Goal: Task Accomplishment & Management: Manage account settings

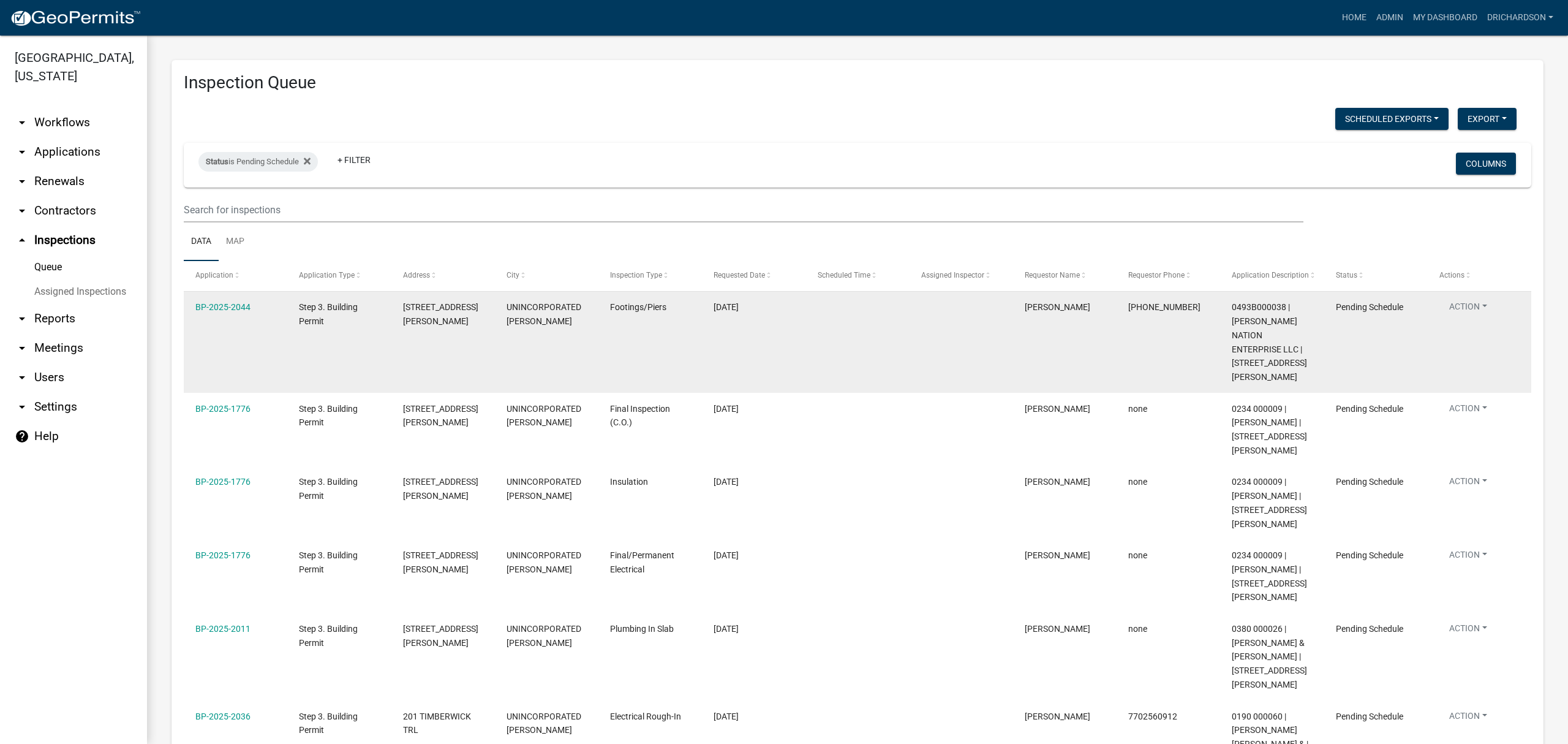
scroll to position [101, 0]
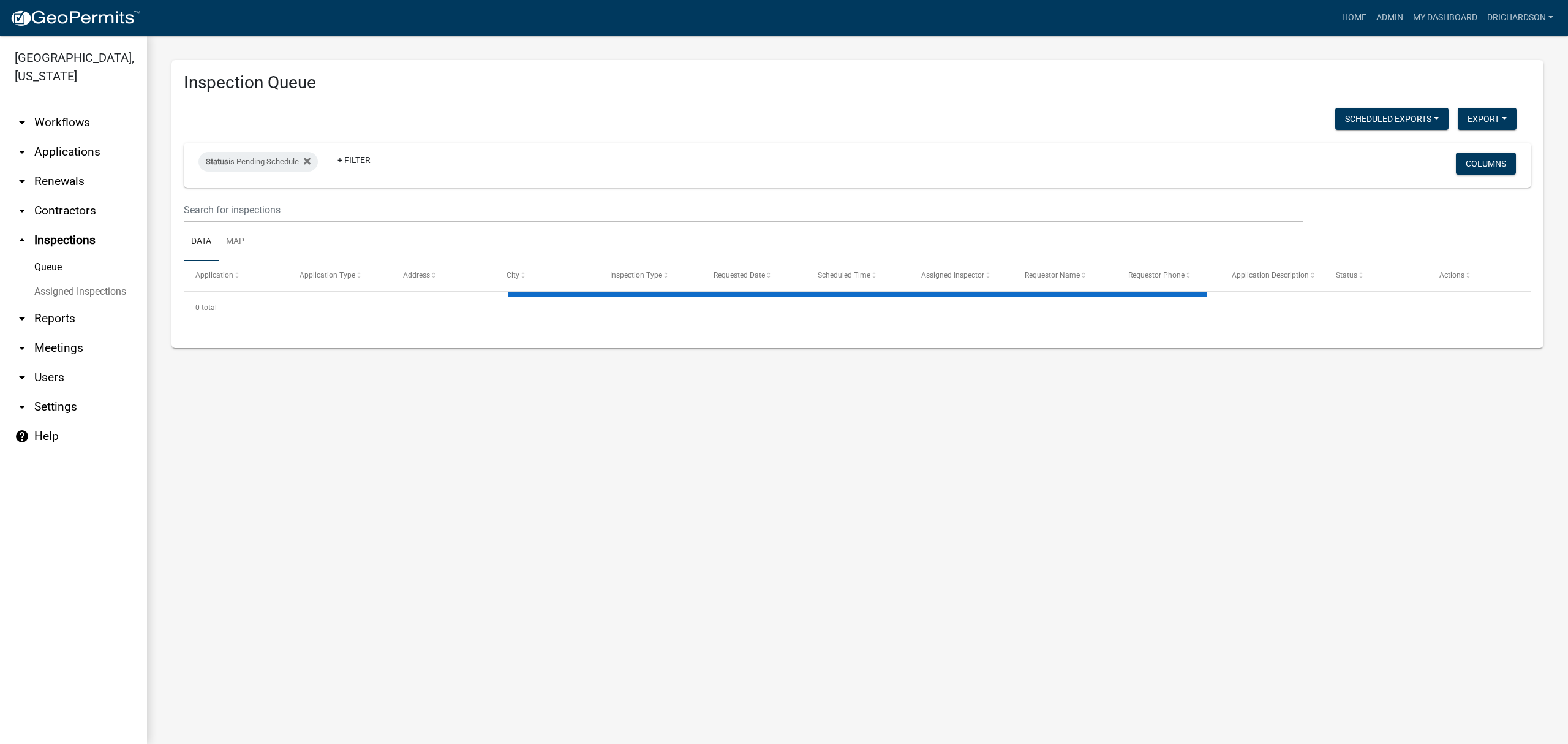
select select "3: 100"
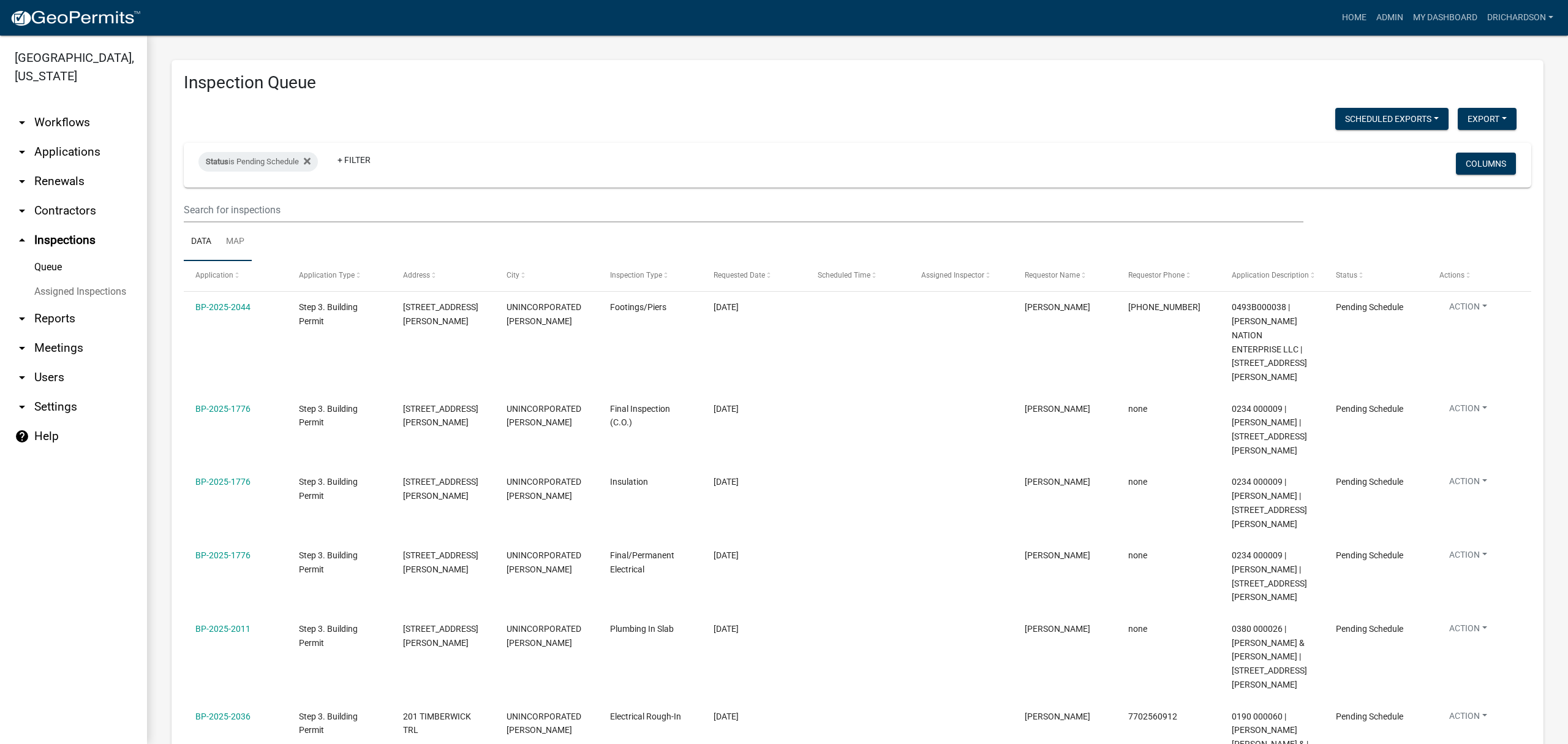
click at [244, 240] on link "Map" at bounding box center [235, 242] width 33 height 39
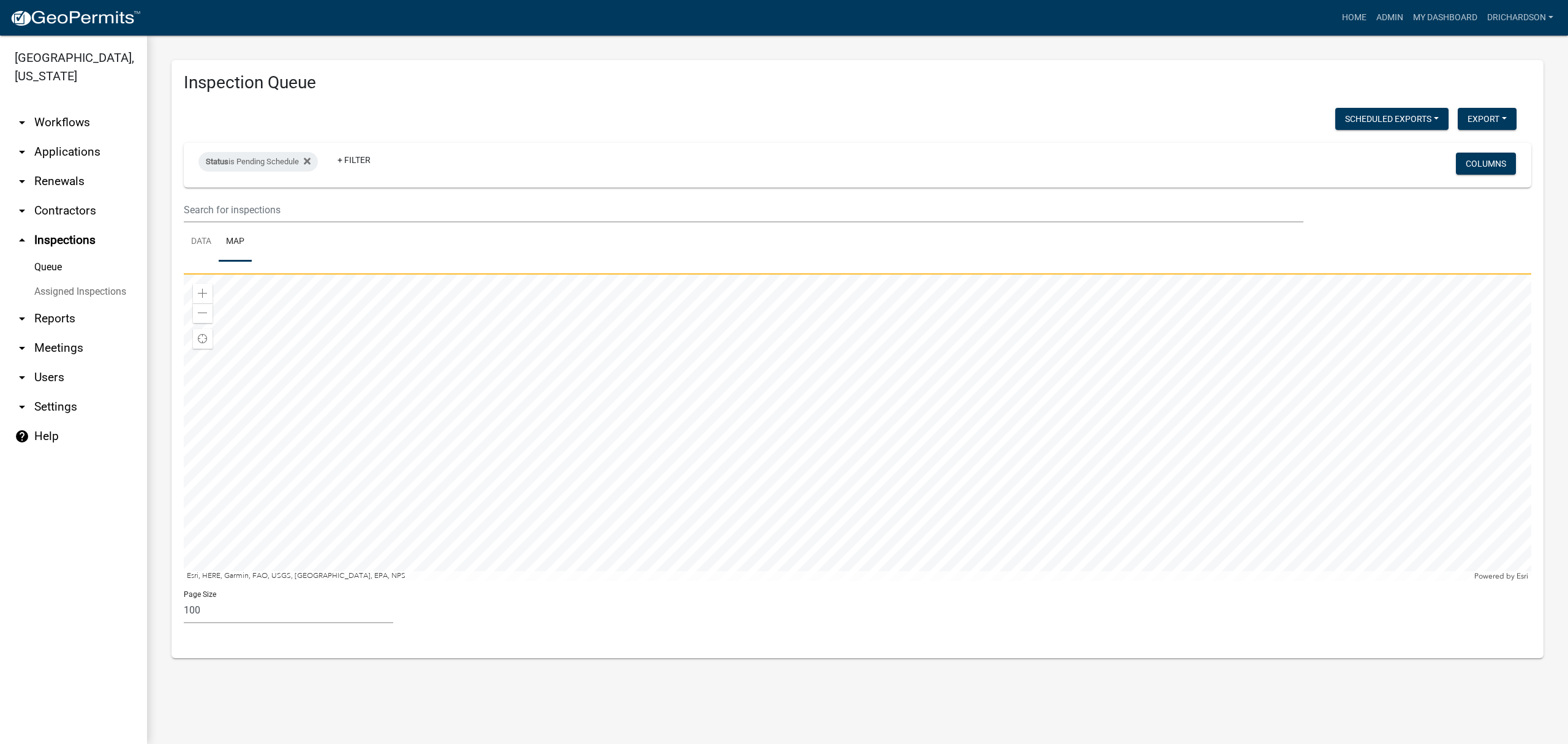
click at [1025, 366] on div at bounding box center [857, 427] width 1347 height 306
click at [830, 476] on div at bounding box center [857, 427] width 1347 height 306
click at [896, 429] on div at bounding box center [857, 427] width 1347 height 306
click at [645, 316] on div at bounding box center [857, 427] width 1347 height 306
click at [863, 545] on div at bounding box center [857, 427] width 1347 height 306
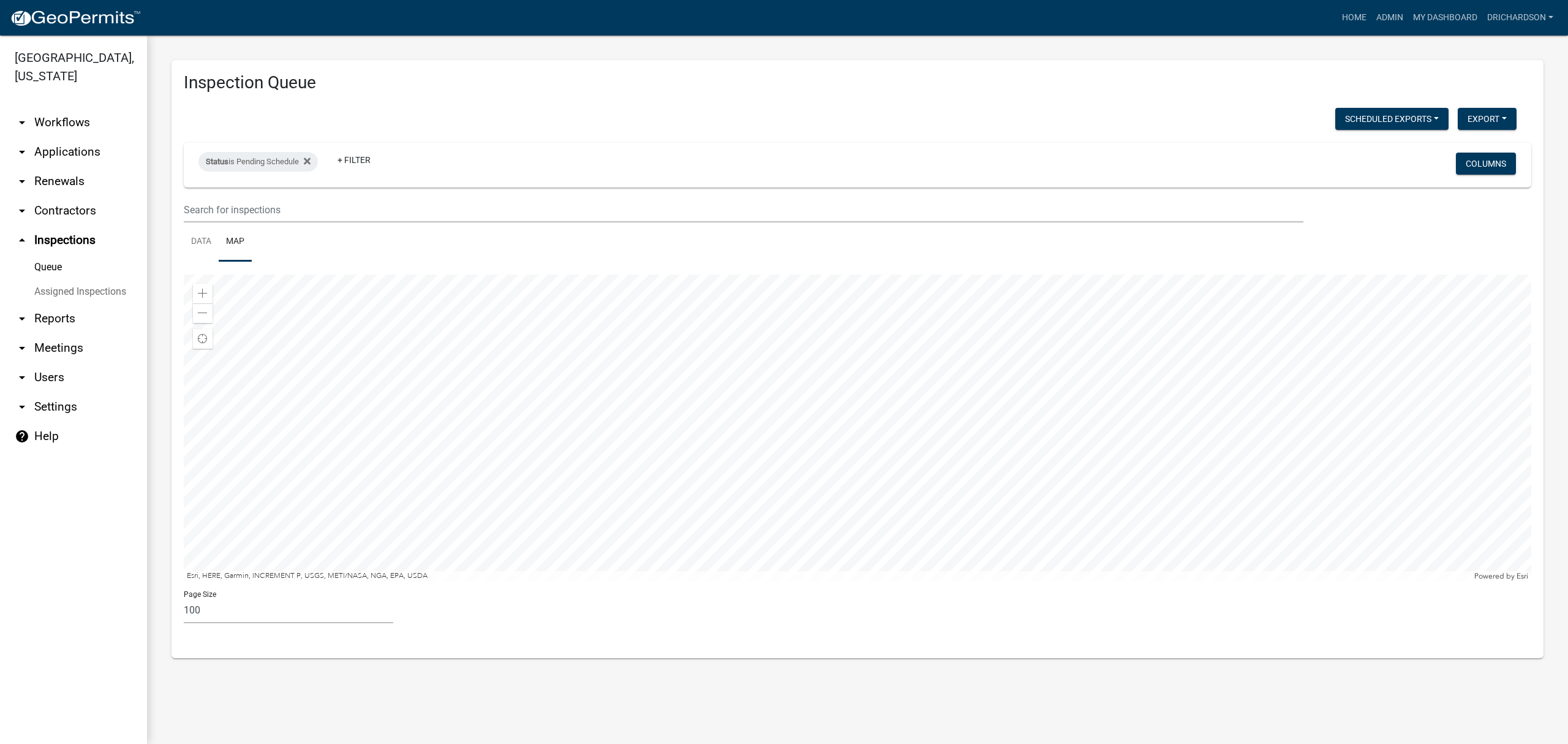
click at [841, 552] on div at bounding box center [857, 427] width 1347 height 306
click at [748, 511] on div at bounding box center [857, 427] width 1347 height 306
click at [752, 337] on div at bounding box center [857, 427] width 1347 height 306
click at [856, 417] on div at bounding box center [857, 427] width 1347 height 306
click at [836, 480] on div at bounding box center [857, 427] width 1347 height 306
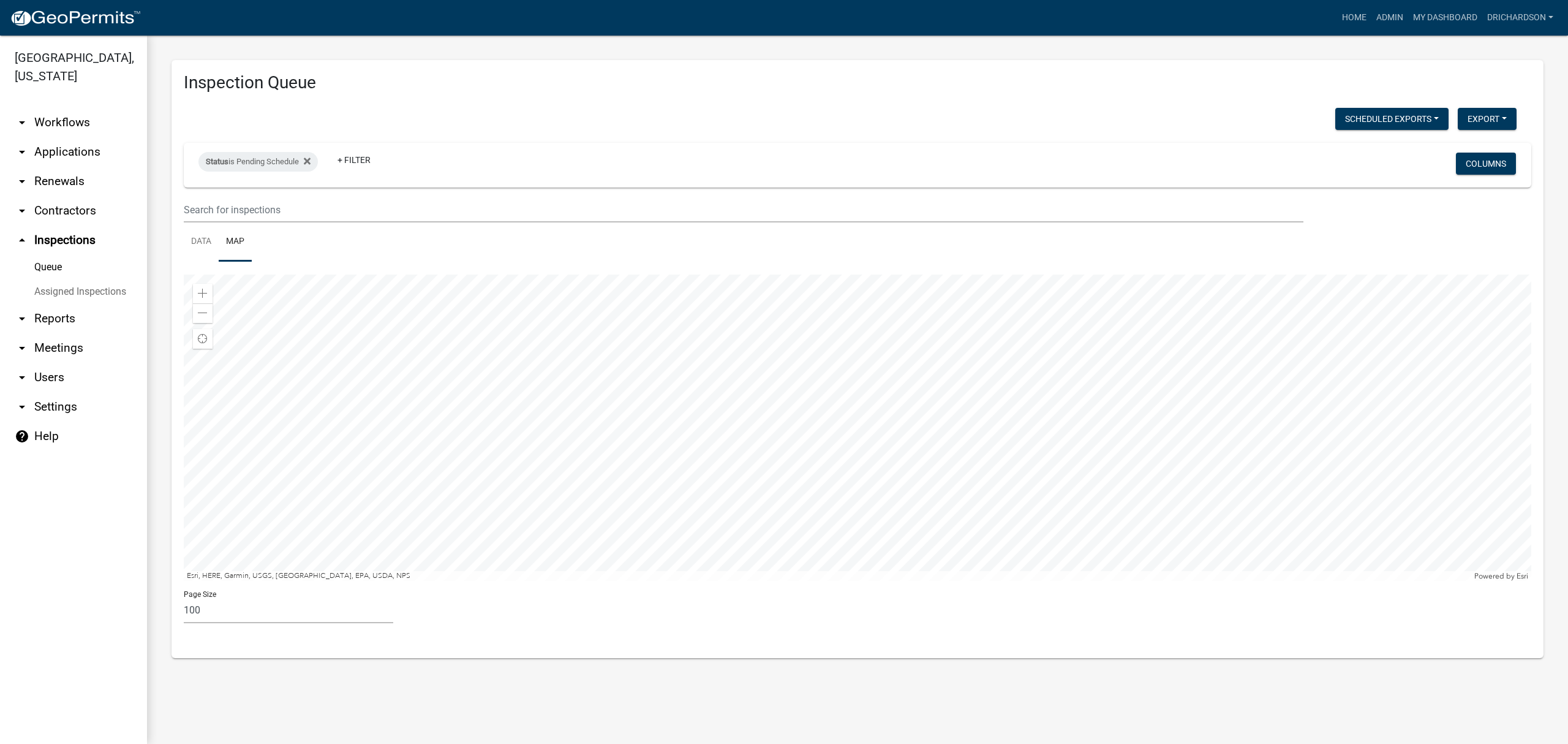
click at [949, 471] on div at bounding box center [857, 427] width 1347 height 306
click at [954, 344] on div at bounding box center [857, 427] width 1347 height 306
click at [929, 358] on div at bounding box center [857, 427] width 1347 height 306
click at [829, 581] on div at bounding box center [857, 427] width 1347 height 306
click at [752, 306] on div at bounding box center [857, 427] width 1347 height 306
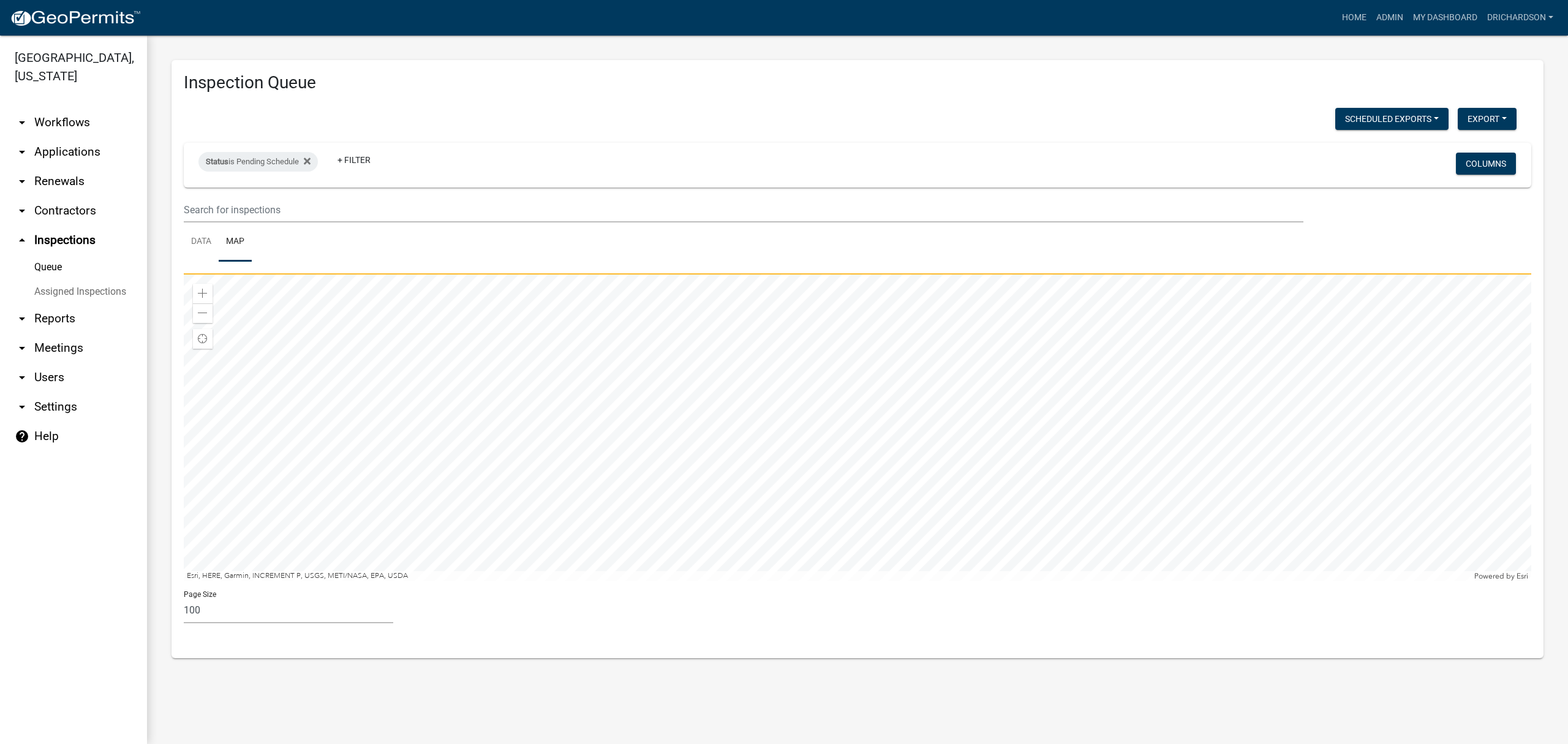
click at [804, 542] on div at bounding box center [857, 427] width 1347 height 306
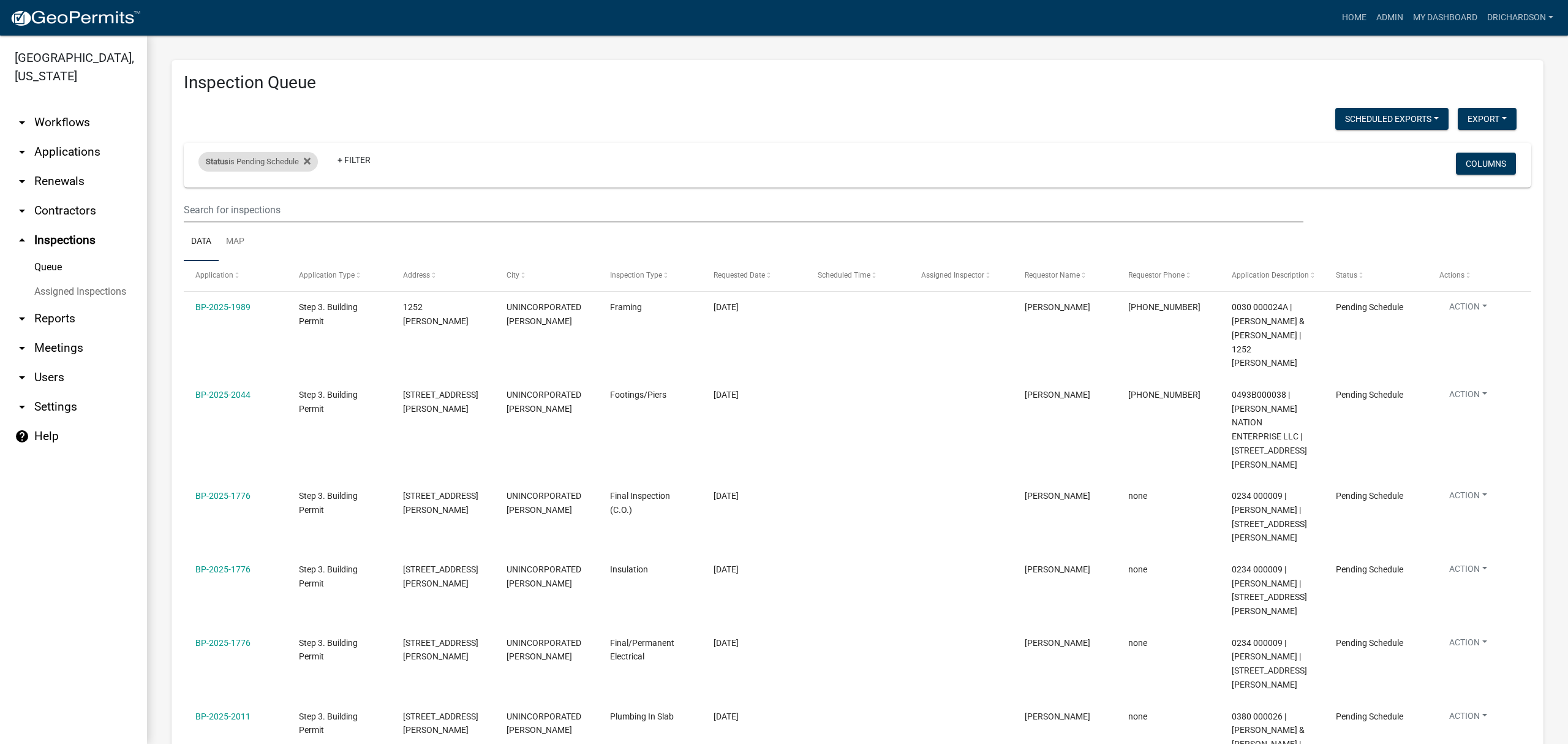
click at [285, 164] on div "Status is Pending Schedule" at bounding box center [258, 162] width 119 height 19
select select "0"
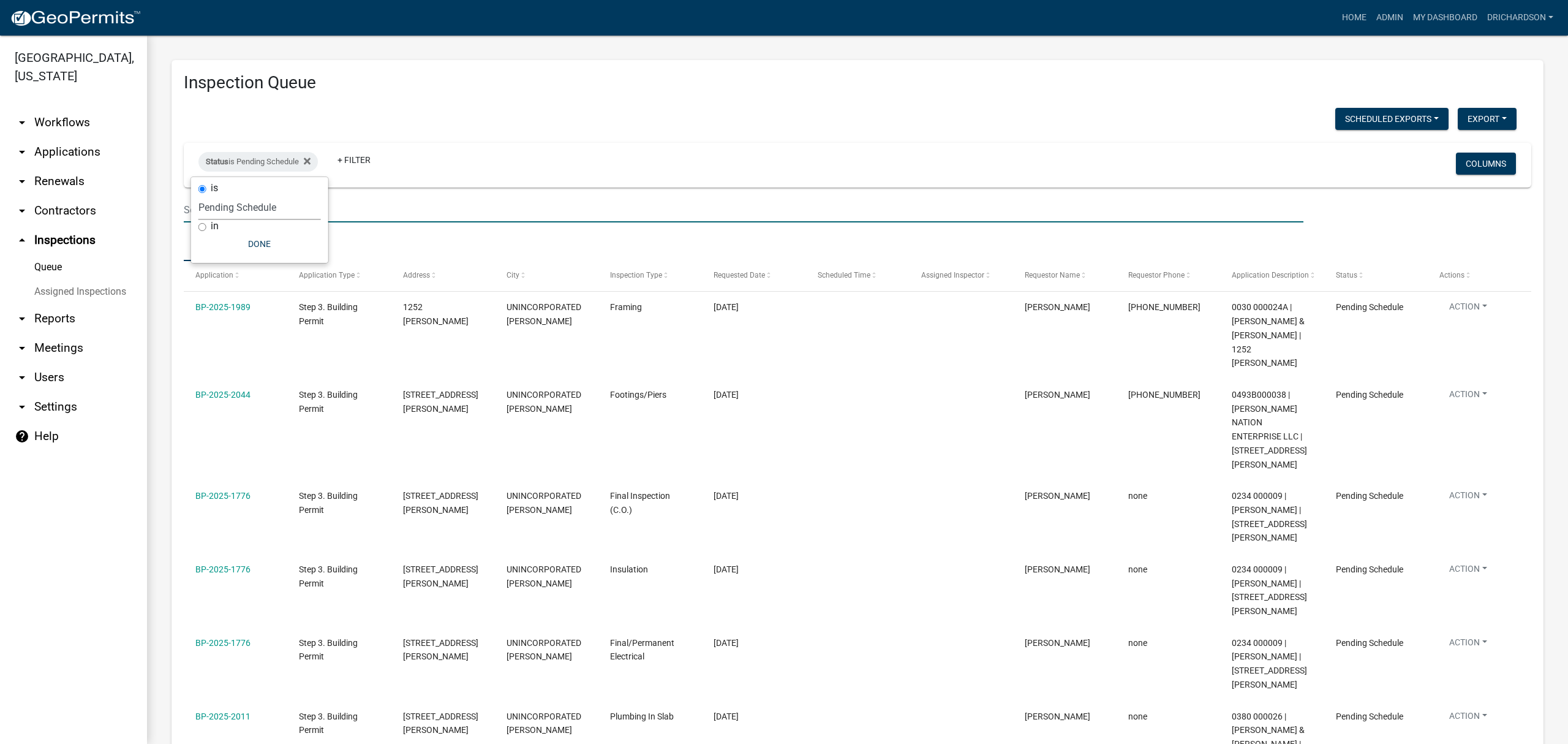
drag, startPoint x: 500, startPoint y: 211, endPoint x: 491, endPoint y: 214, distance: 9.5
click at [500, 211] on input "text" at bounding box center [743, 210] width 1120 height 25
click at [416, 135] on div "Scheduled Exports + Create New Daily Inspection List Export Excel Format (.xlsx…" at bounding box center [857, 529] width 1347 height 843
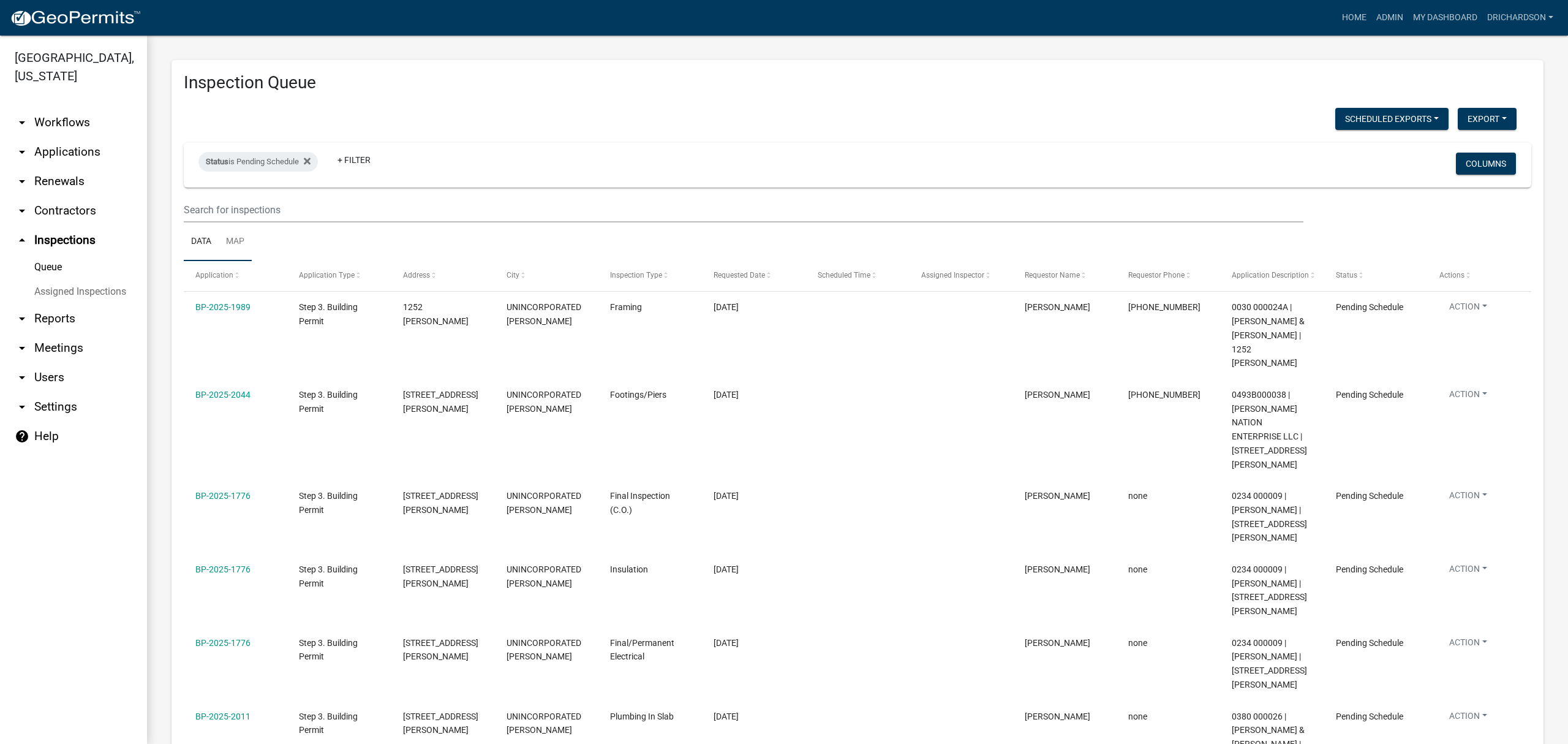
click at [240, 245] on link "Map" at bounding box center [235, 242] width 33 height 39
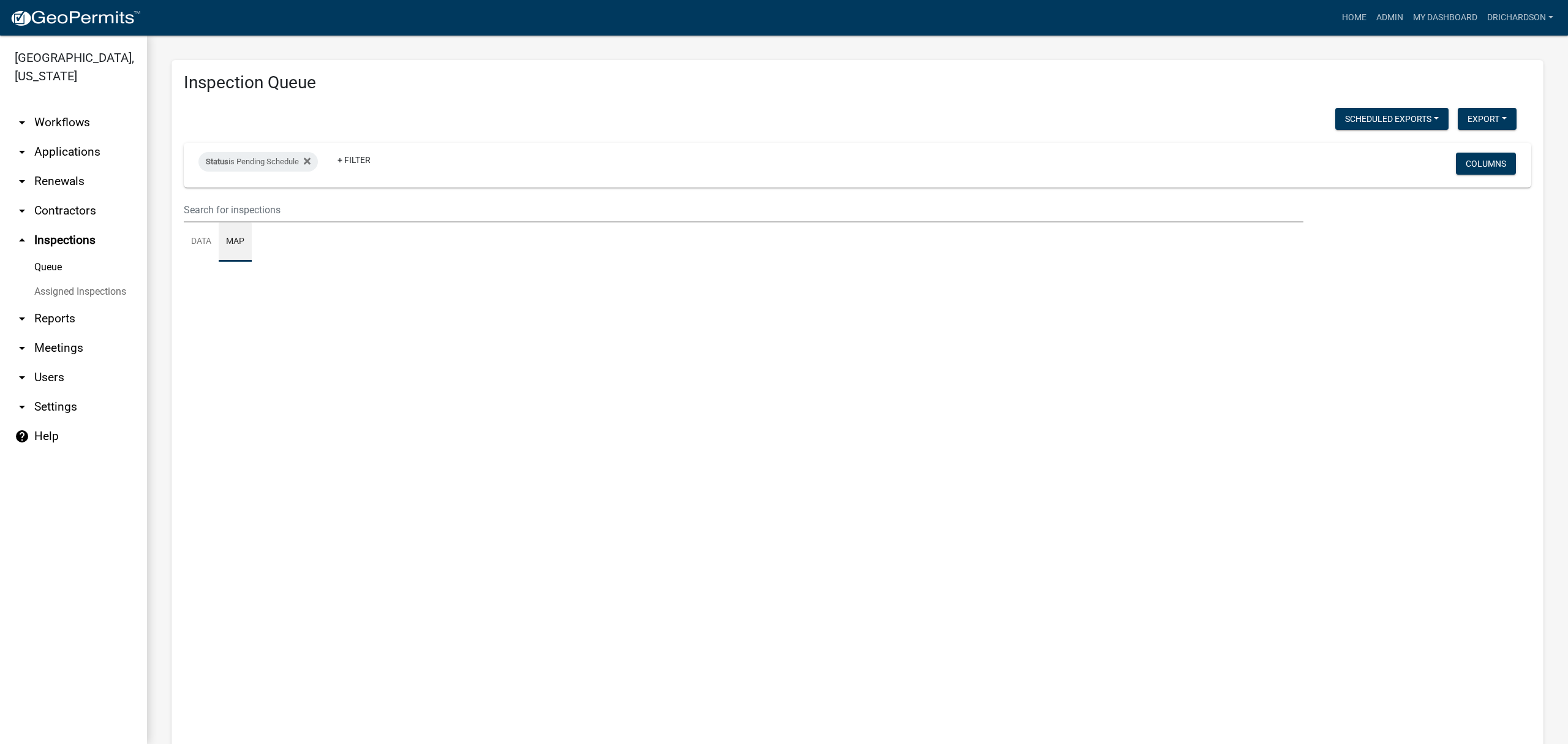
select select "3: 100"
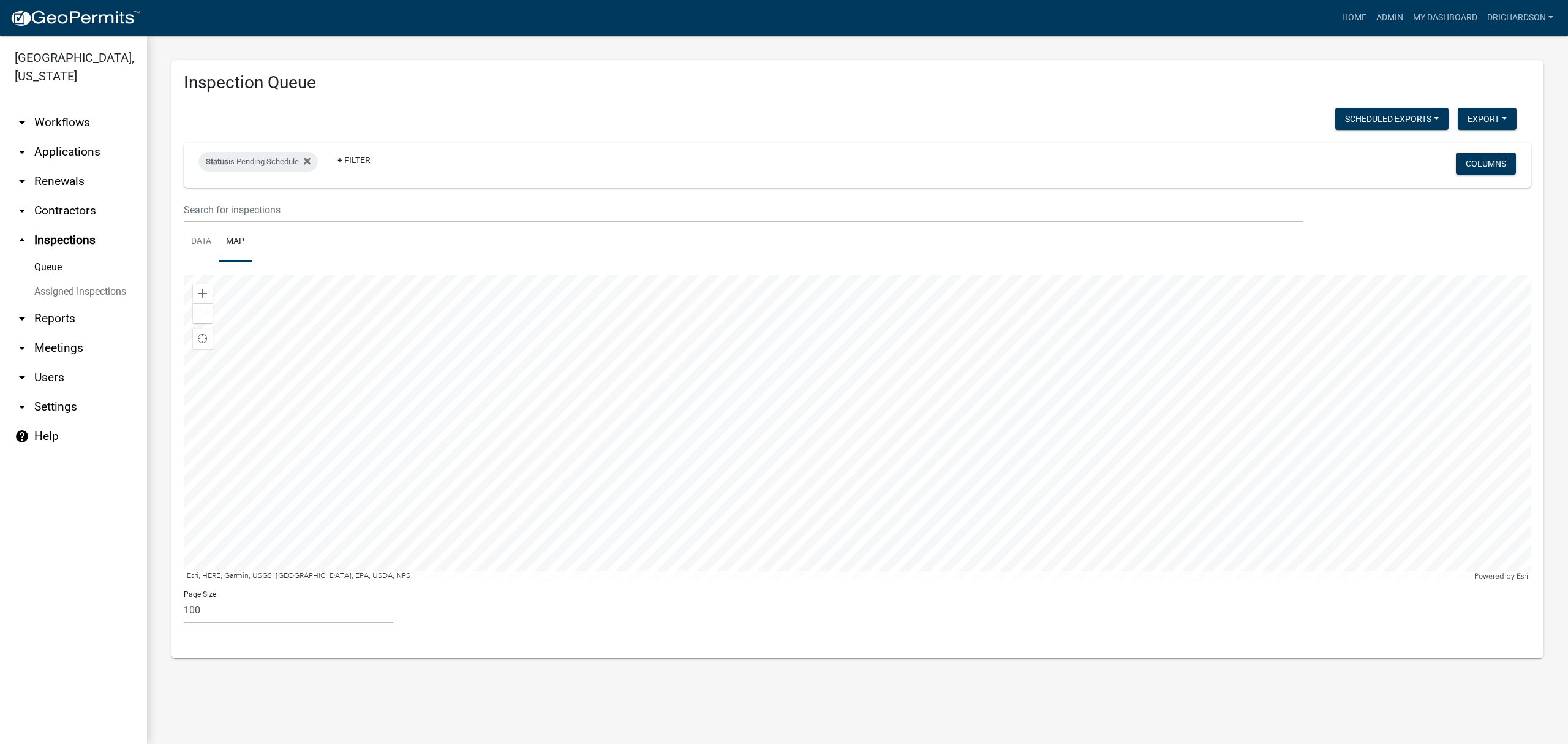
click at [878, 479] on div at bounding box center [857, 427] width 1347 height 306
click at [574, 422] on div at bounding box center [857, 427] width 1347 height 306
click at [700, 427] on div at bounding box center [857, 427] width 1347 height 306
click at [206, 241] on link "Data" at bounding box center [201, 242] width 35 height 39
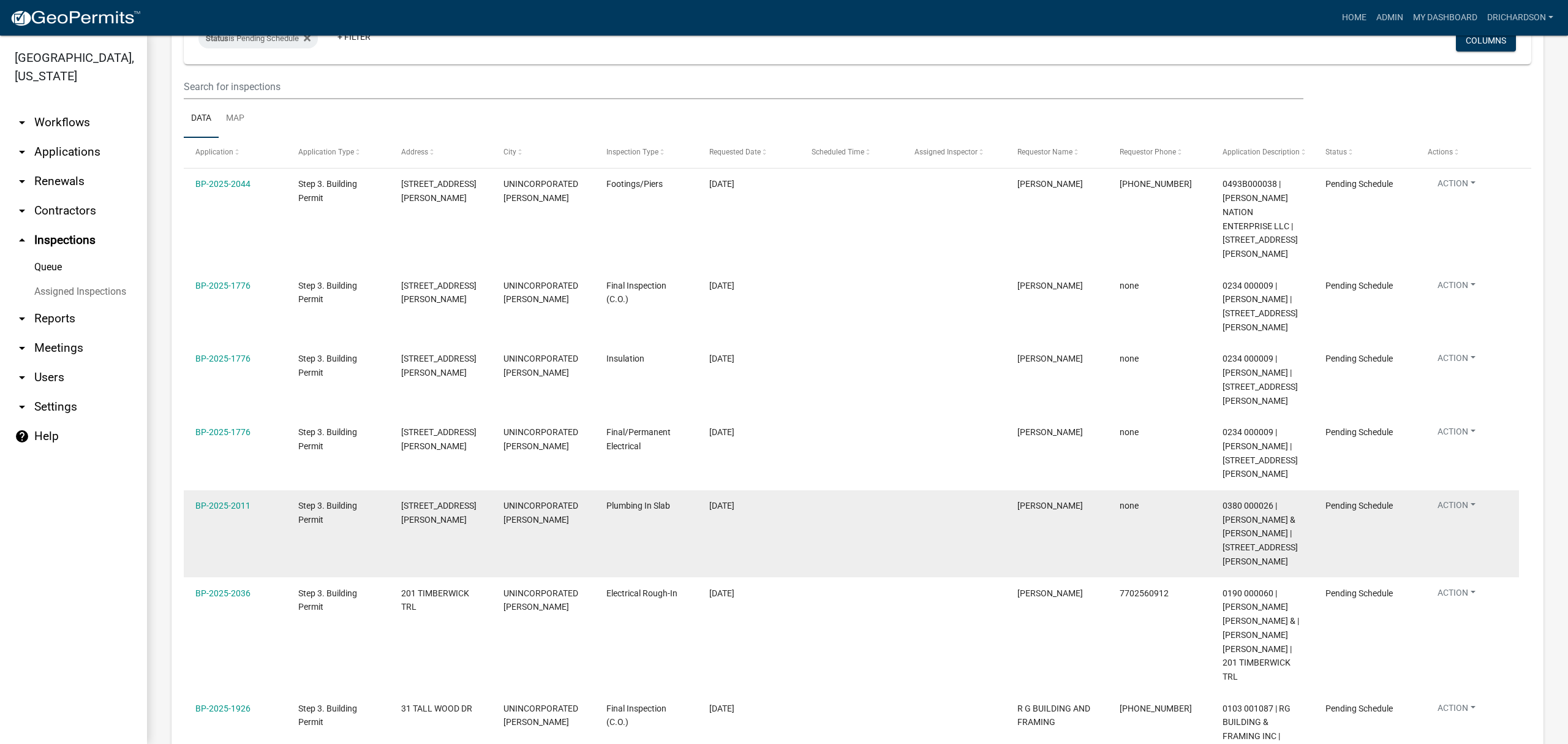
scroll to position [163, 0]
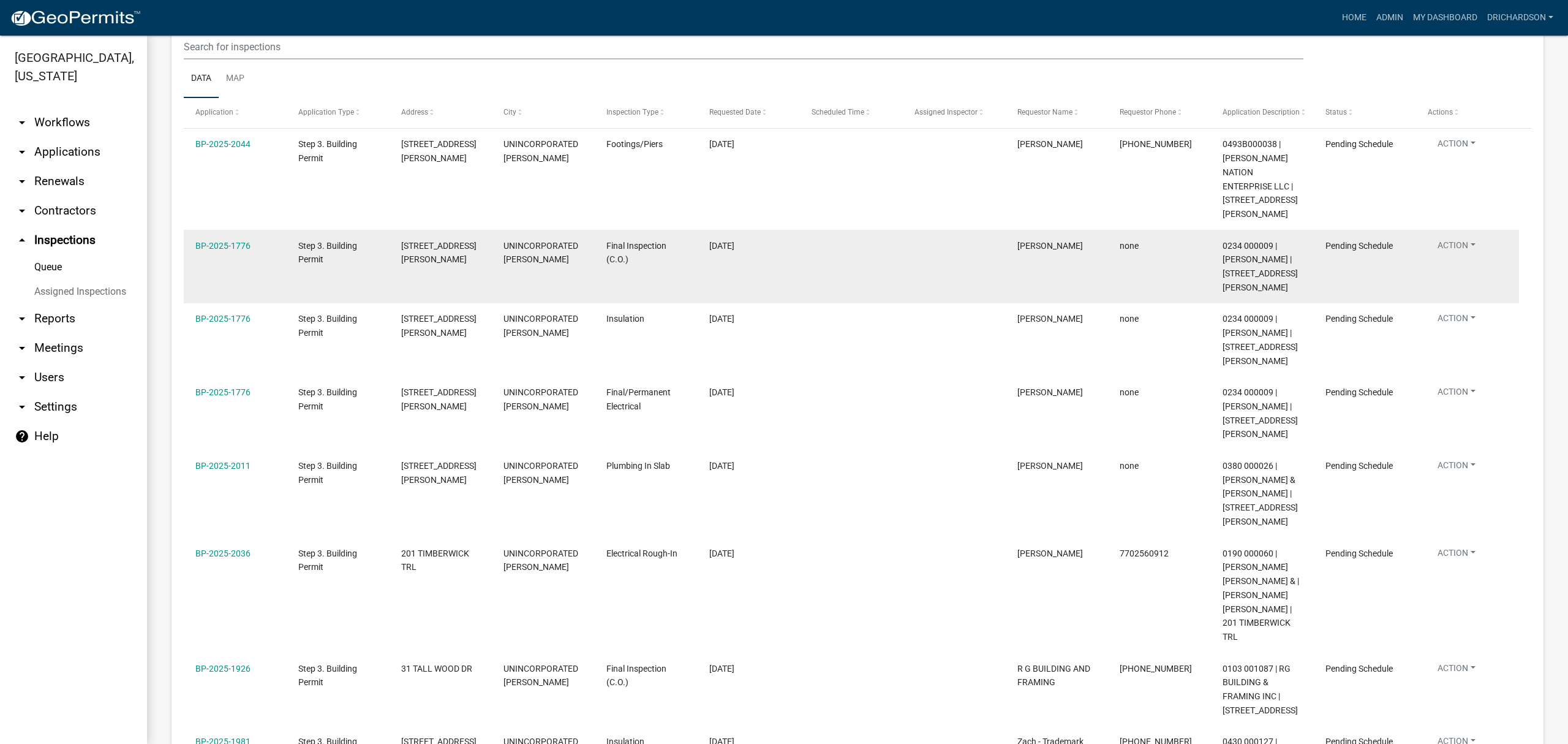
click at [1467, 239] on button "Action" at bounding box center [1456, 248] width 57 height 18
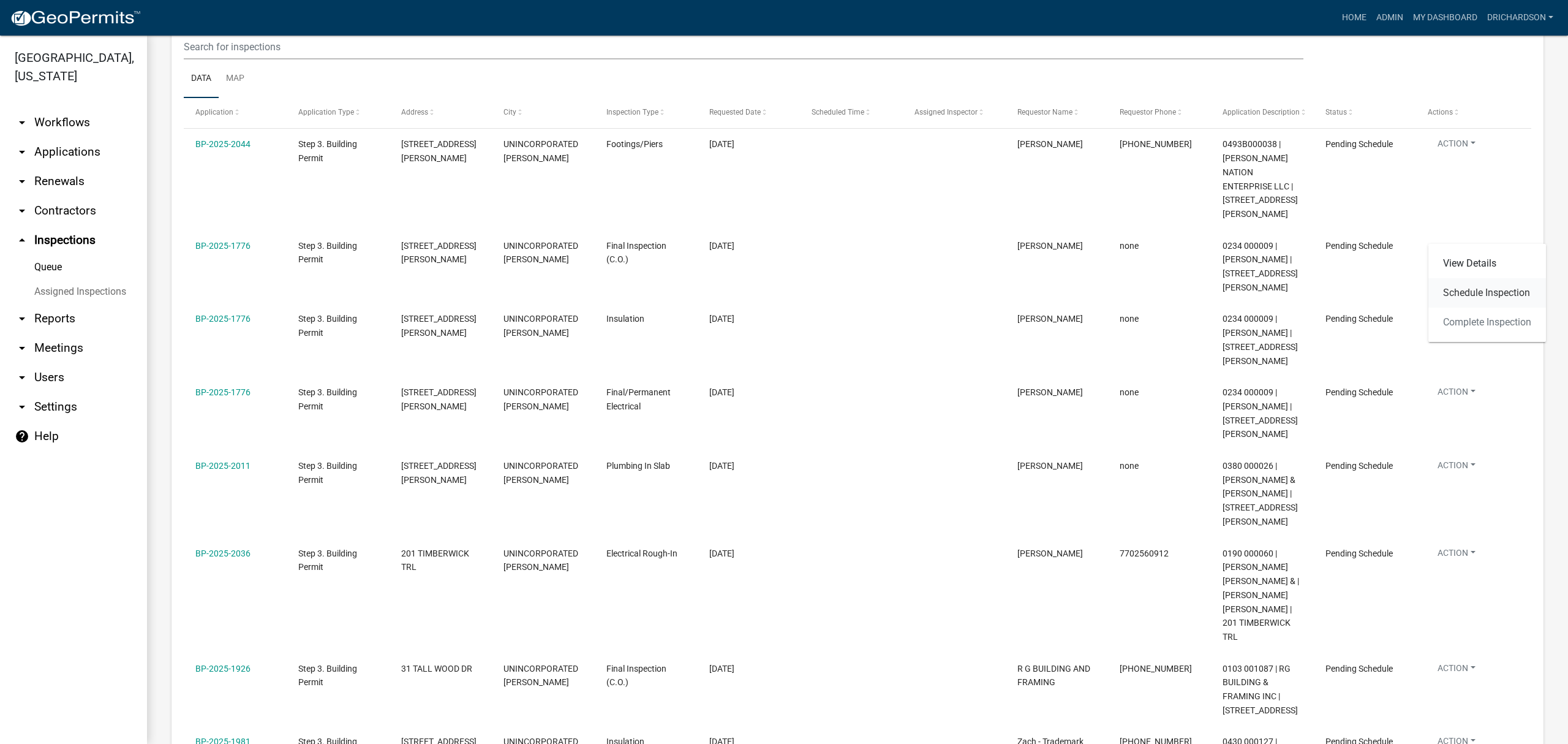
click at [1465, 293] on link "Schedule Inspection" at bounding box center [1487, 292] width 117 height 29
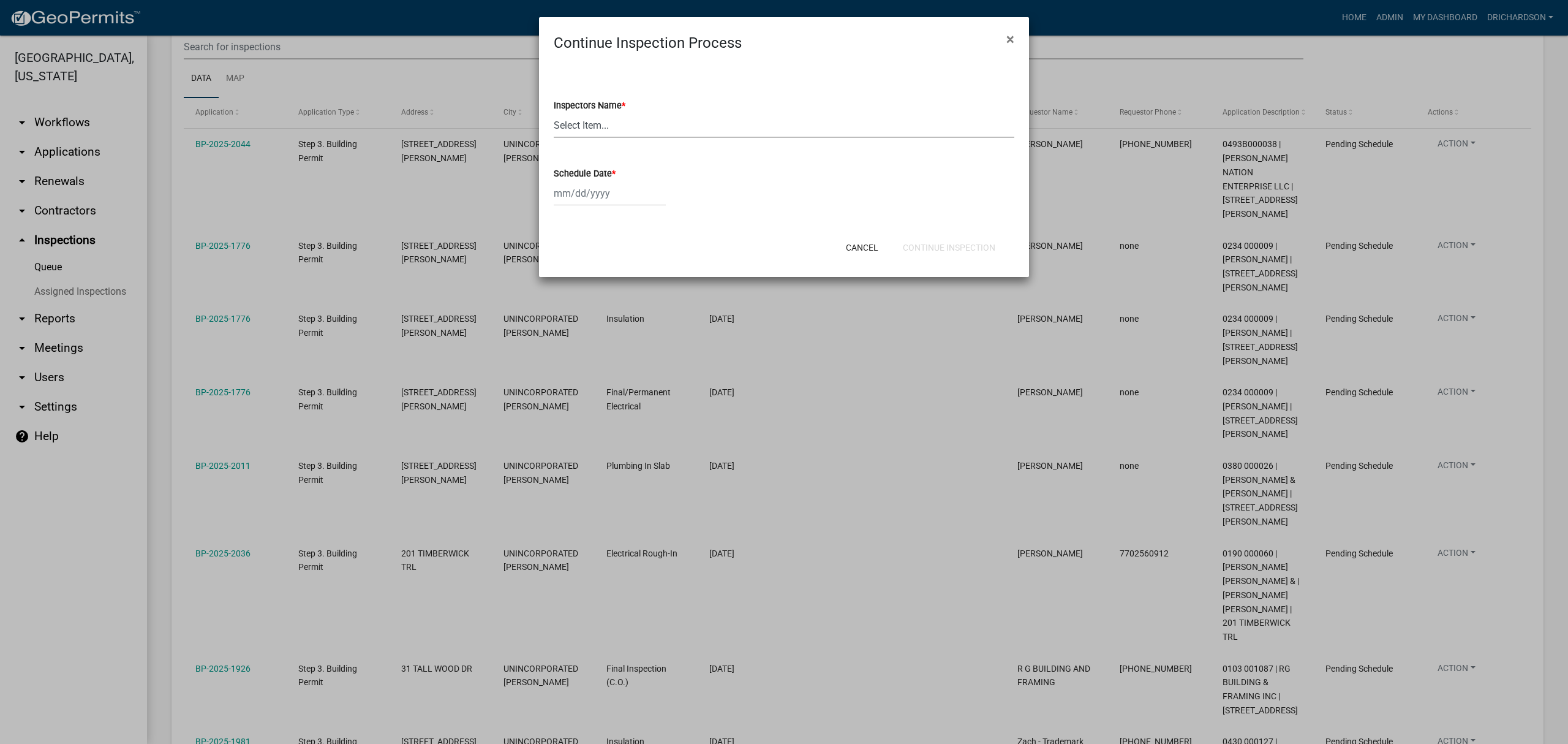
click at [593, 135] on select "Select Item... [PERSON_NAME] ([PERSON_NAME]) drichardson ([PERSON_NAME]) knorre…" at bounding box center [784, 125] width 461 height 25
select select "a5a5a9dc-14a5-4192-801a-4b6ec73e6000"
click at [553, 113] on select "Select Item... [PERSON_NAME] ([PERSON_NAME]) drichardson ([PERSON_NAME]) knorre…" at bounding box center [784, 125] width 461 height 25
select select "8"
select select "2025"
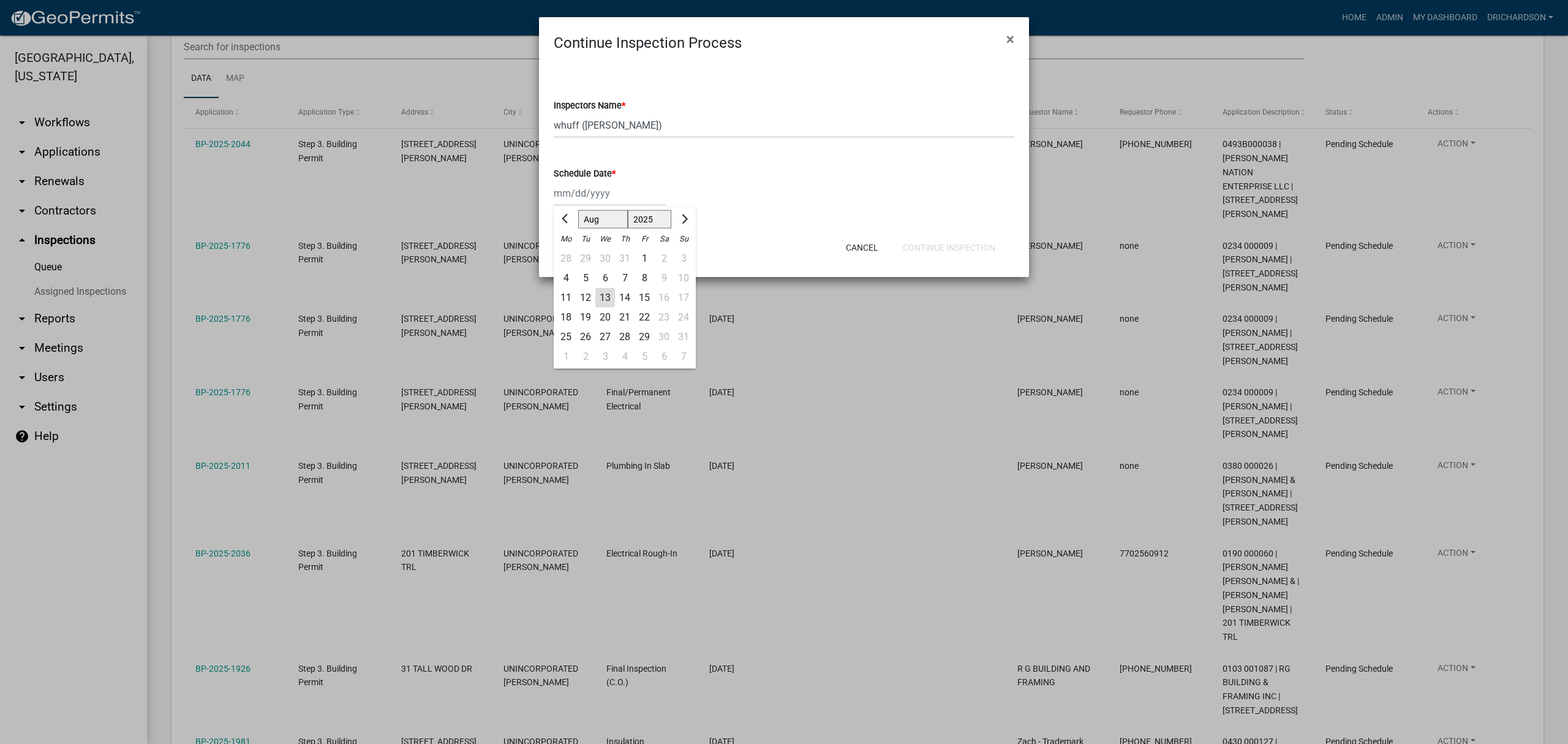
drag, startPoint x: 578, startPoint y: 186, endPoint x: 581, endPoint y: 207, distance: 21.2
click at [579, 187] on div "Jan Feb Mar Apr May Jun Jul Aug Sep Oct Nov Dec 1525 1526 1527 1528 1529 1530 1…" at bounding box center [609, 193] width 112 height 25
click at [604, 294] on div "13" at bounding box center [605, 297] width 19 height 19
type input "[DATE]"
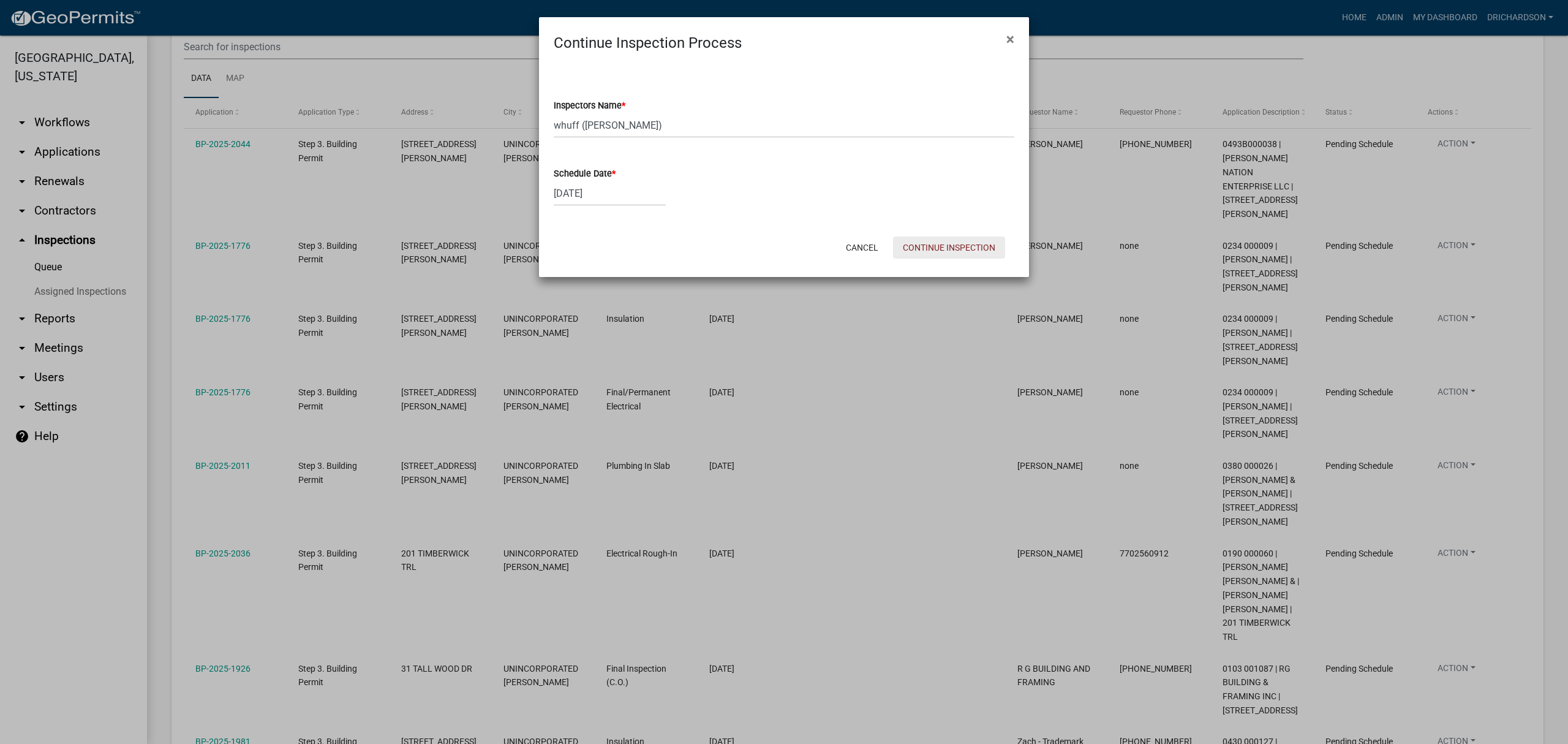
click at [938, 255] on button "Continue Inspection" at bounding box center [949, 247] width 112 height 22
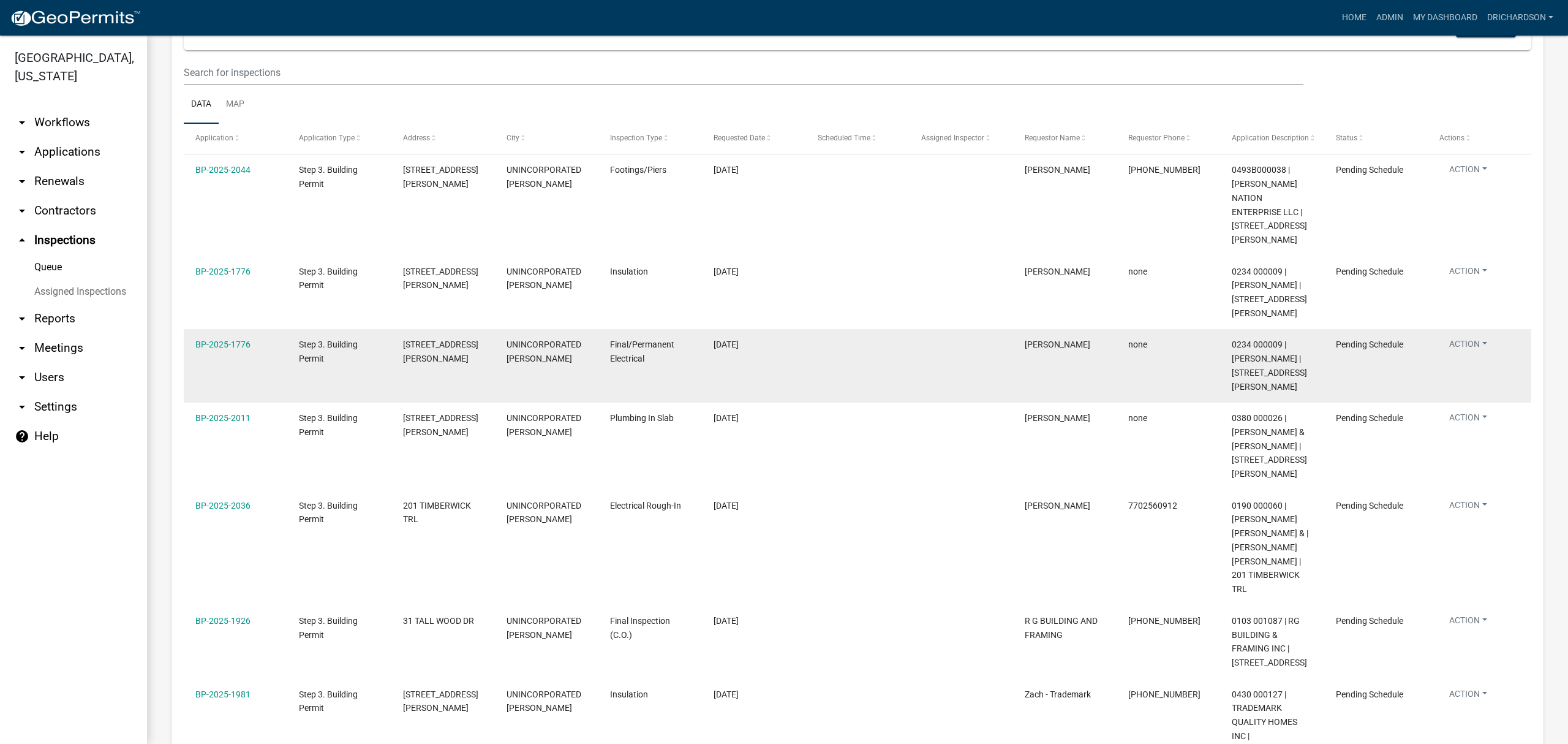
scroll to position [163, 0]
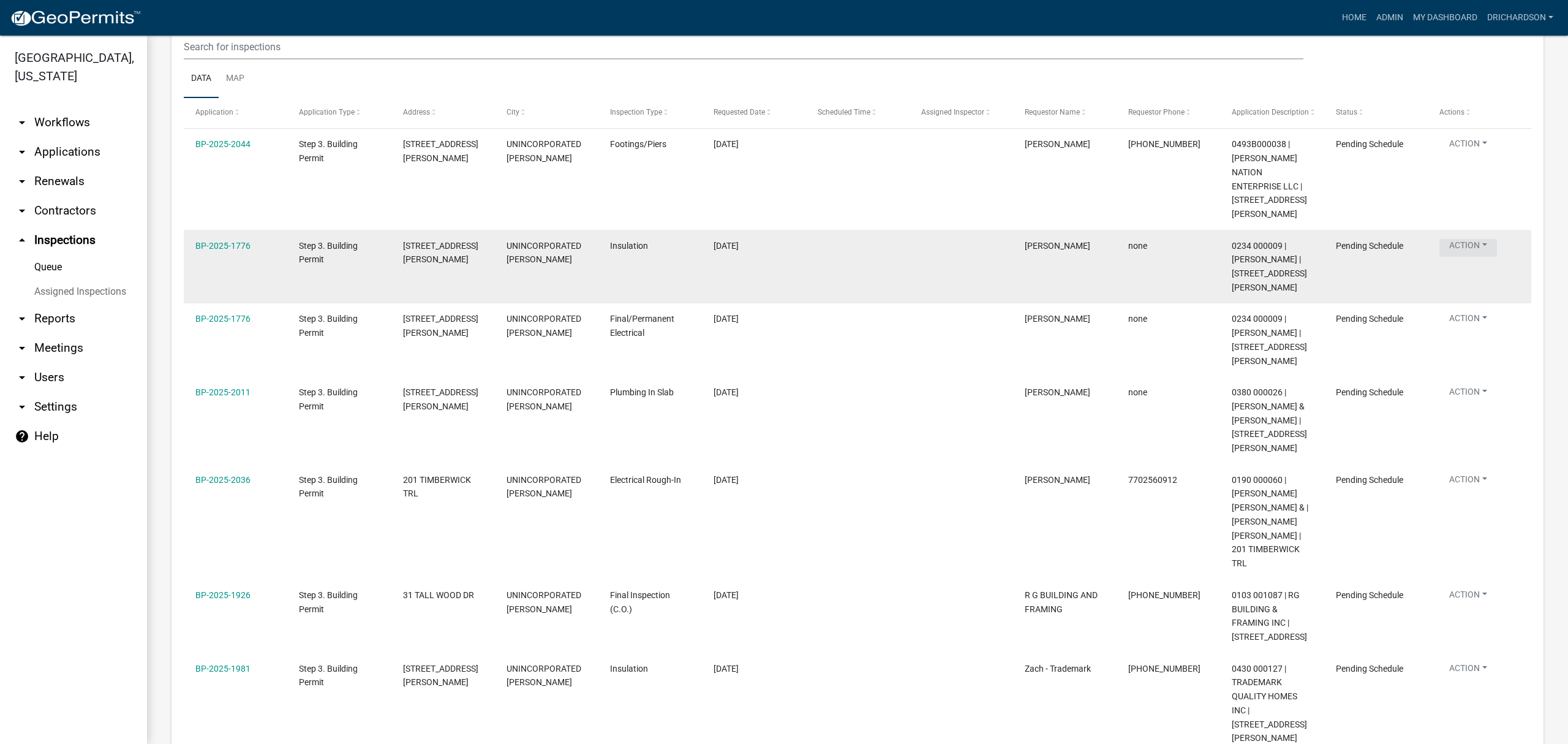
drag, startPoint x: 1453, startPoint y: 231, endPoint x: 1449, endPoint y: 245, distance: 14.6
click at [1453, 239] on button "Action" at bounding box center [1467, 248] width 57 height 18
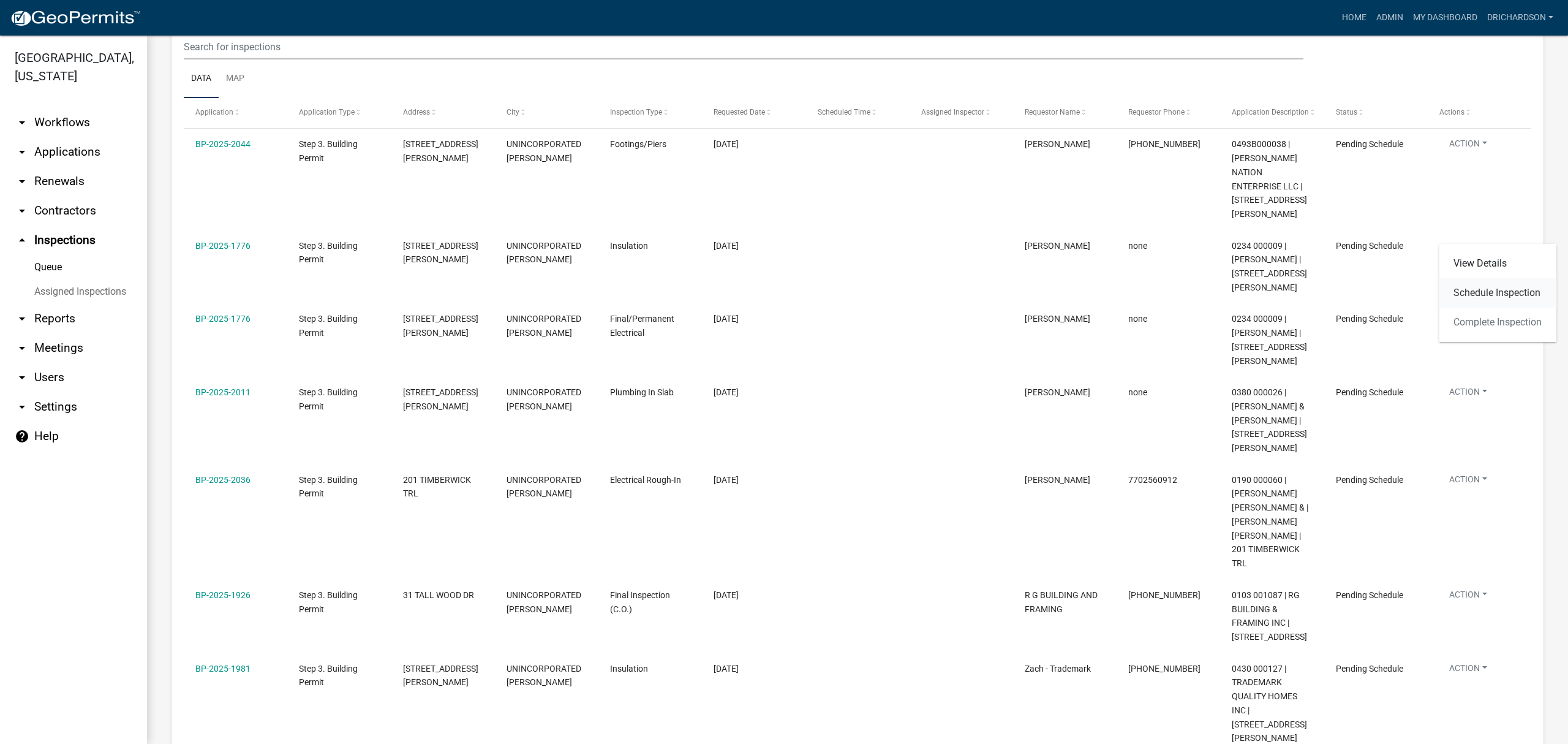
click at [1467, 294] on link "Schedule Inspection" at bounding box center [1497, 292] width 117 height 29
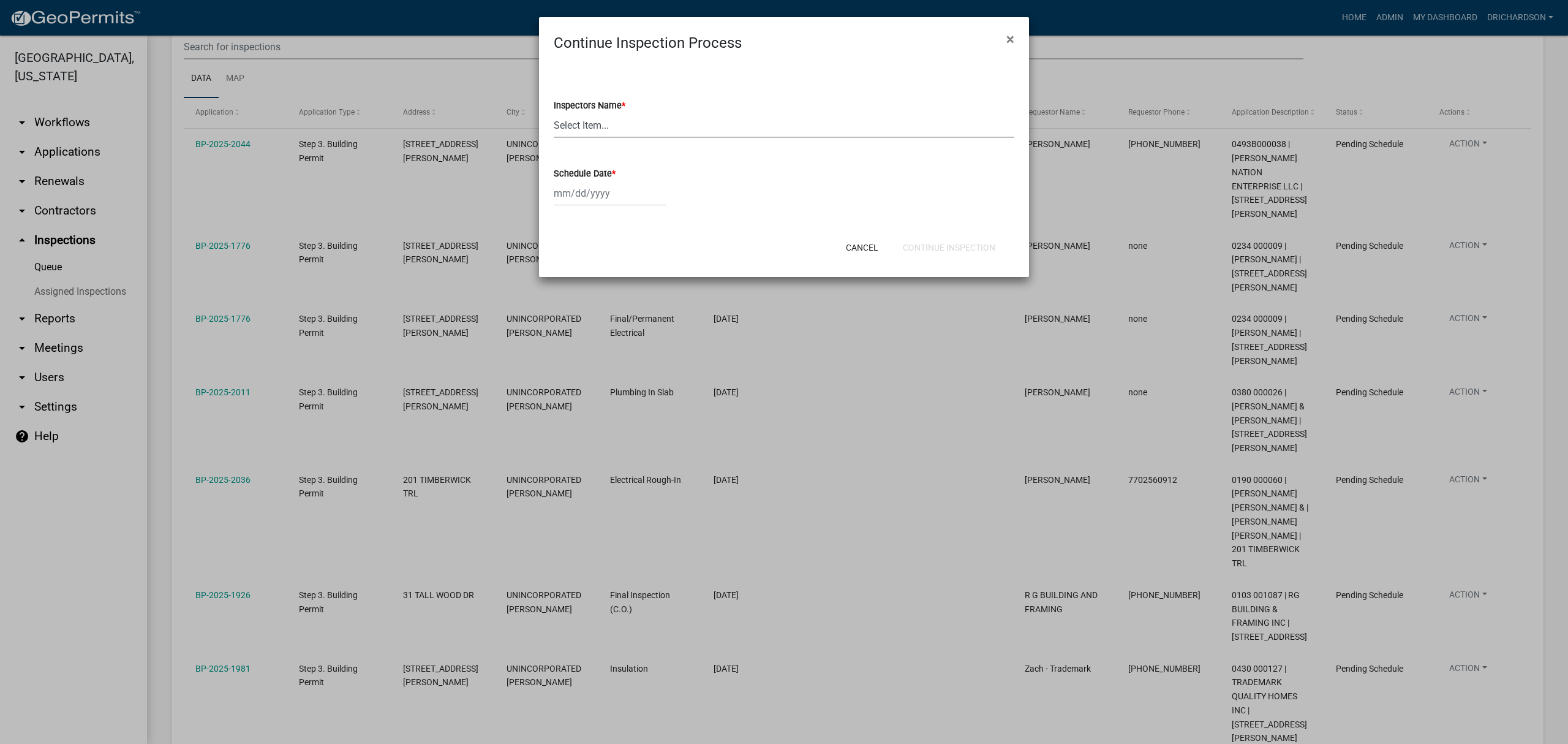
click at [586, 126] on select "Select Item... [PERSON_NAME] ([PERSON_NAME]) drichardson ([PERSON_NAME]) knorre…" at bounding box center [784, 125] width 461 height 25
select select "a5a5a9dc-14a5-4192-801a-4b6ec73e6000"
click at [553, 113] on select "Select Item... [PERSON_NAME] ([PERSON_NAME]) drichardson ([PERSON_NAME]) knorre…" at bounding box center [784, 125] width 461 height 25
click at [583, 189] on div at bounding box center [609, 193] width 112 height 25
select select "8"
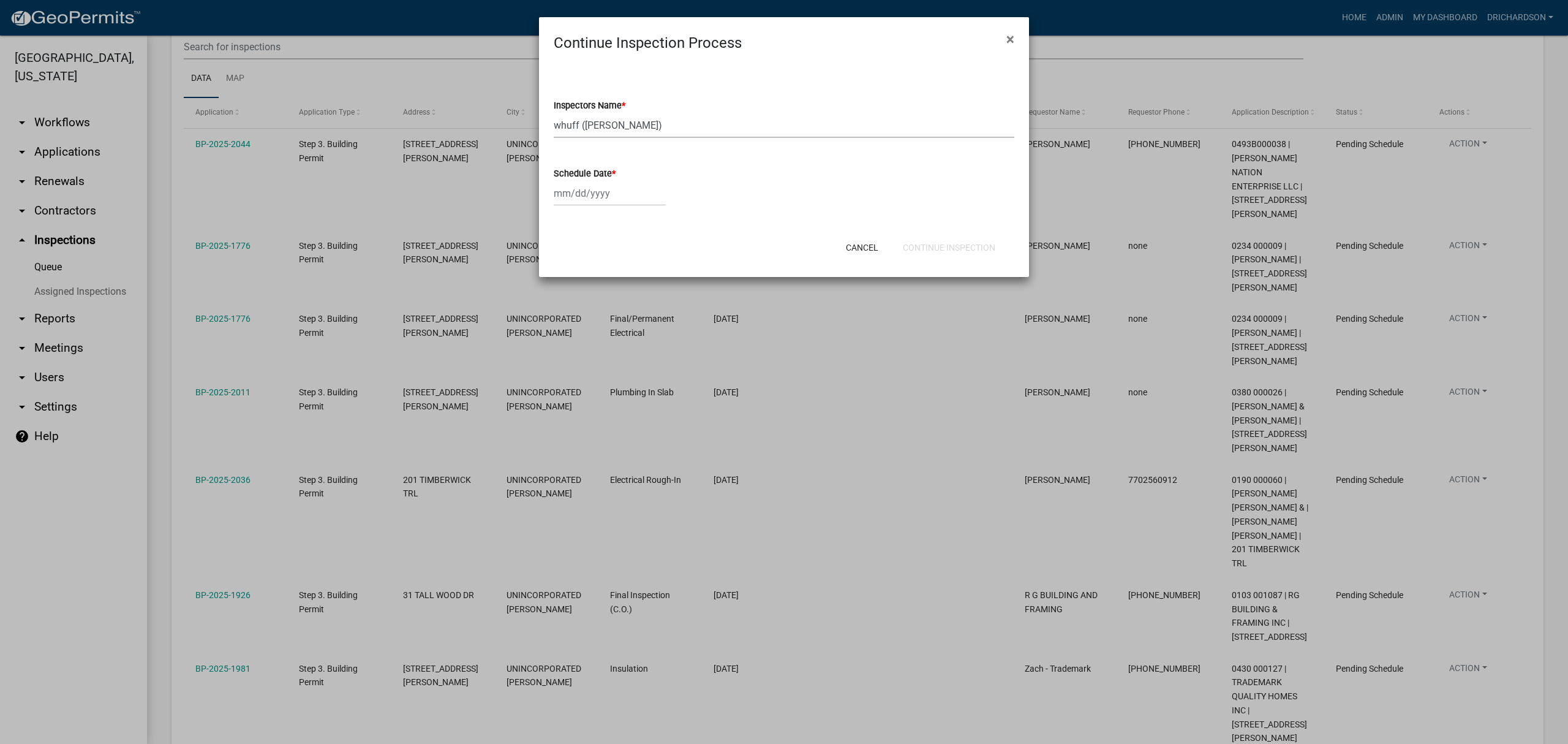
select select "2025"
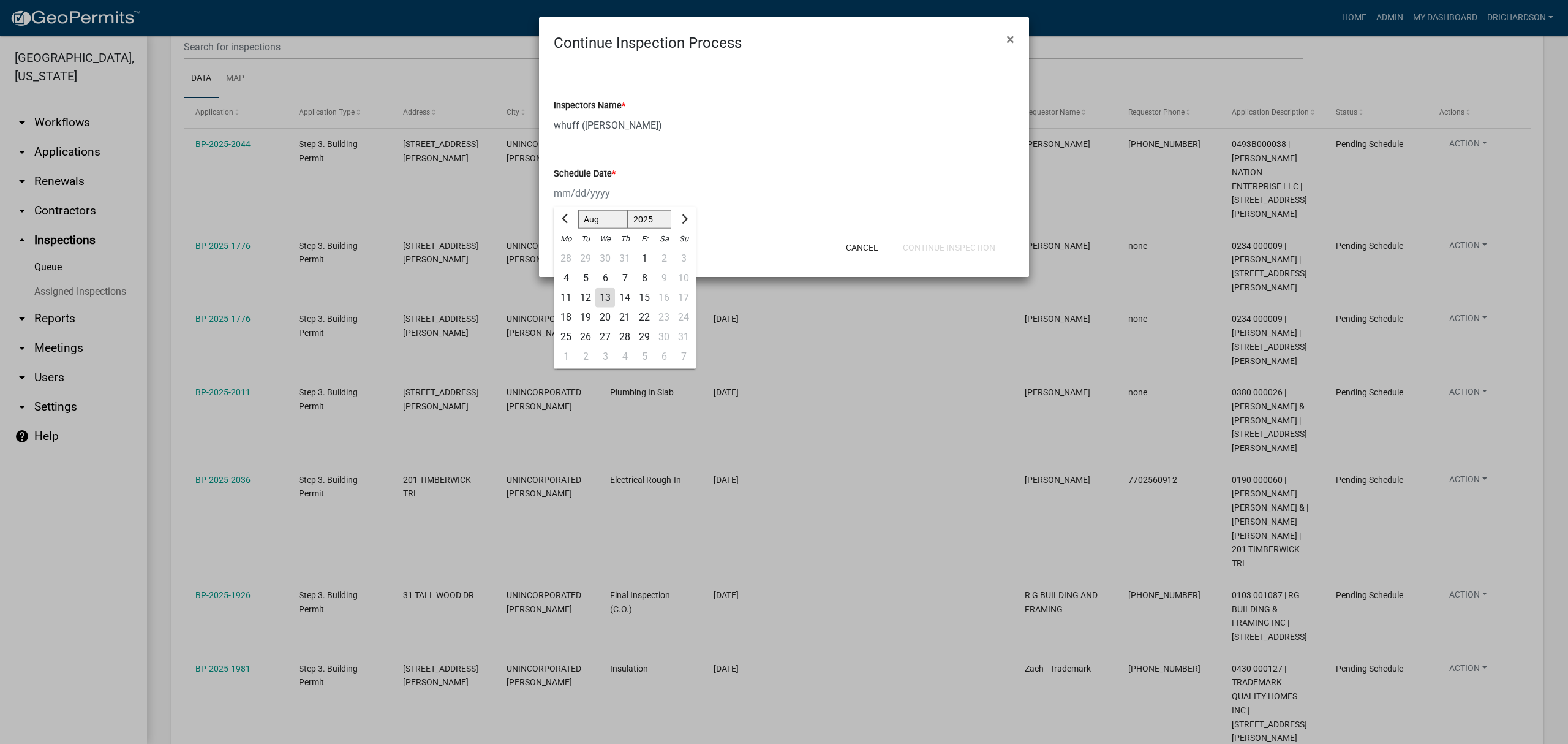
click at [605, 294] on div "13" at bounding box center [605, 297] width 19 height 19
type input "[DATE]"
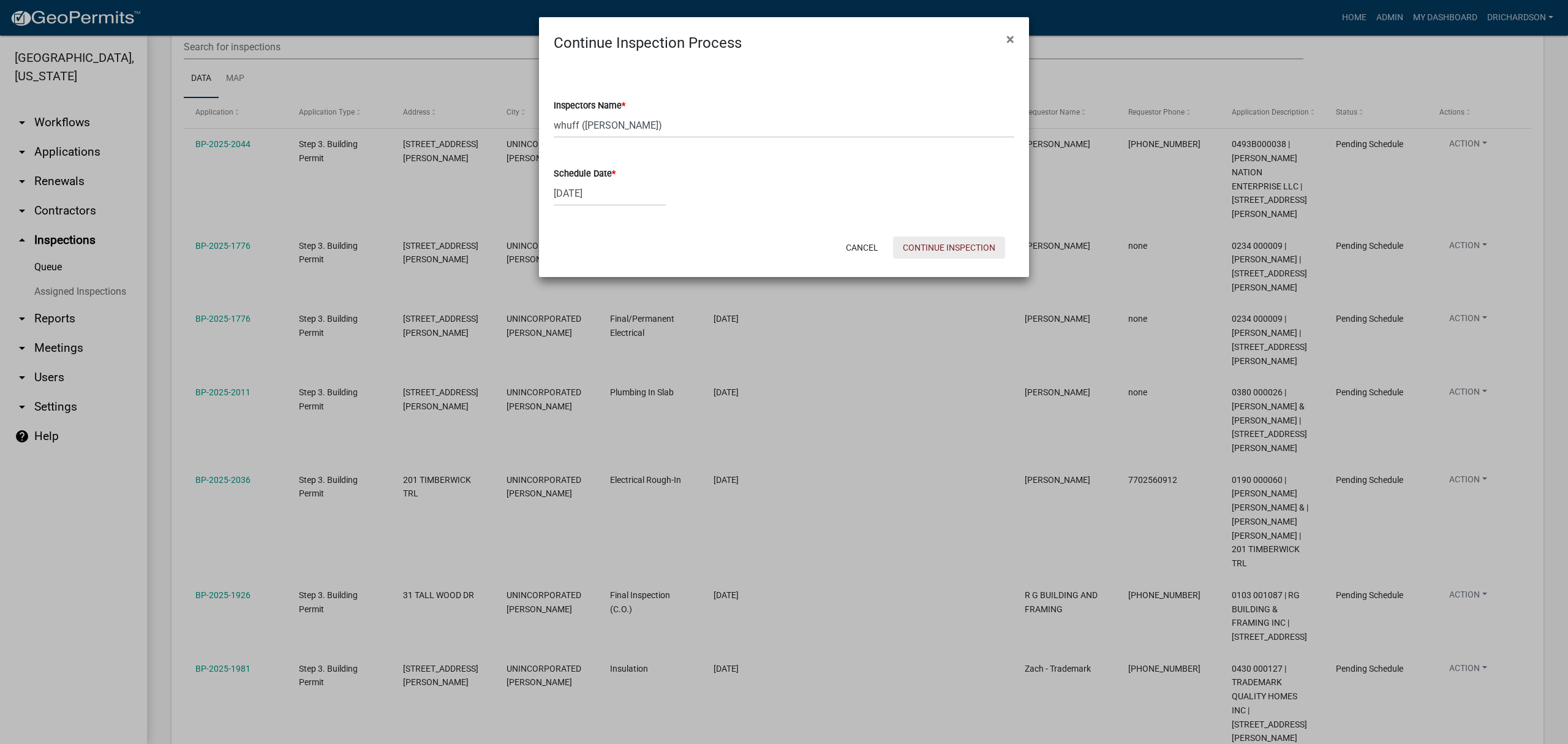
click at [969, 250] on button "Continue Inspection" at bounding box center [949, 247] width 112 height 22
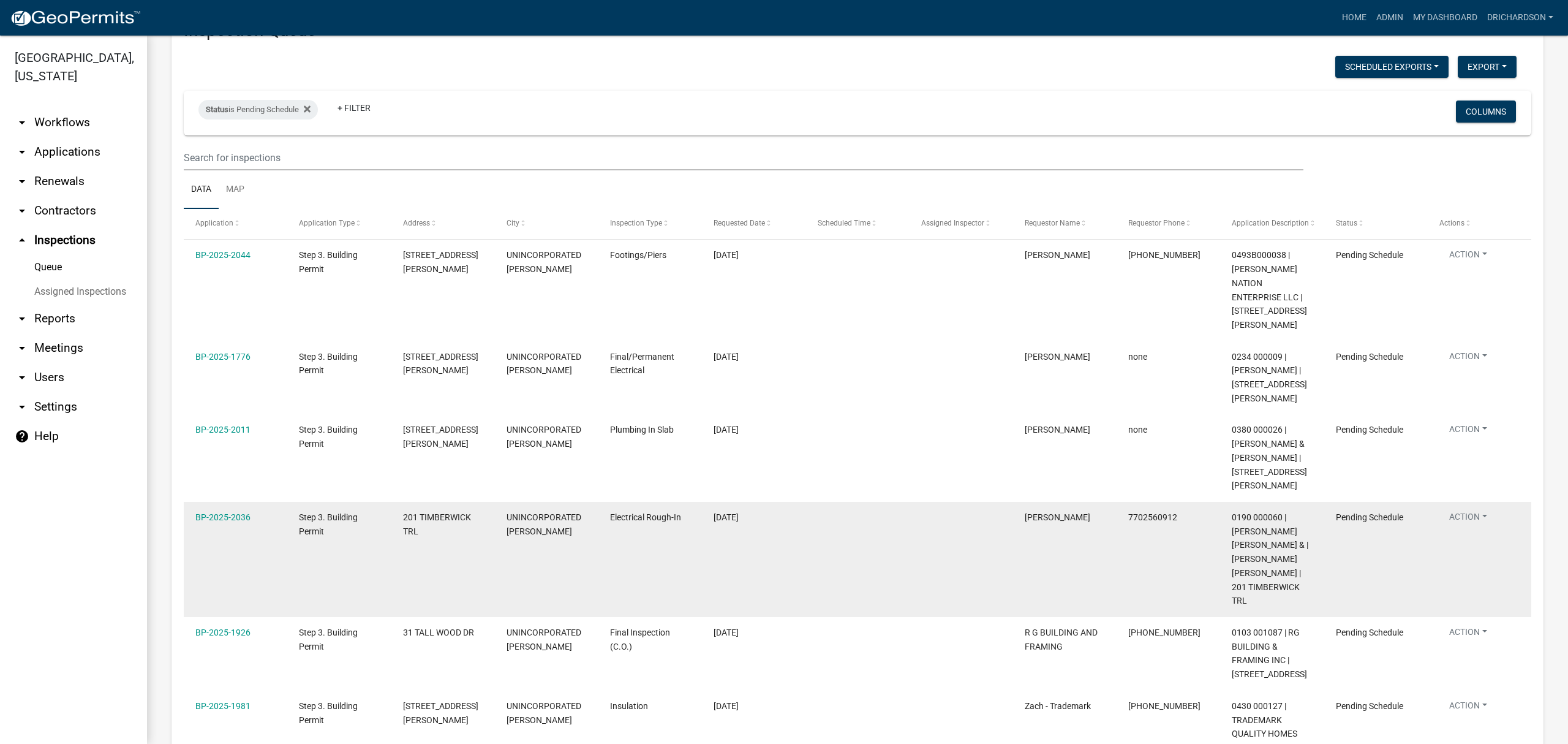
scroll to position [81, 0]
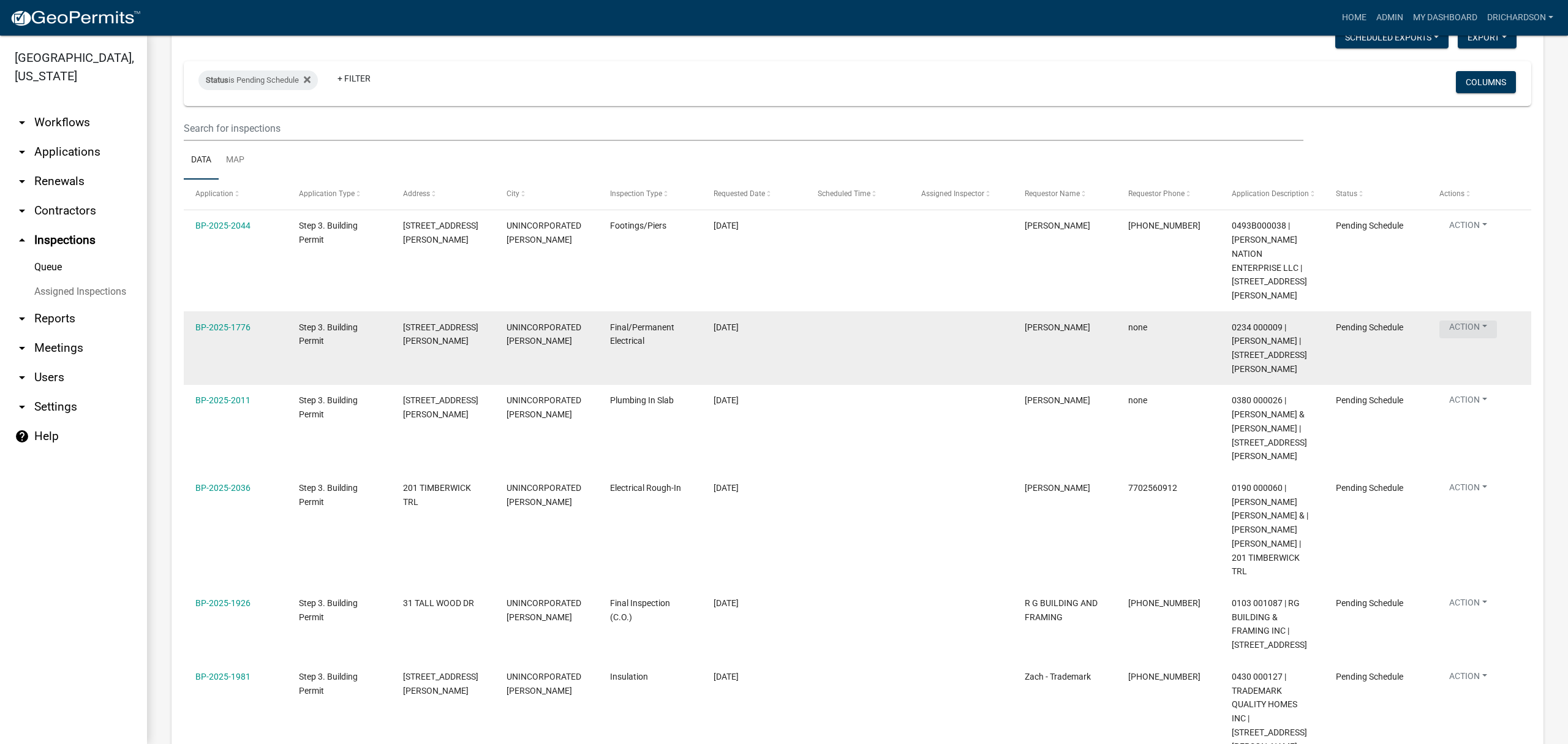
click at [1467, 320] on button "Action" at bounding box center [1467, 329] width 57 height 18
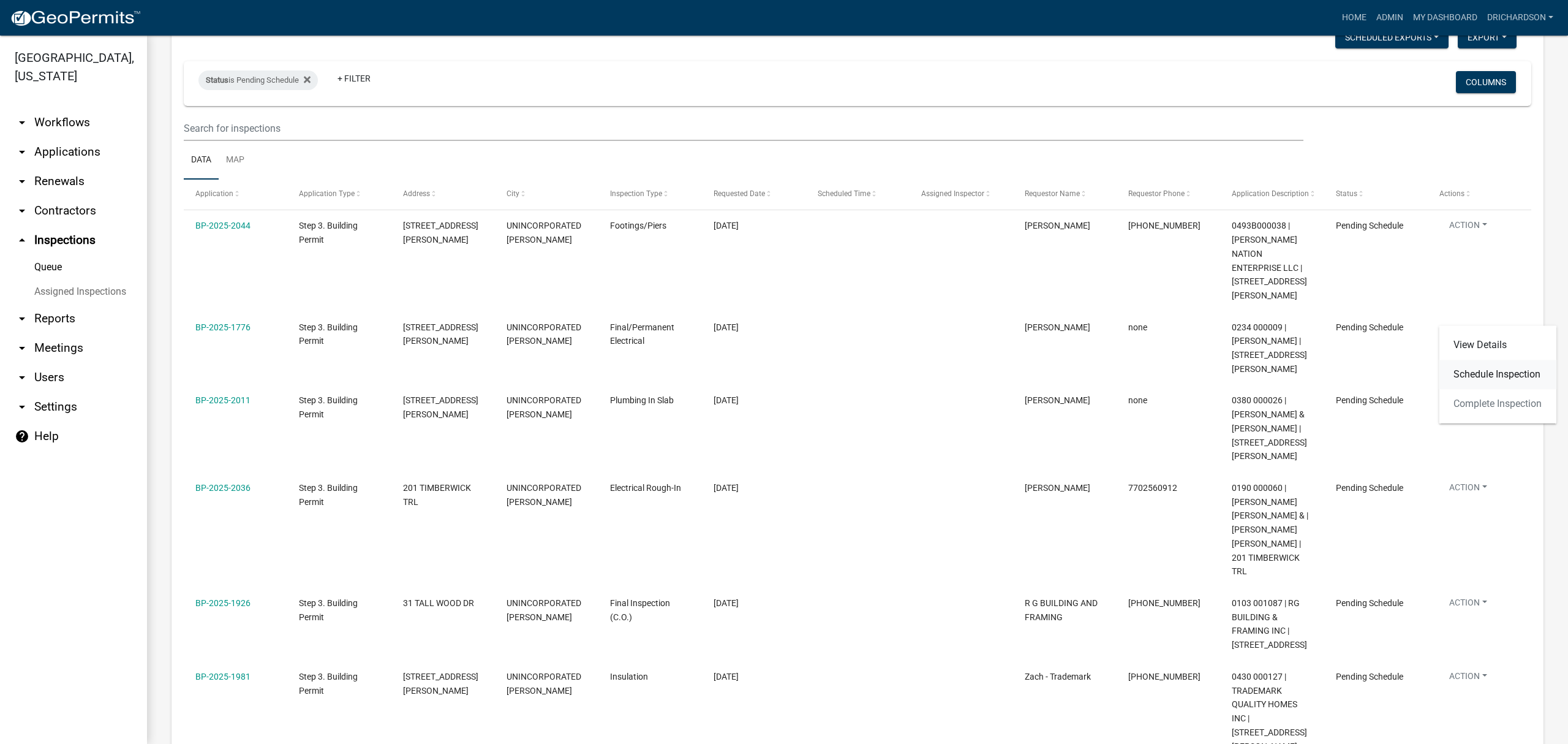
click at [1479, 373] on link "Schedule Inspection" at bounding box center [1497, 373] width 117 height 29
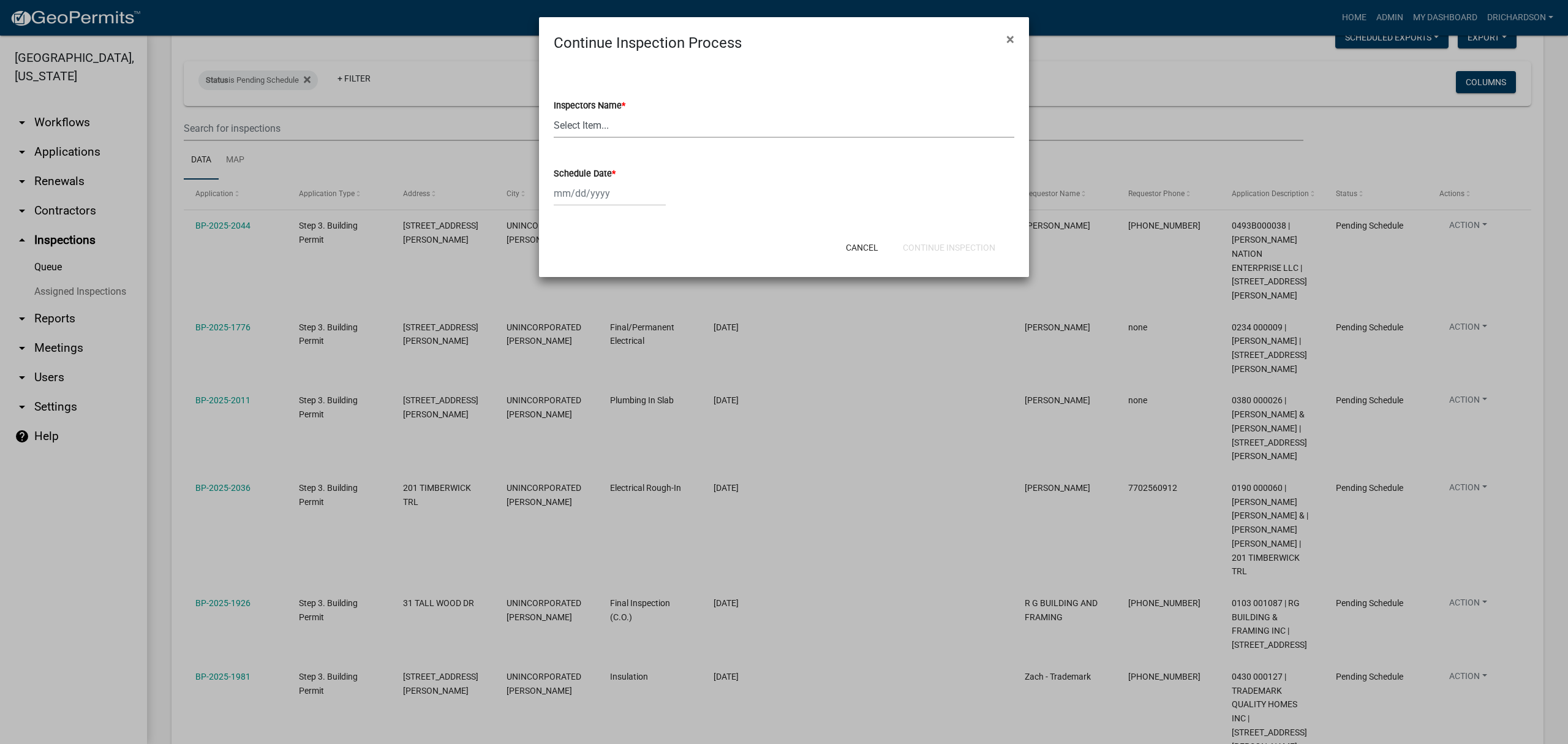
click at [575, 125] on select "Select Item... [PERSON_NAME] ([PERSON_NAME]) drichardson ([PERSON_NAME]) knorre…" at bounding box center [784, 125] width 461 height 25
select select "e20251c8-f858-4aed-a4a0-52e27fd5066e"
click at [553, 113] on select "Select Item... [PERSON_NAME] ([PERSON_NAME]) drichardson ([PERSON_NAME]) knorre…" at bounding box center [784, 125] width 461 height 25
click at [579, 202] on div at bounding box center [609, 193] width 112 height 25
select select "8"
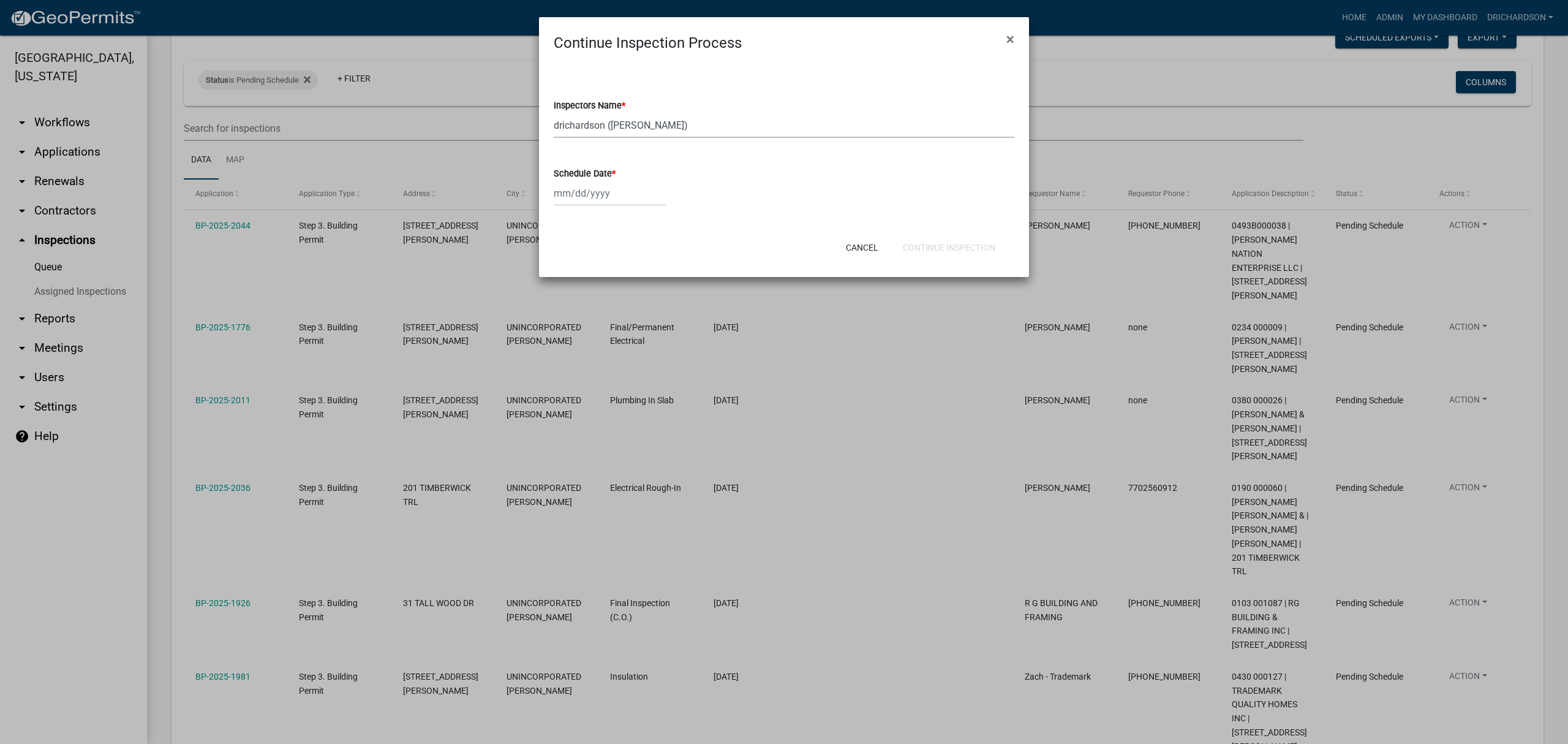
select select "2025"
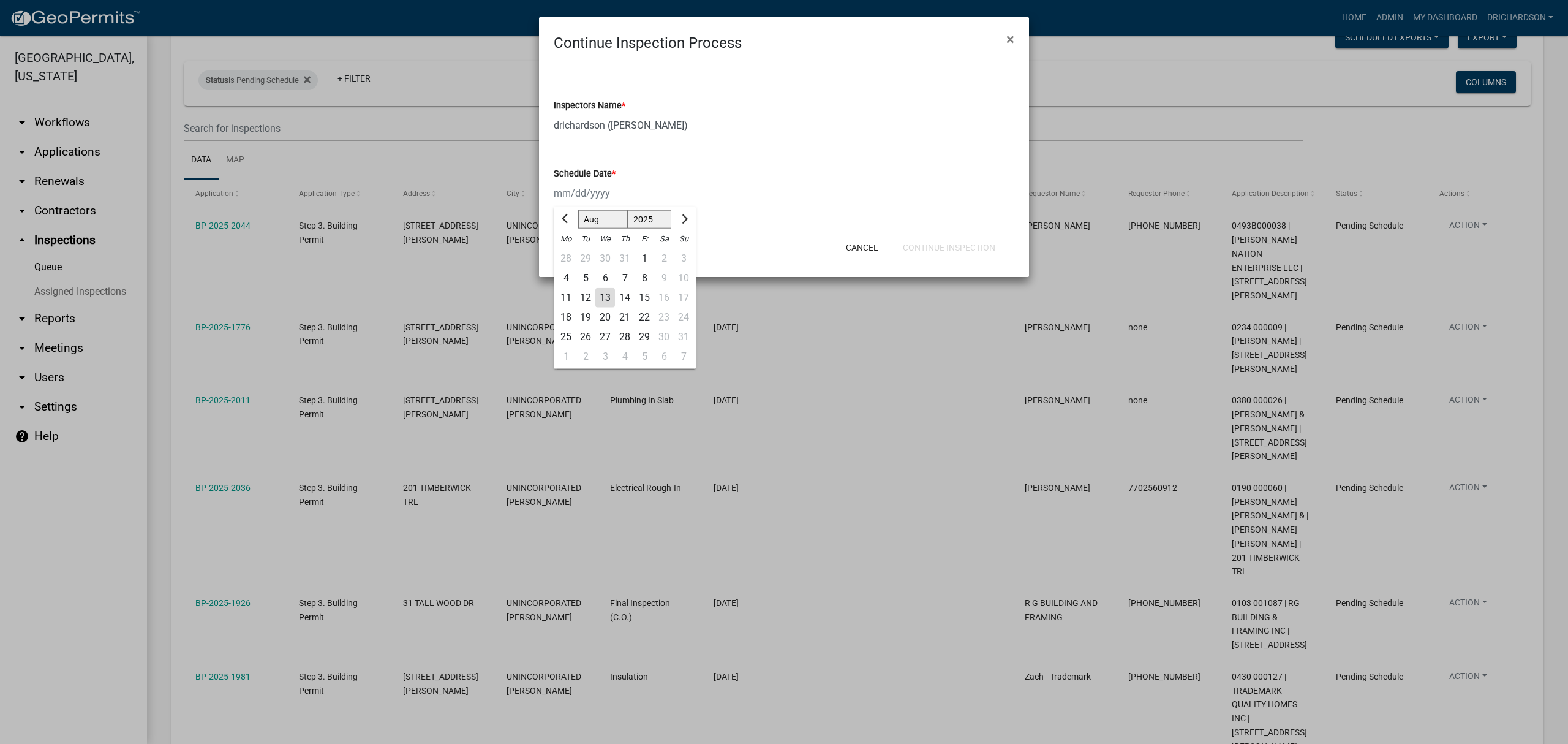
click at [605, 294] on div "13" at bounding box center [605, 297] width 19 height 19
type input "[DATE]"
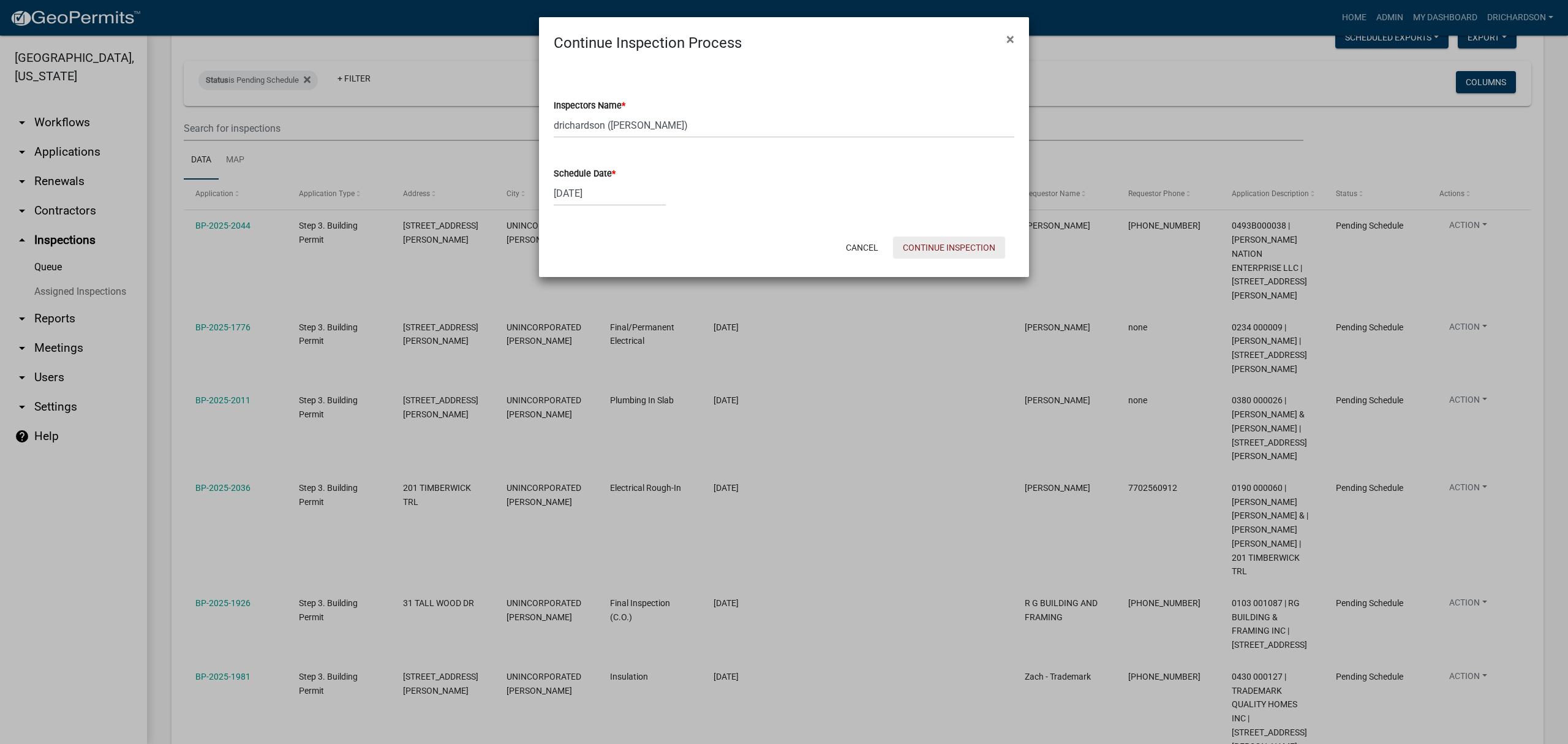
click at [944, 250] on button "Continue Inspection" at bounding box center [949, 247] width 112 height 22
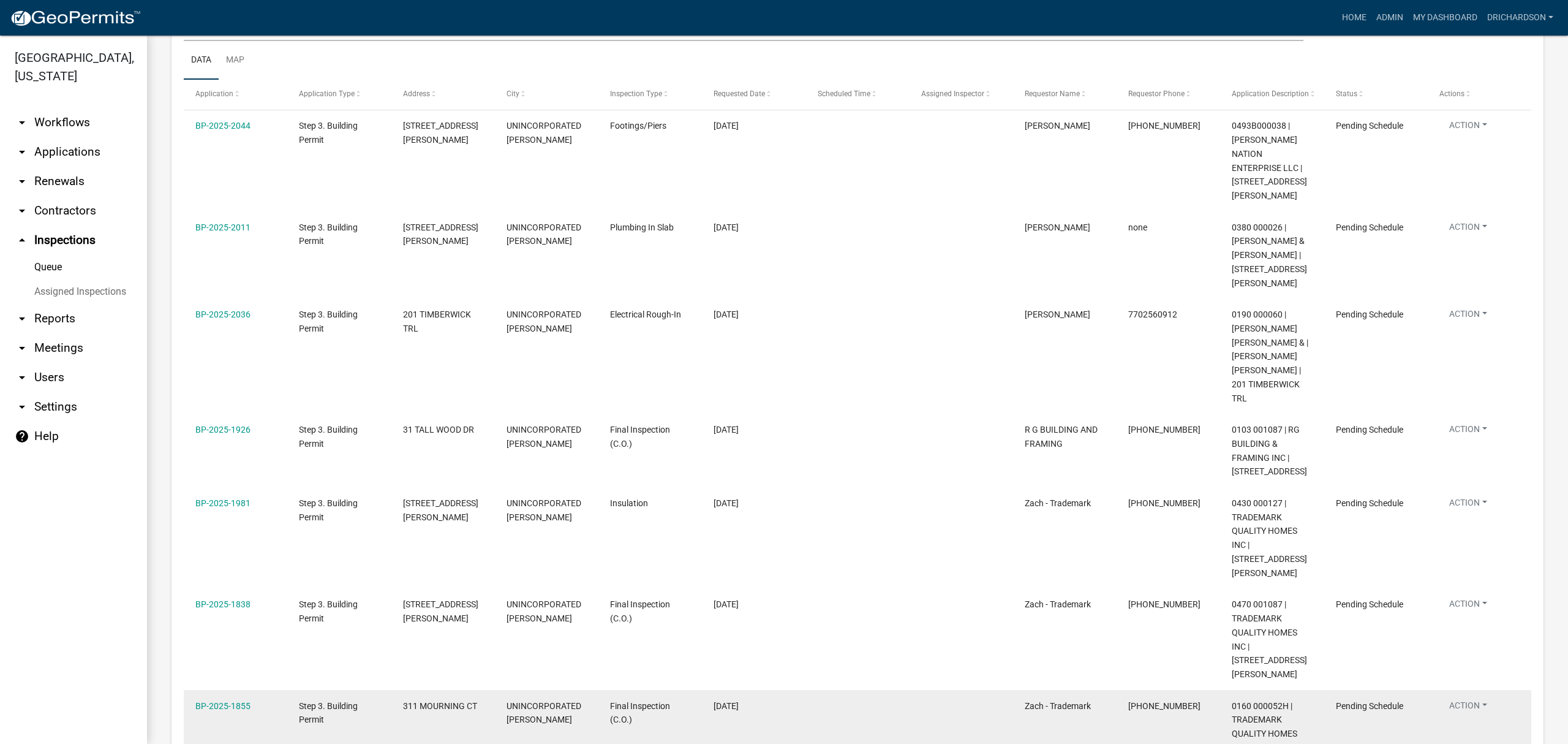
scroll to position [99, 0]
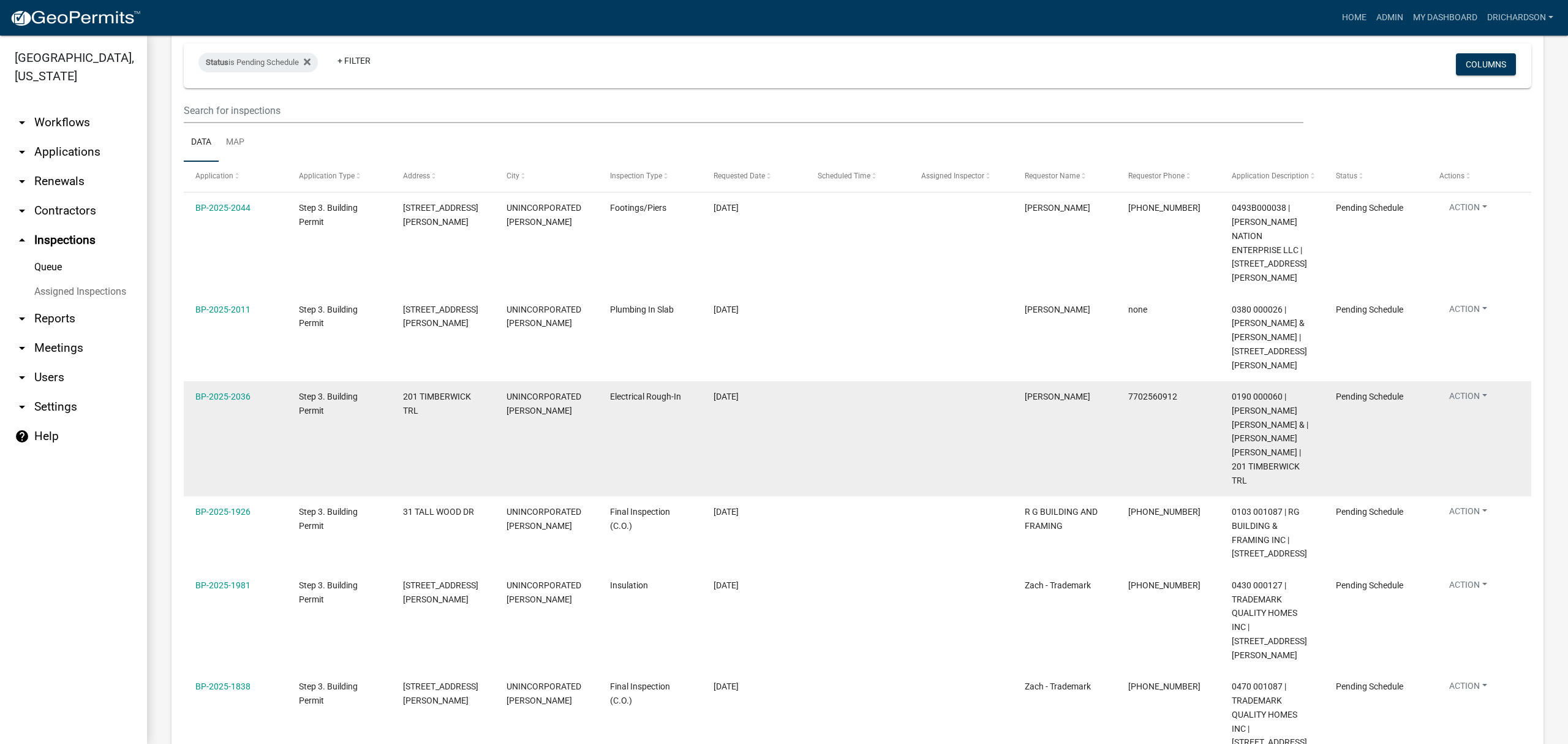
click at [1465, 219] on button "Action" at bounding box center [1467, 210] width 57 height 18
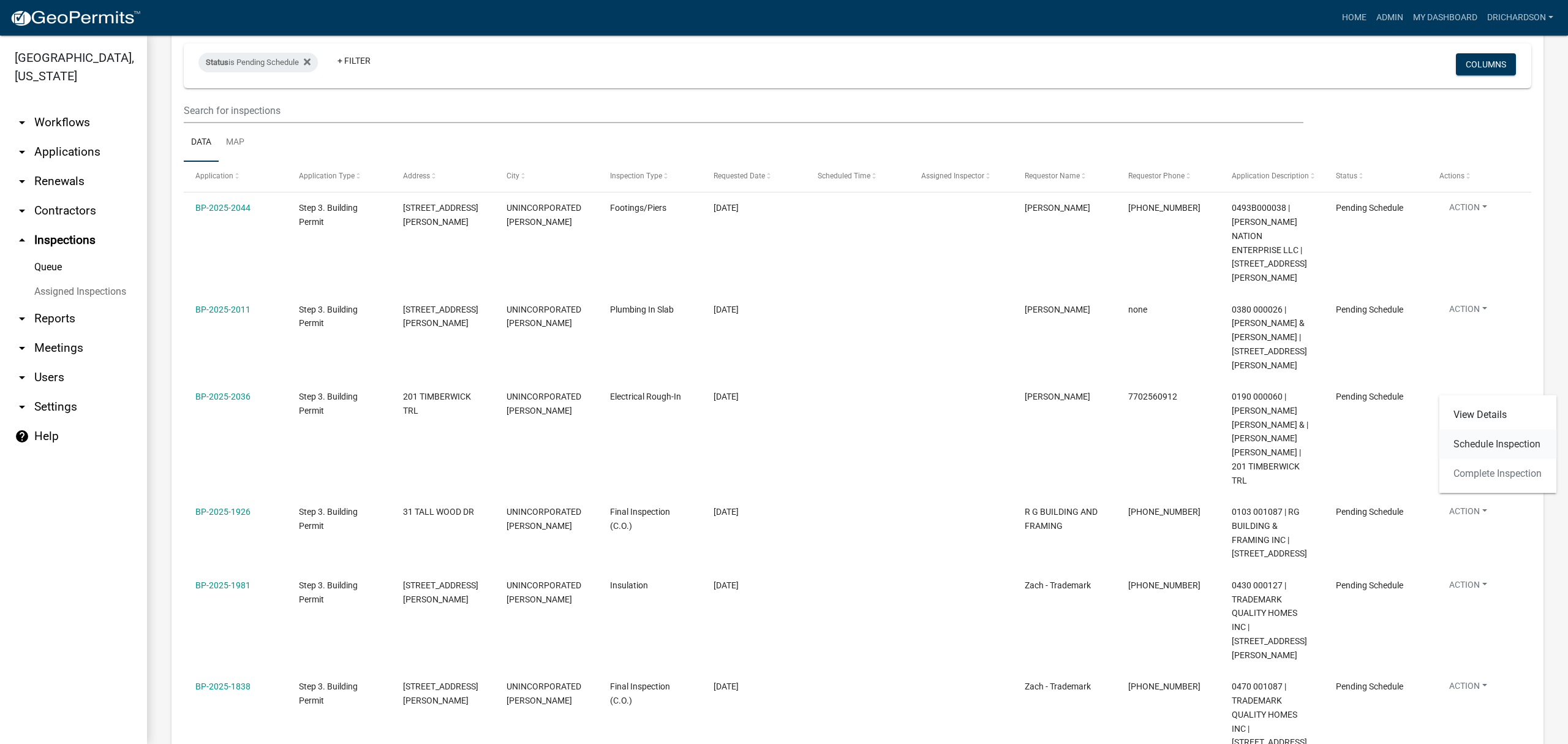
click at [1477, 449] on link "Schedule Inspection" at bounding box center [1497, 444] width 117 height 29
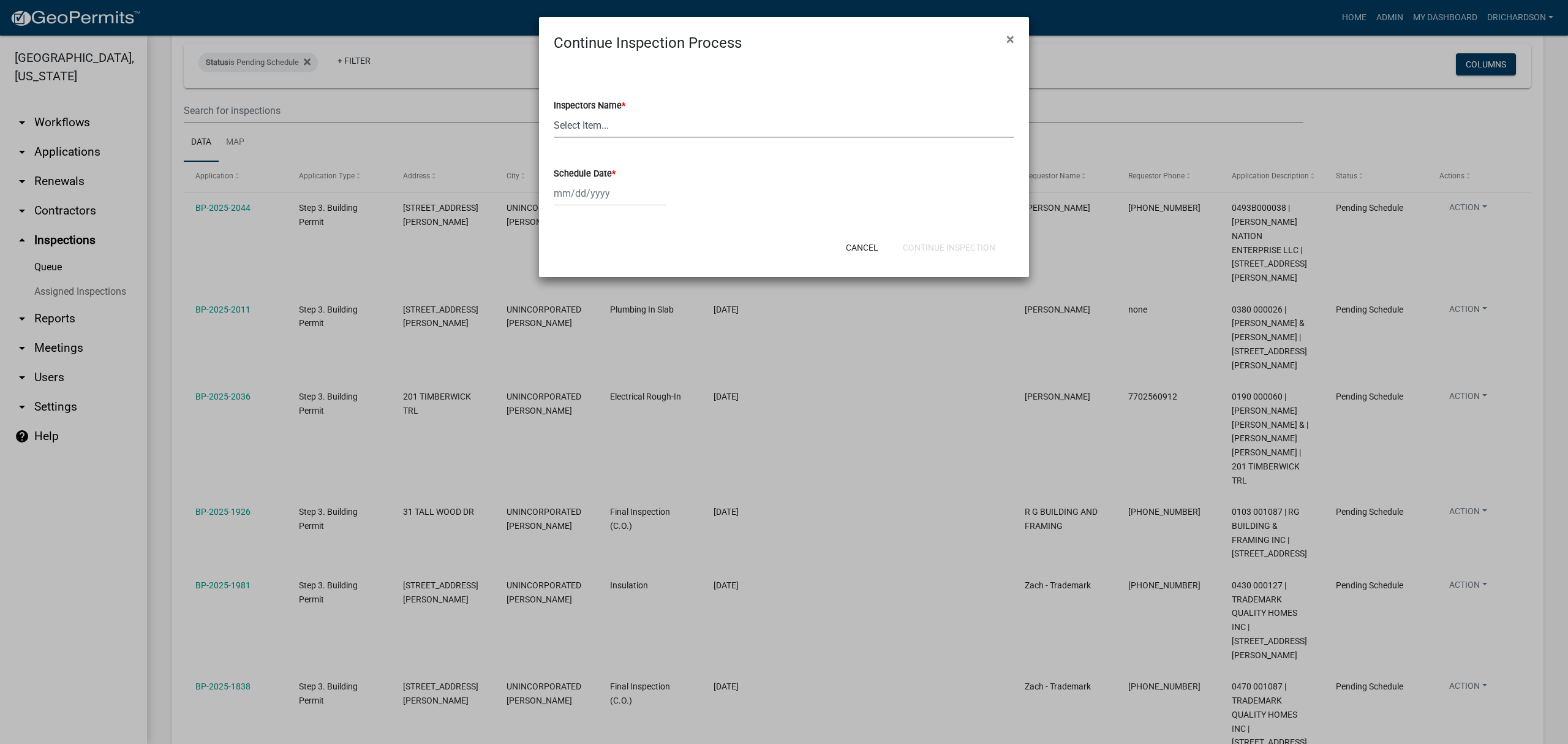
click at [604, 132] on select "Select Item... [PERSON_NAME] ([PERSON_NAME]) drichardson ([PERSON_NAME]) knorre…" at bounding box center [784, 125] width 461 height 25
select select "e20251c8-f858-4aed-a4a0-52e27fd5066e"
click at [553, 113] on select "Select Item... [PERSON_NAME] ([PERSON_NAME]) drichardson ([PERSON_NAME]) knorre…" at bounding box center [784, 125] width 461 height 25
click at [579, 194] on div at bounding box center [609, 193] width 112 height 25
select select "8"
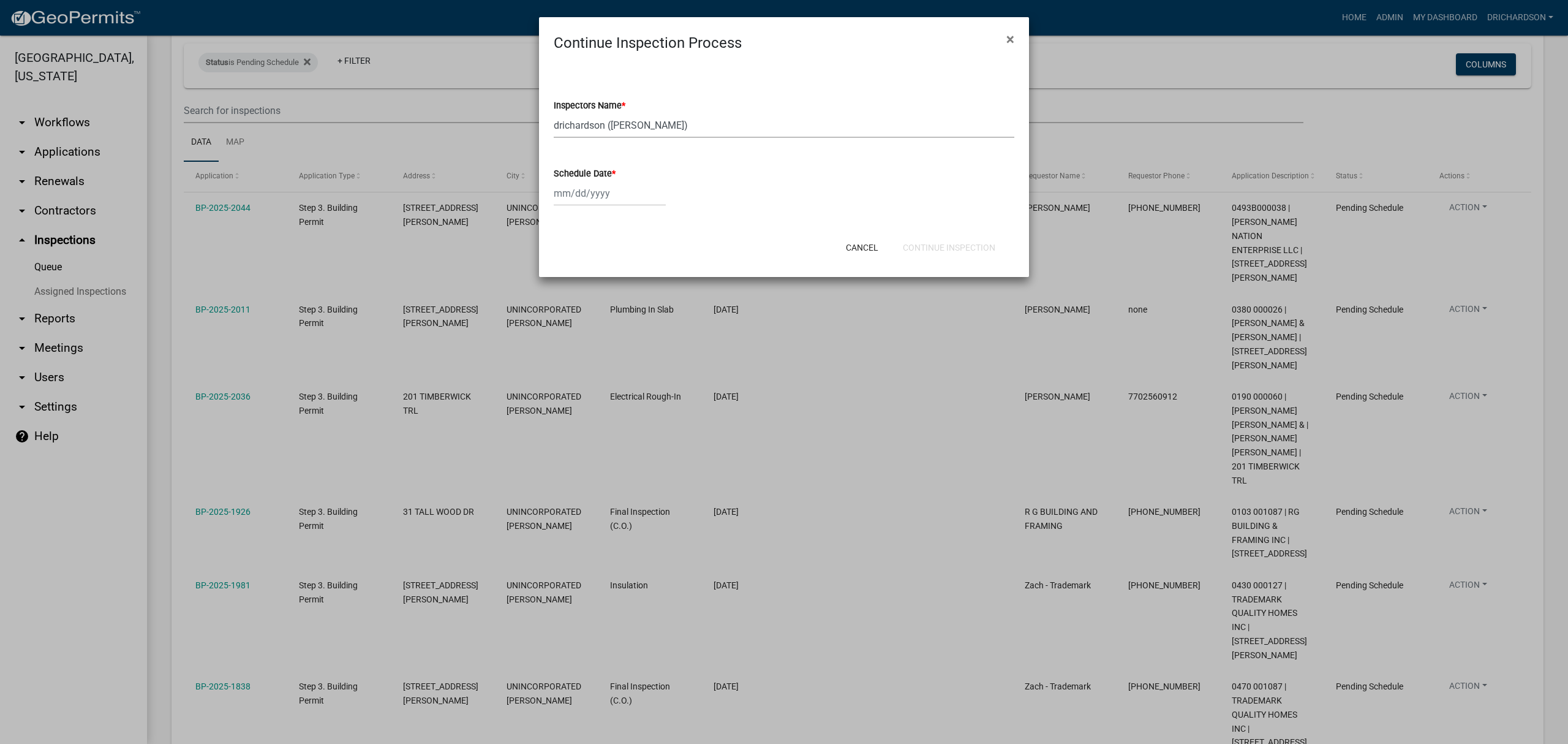
select select "2025"
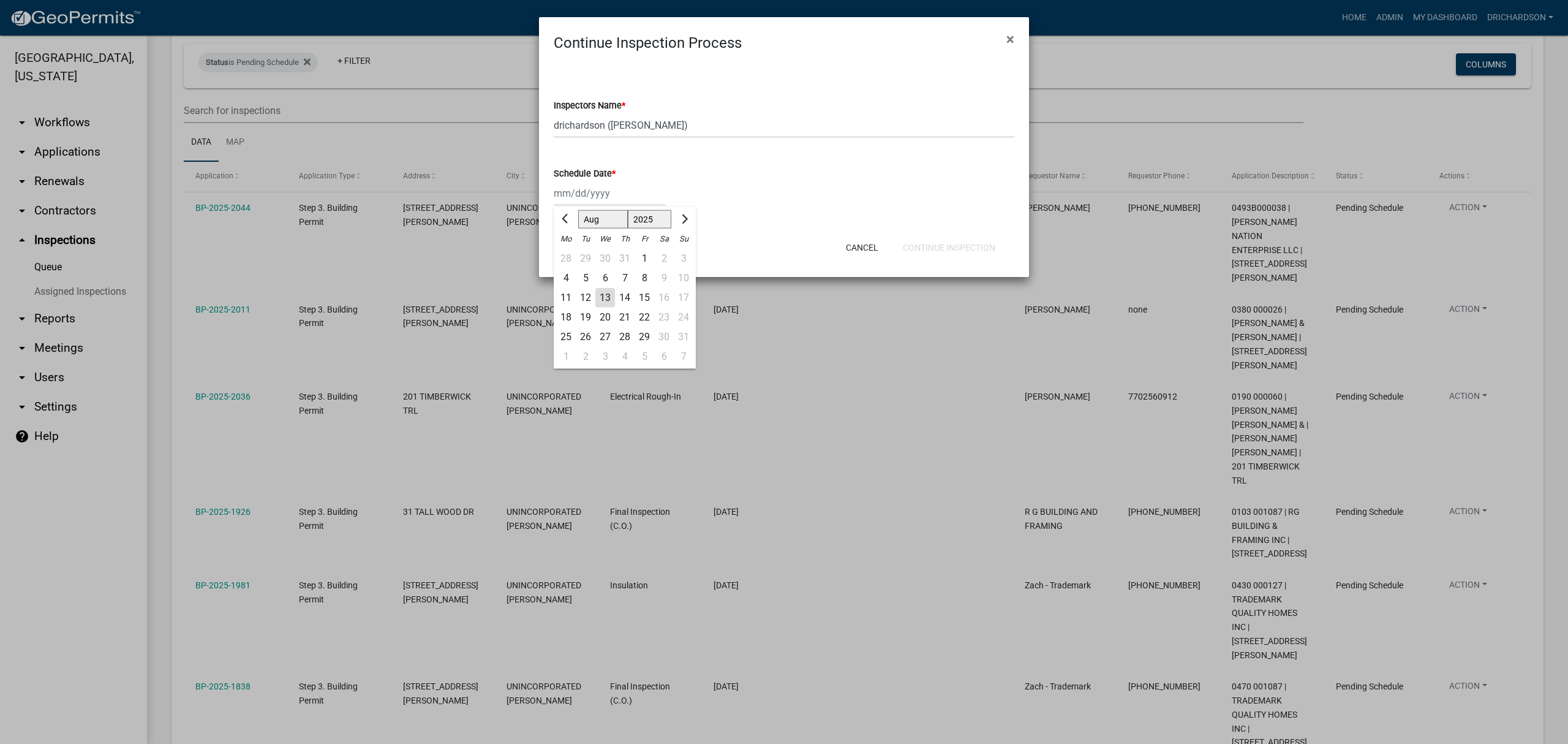
click at [604, 297] on div "13" at bounding box center [605, 297] width 19 height 19
type input "[DATE]"
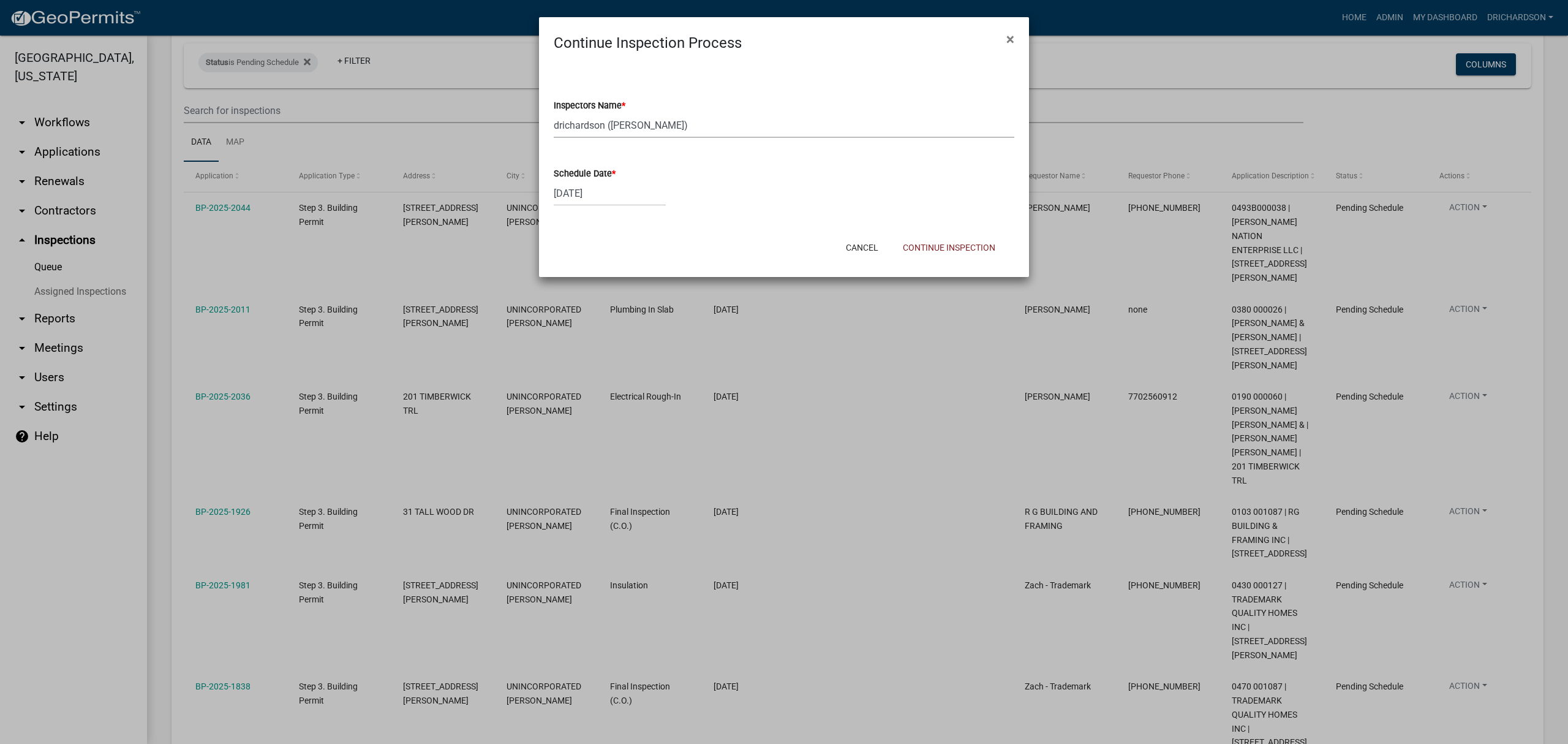
click at [640, 121] on select "Select Item... [PERSON_NAME] ([PERSON_NAME]) drichardson ([PERSON_NAME]) knorre…" at bounding box center [784, 125] width 461 height 25
select select "a5a5a9dc-14a5-4192-801a-4b6ec73e6000"
click at [553, 113] on select "Select Item... [PERSON_NAME] ([PERSON_NAME]) drichardson ([PERSON_NAME]) knorre…" at bounding box center [784, 125] width 461 height 25
click at [971, 241] on button "Continue Inspection" at bounding box center [949, 247] width 112 height 22
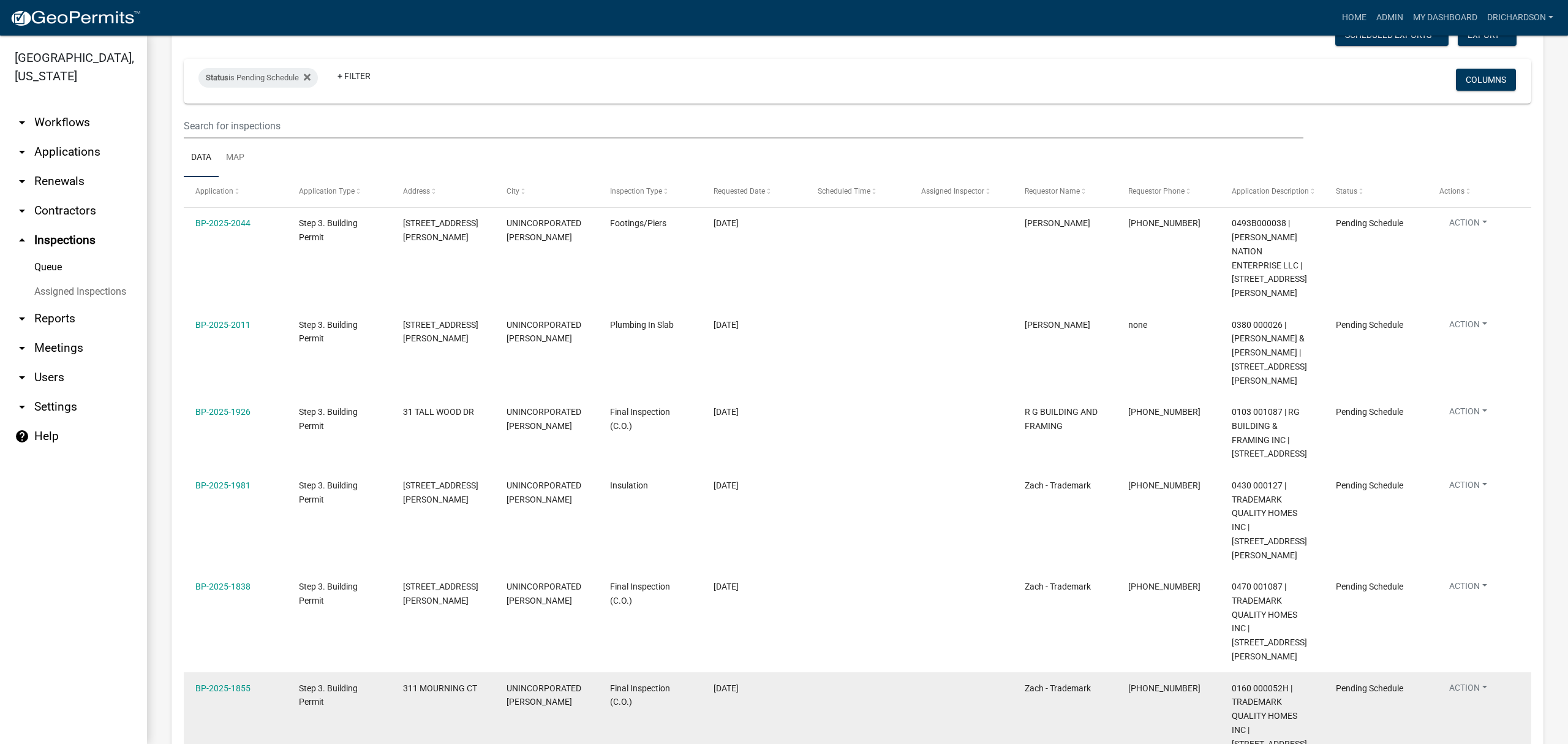
scroll to position [229, 0]
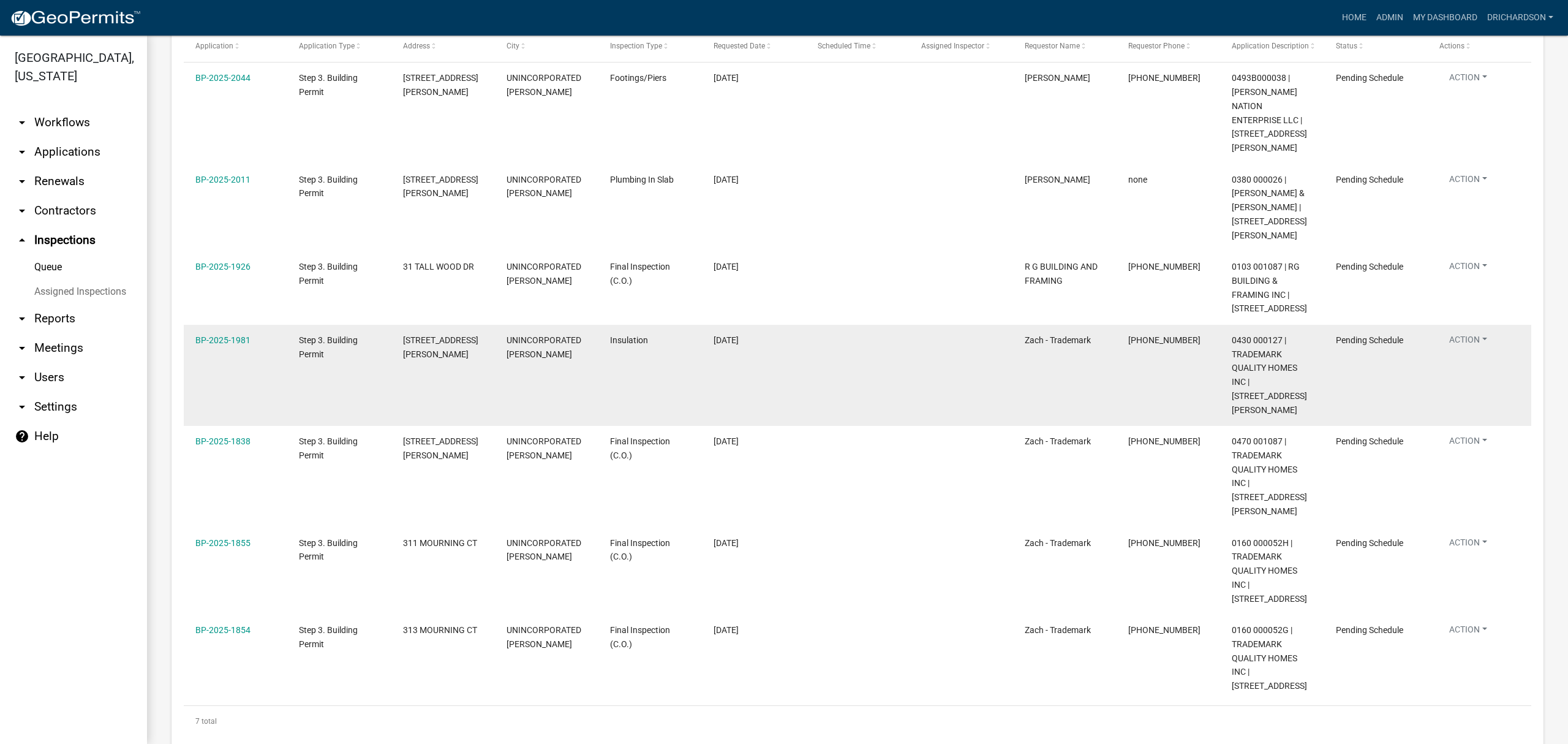
click at [1471, 191] on button "Action" at bounding box center [1467, 182] width 57 height 18
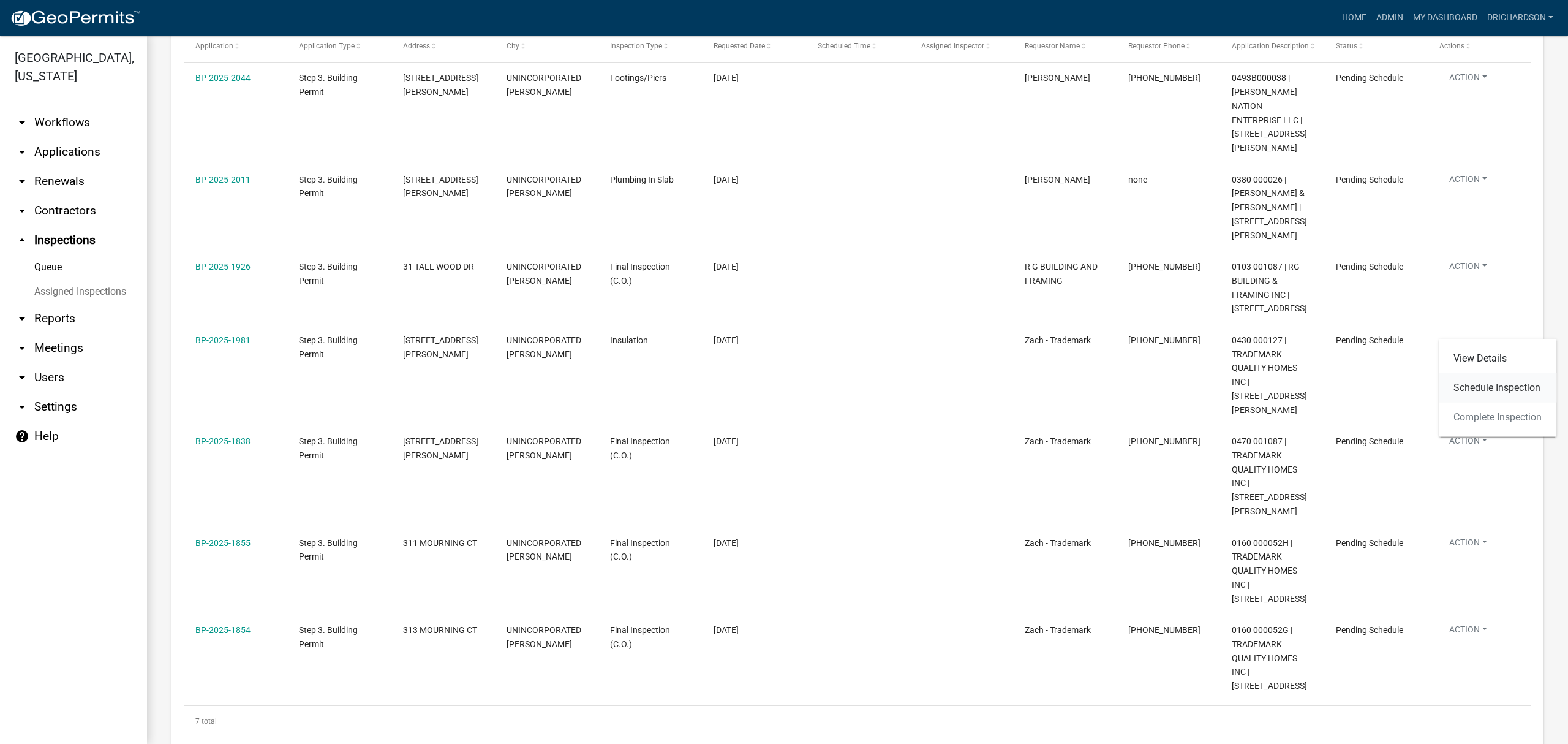
click at [1482, 388] on link "Schedule Inspection" at bounding box center [1497, 387] width 117 height 29
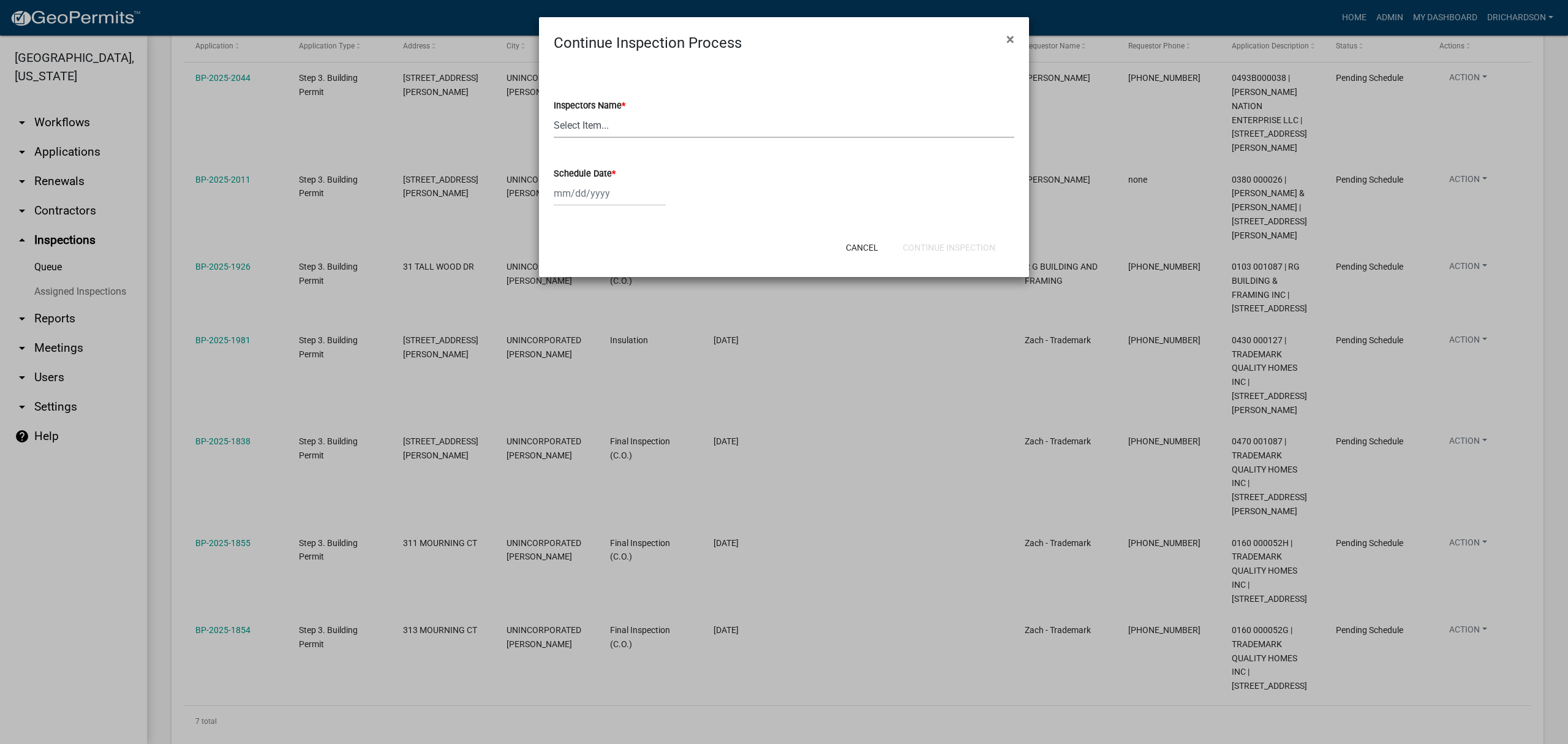
drag, startPoint x: 604, startPoint y: 121, endPoint x: 597, endPoint y: 135, distance: 15.7
click at [604, 121] on select "Select Item... [PERSON_NAME] ([PERSON_NAME]) drichardson ([PERSON_NAME]) knorre…" at bounding box center [784, 125] width 461 height 25
select select "a5a5a9dc-14a5-4192-801a-4b6ec73e6000"
click at [553, 113] on select "Select Item... [PERSON_NAME] ([PERSON_NAME]) drichardson ([PERSON_NAME]) knorre…" at bounding box center [784, 125] width 461 height 25
click at [593, 189] on div at bounding box center [609, 193] width 112 height 25
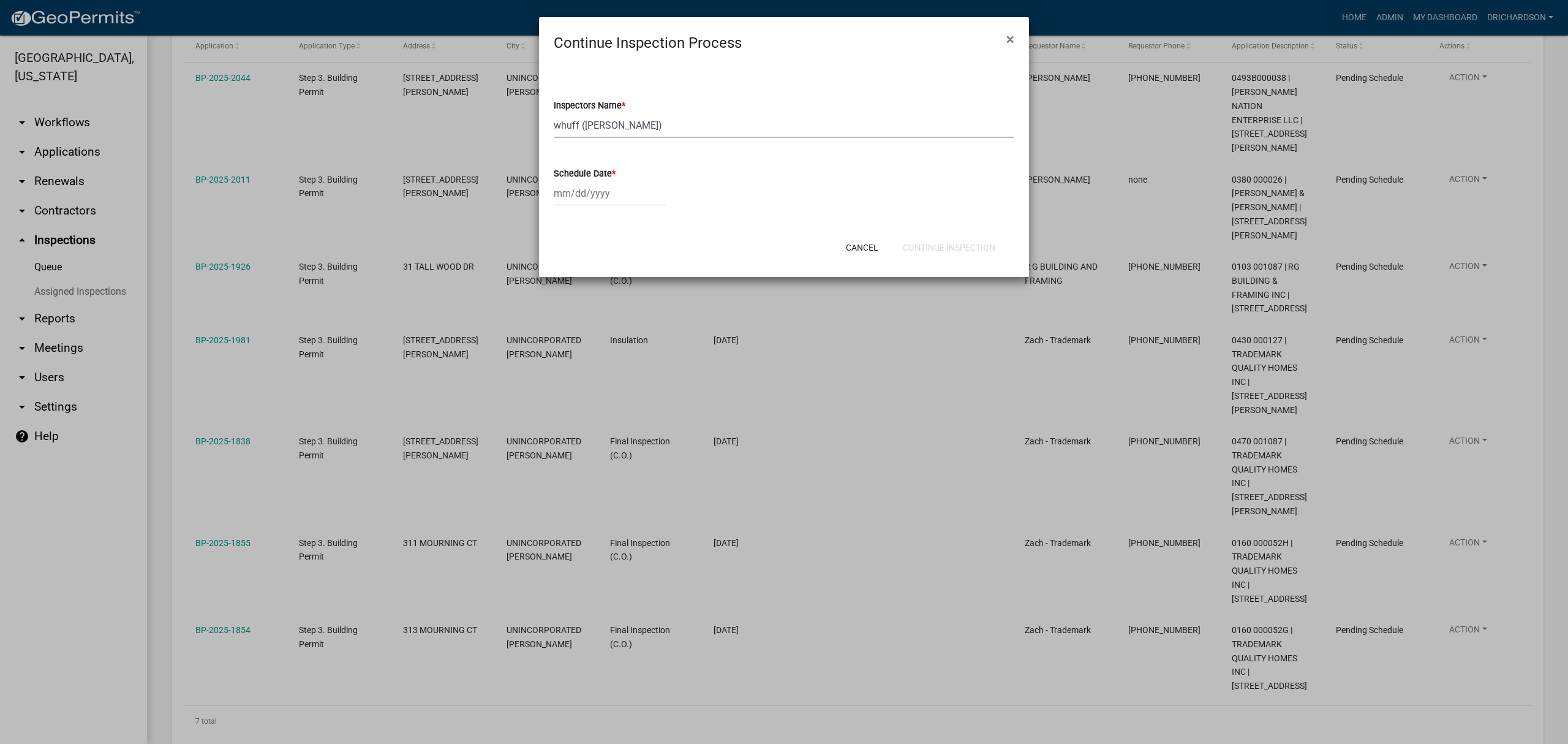
select select "8"
select select "2025"
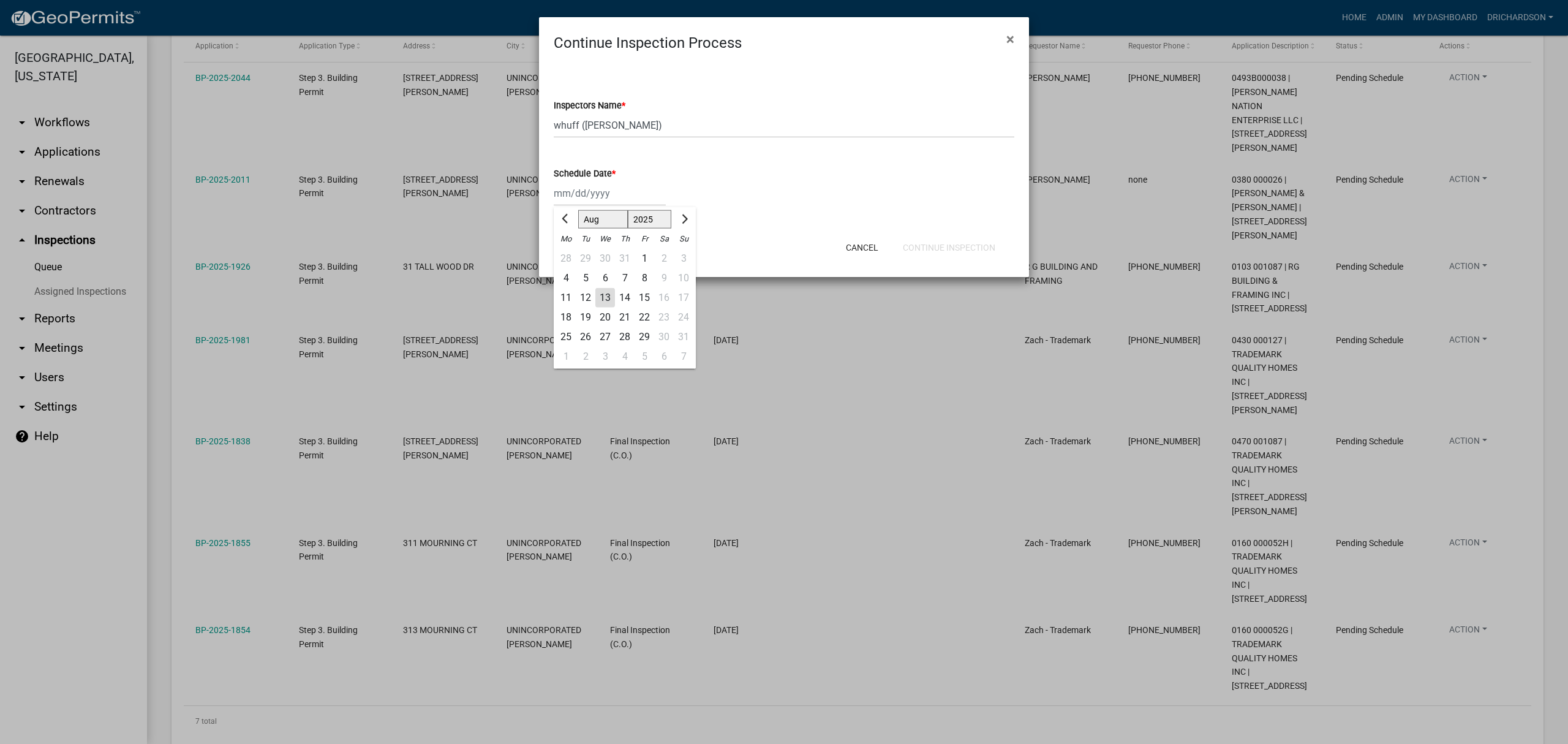
click at [605, 297] on div "13" at bounding box center [605, 297] width 19 height 19
type input "[DATE]"
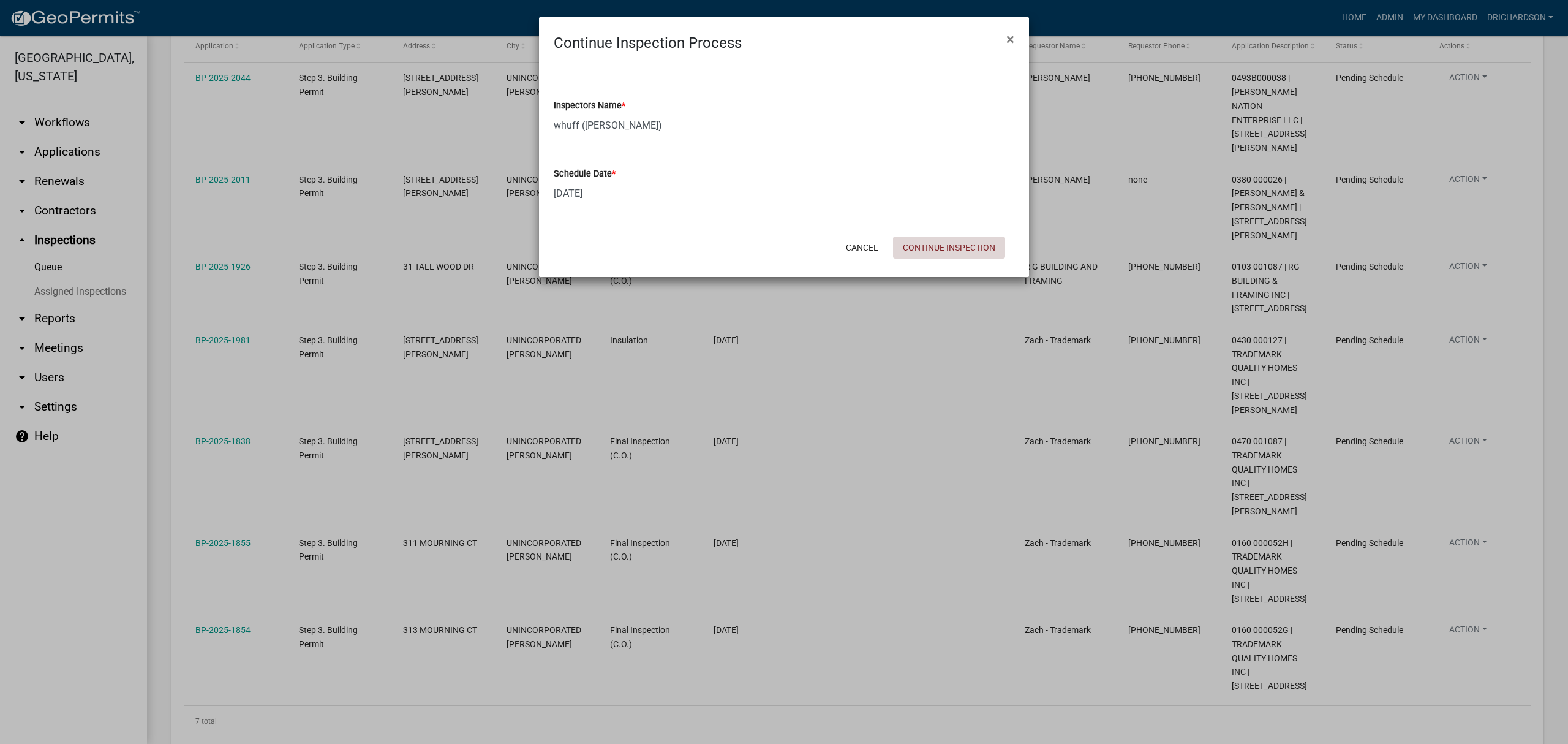
click at [968, 253] on button "Continue Inspection" at bounding box center [949, 247] width 112 height 22
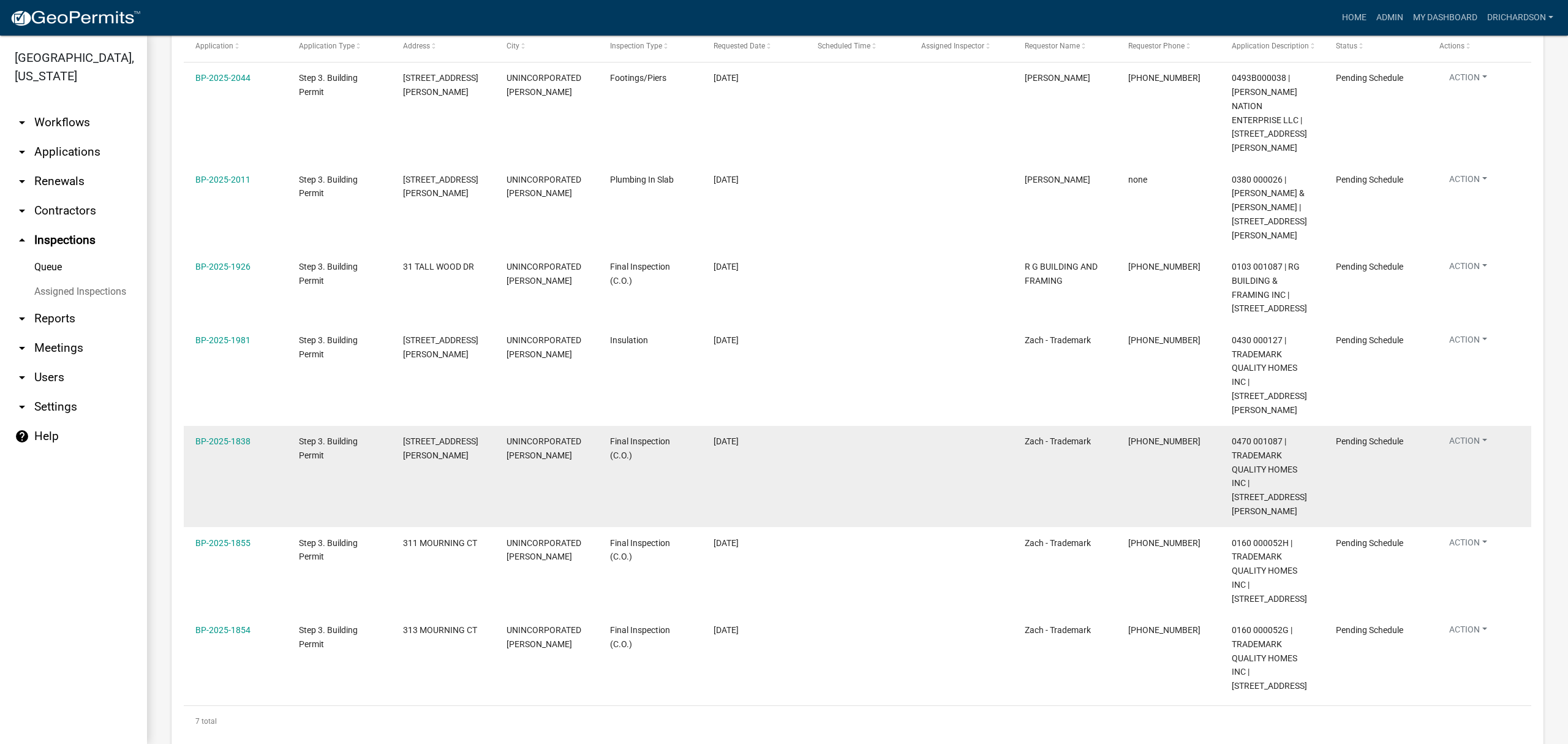
click at [1468, 89] on button "Action" at bounding box center [1467, 80] width 57 height 18
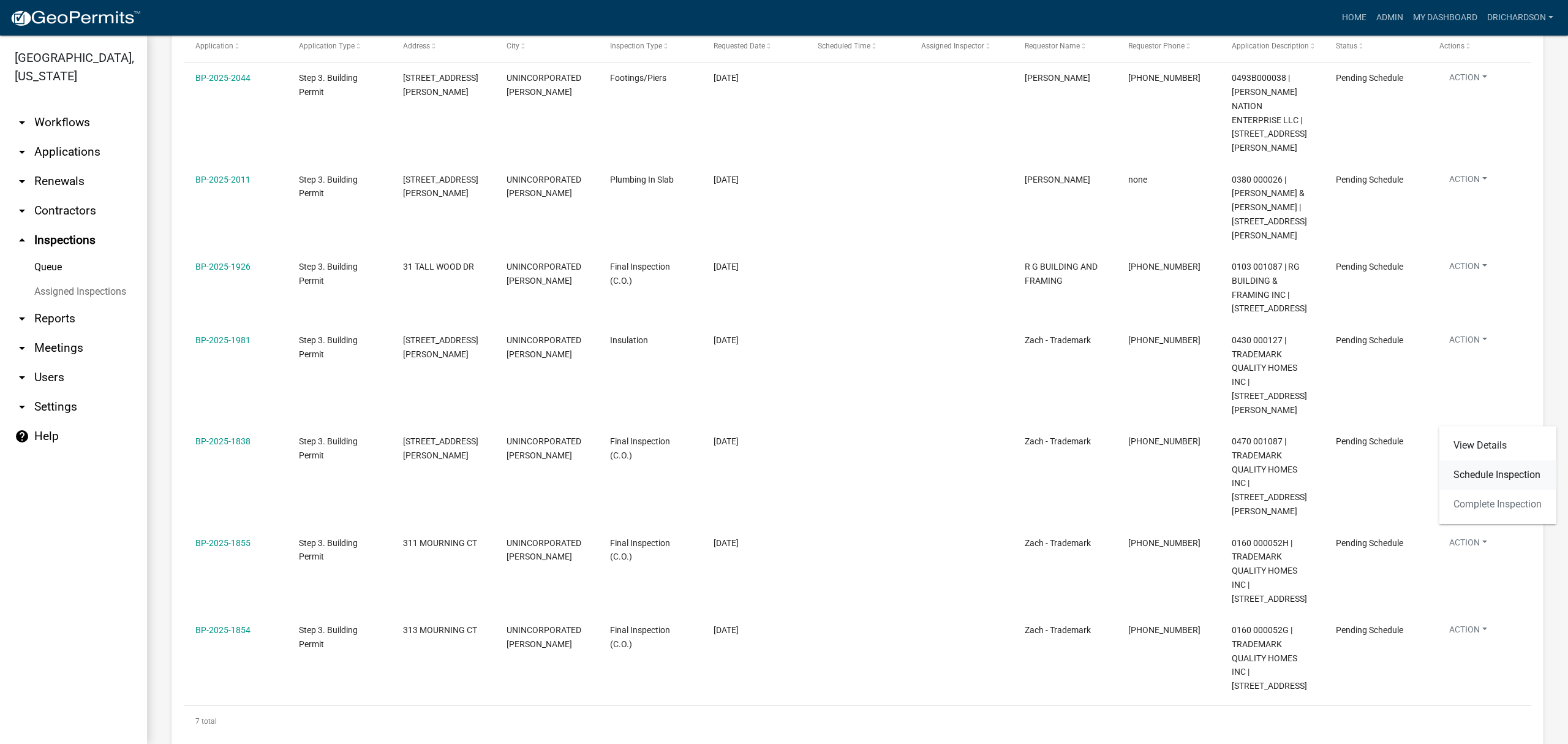
click at [1464, 477] on link "Schedule Inspection" at bounding box center [1497, 474] width 117 height 29
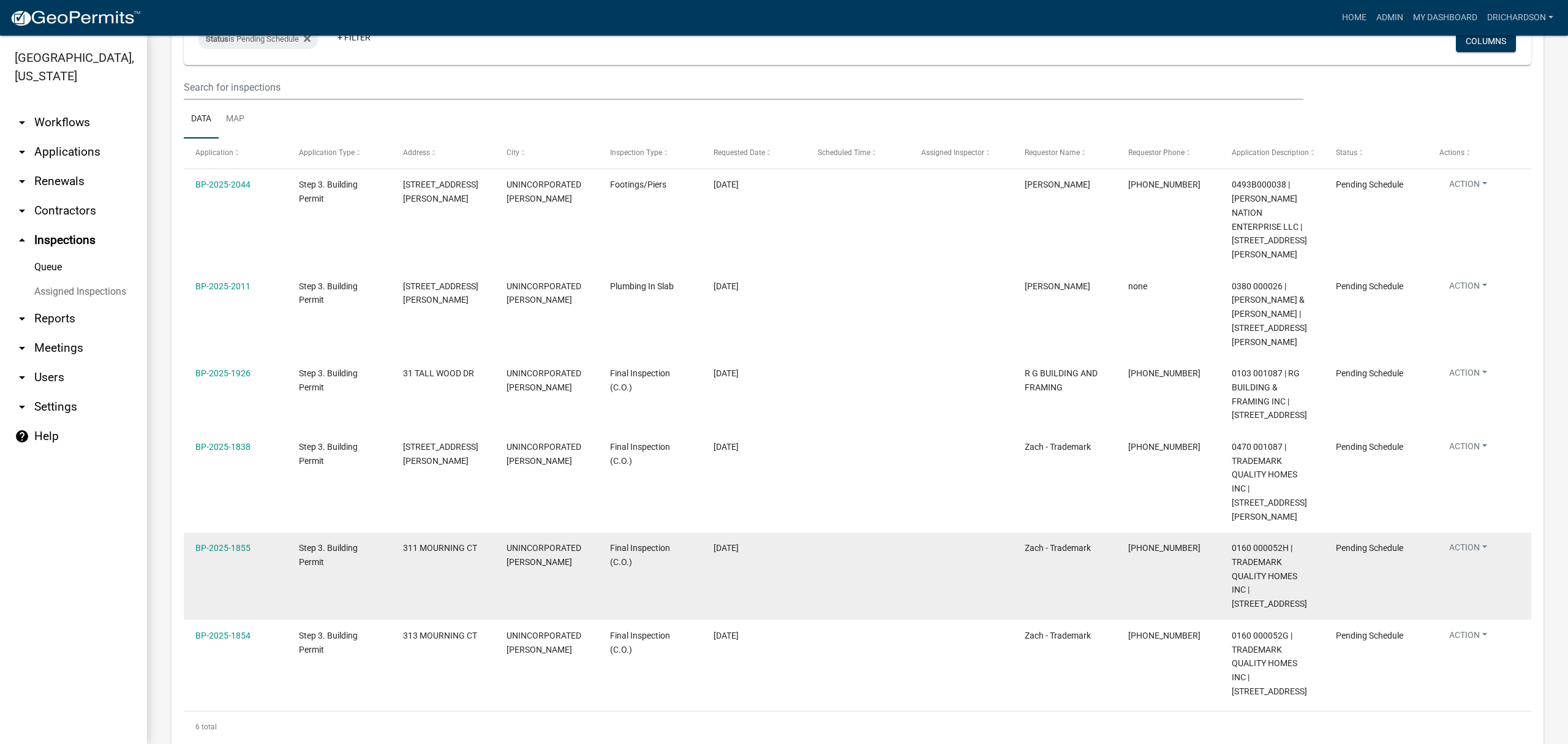
scroll to position [142, 0]
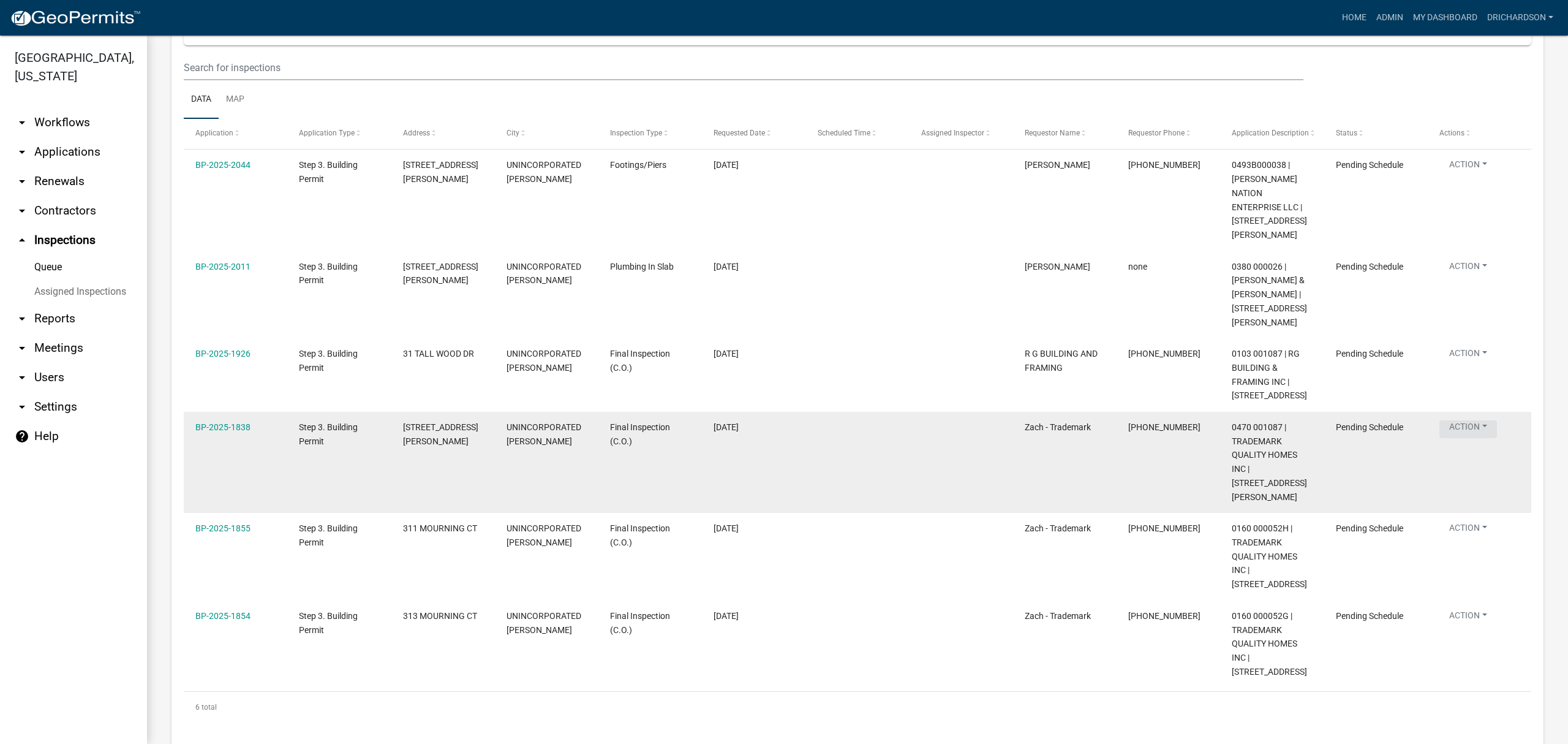
click at [1458, 277] on button "Action" at bounding box center [1467, 268] width 57 height 18
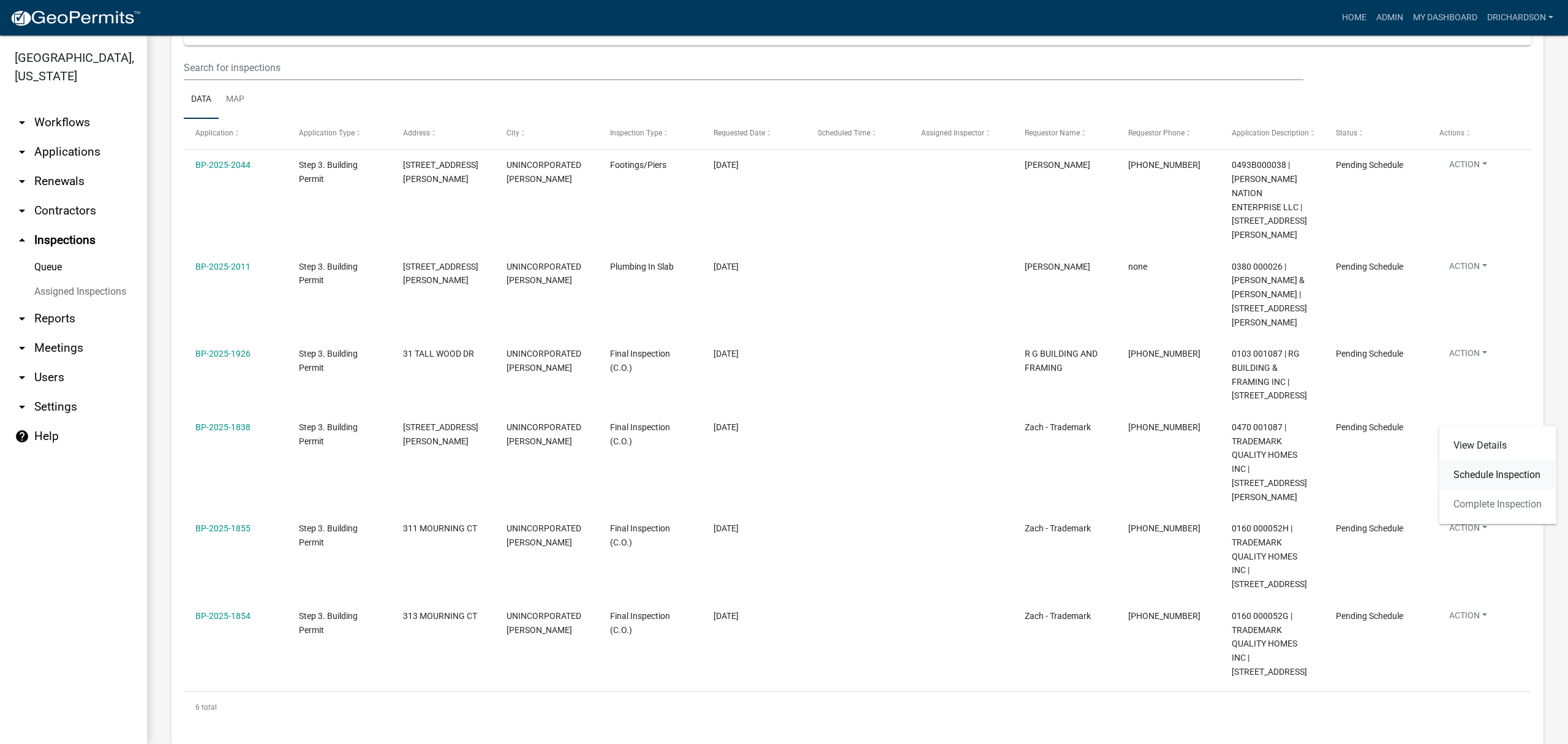
click at [1471, 471] on link "Schedule Inspection" at bounding box center [1497, 474] width 117 height 29
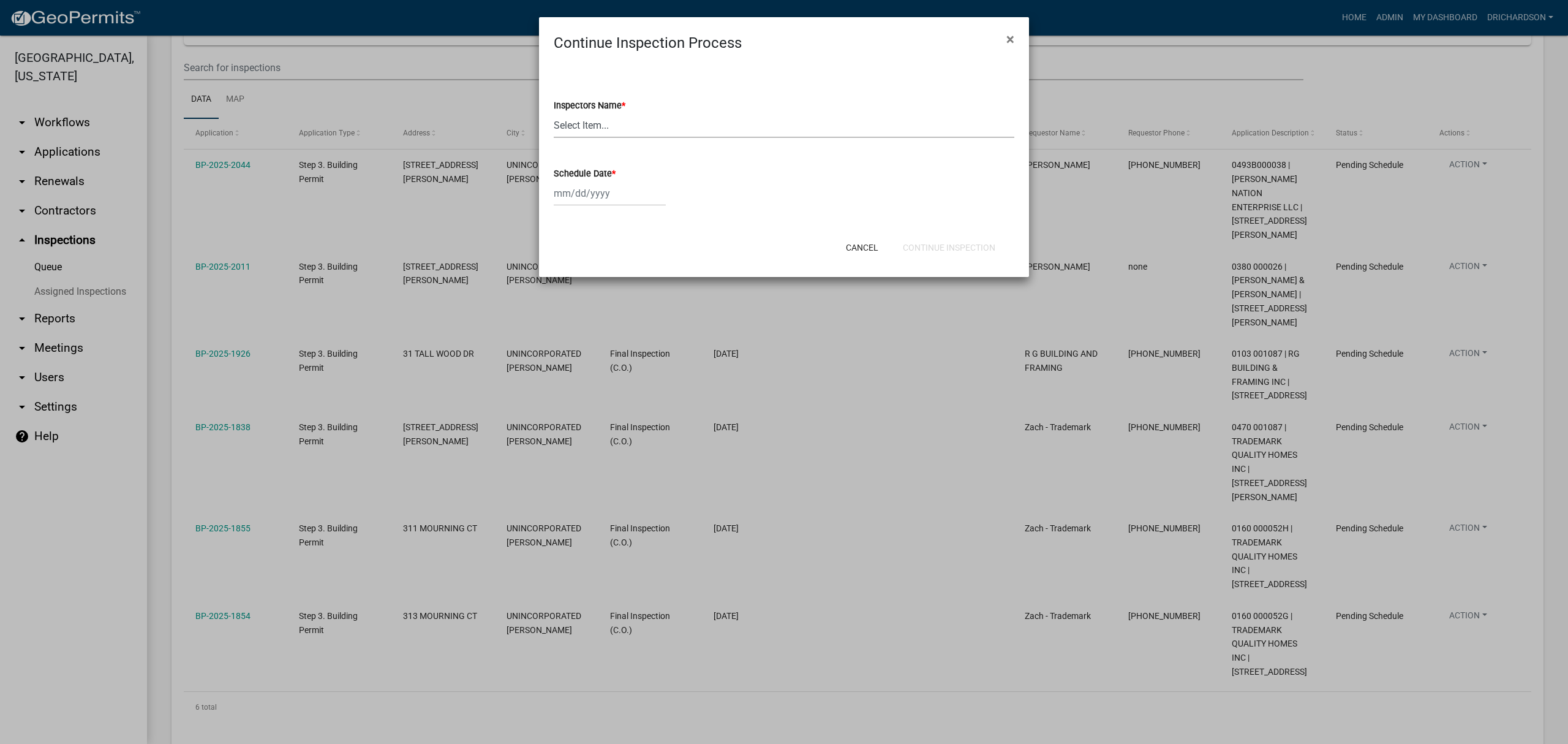
click at [561, 128] on select "Select Item... [PERSON_NAME] ([PERSON_NAME]) drichardson ([PERSON_NAME]) knorre…" at bounding box center [784, 125] width 461 height 25
select select "a5a5a9dc-14a5-4192-801a-4b6ec73e6000"
click at [553, 113] on select "Select Item... [PERSON_NAME] ([PERSON_NAME]) drichardson ([PERSON_NAME]) knorre…" at bounding box center [784, 125] width 461 height 25
select select "8"
select select "2025"
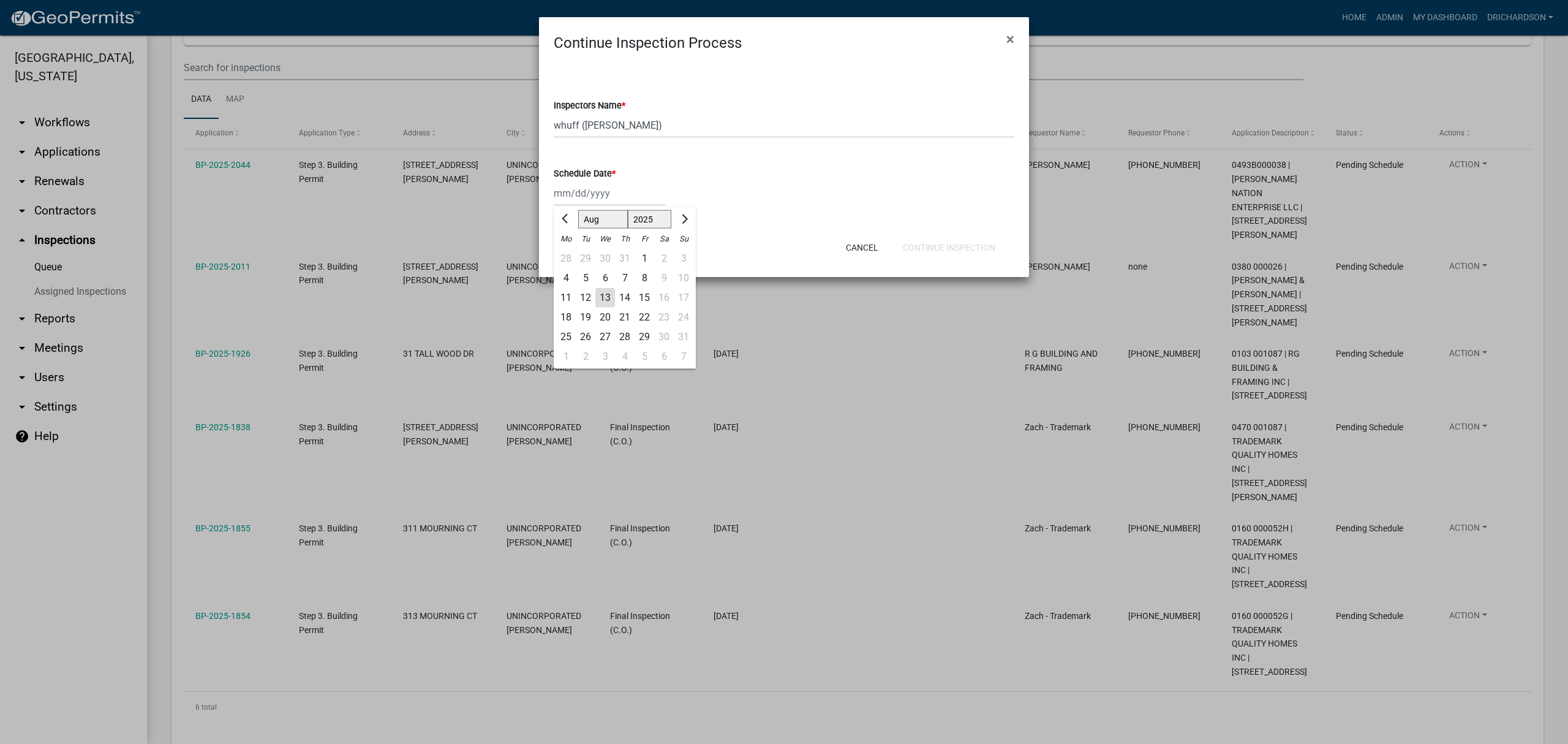
click at [583, 187] on div "[PERSON_NAME] Feb Mar Apr [PERSON_NAME][DATE] Oct Nov [DATE] 1526 1527 1528 152…" at bounding box center [609, 193] width 112 height 25
click at [605, 295] on div "13" at bounding box center [605, 297] width 19 height 19
type input "[DATE]"
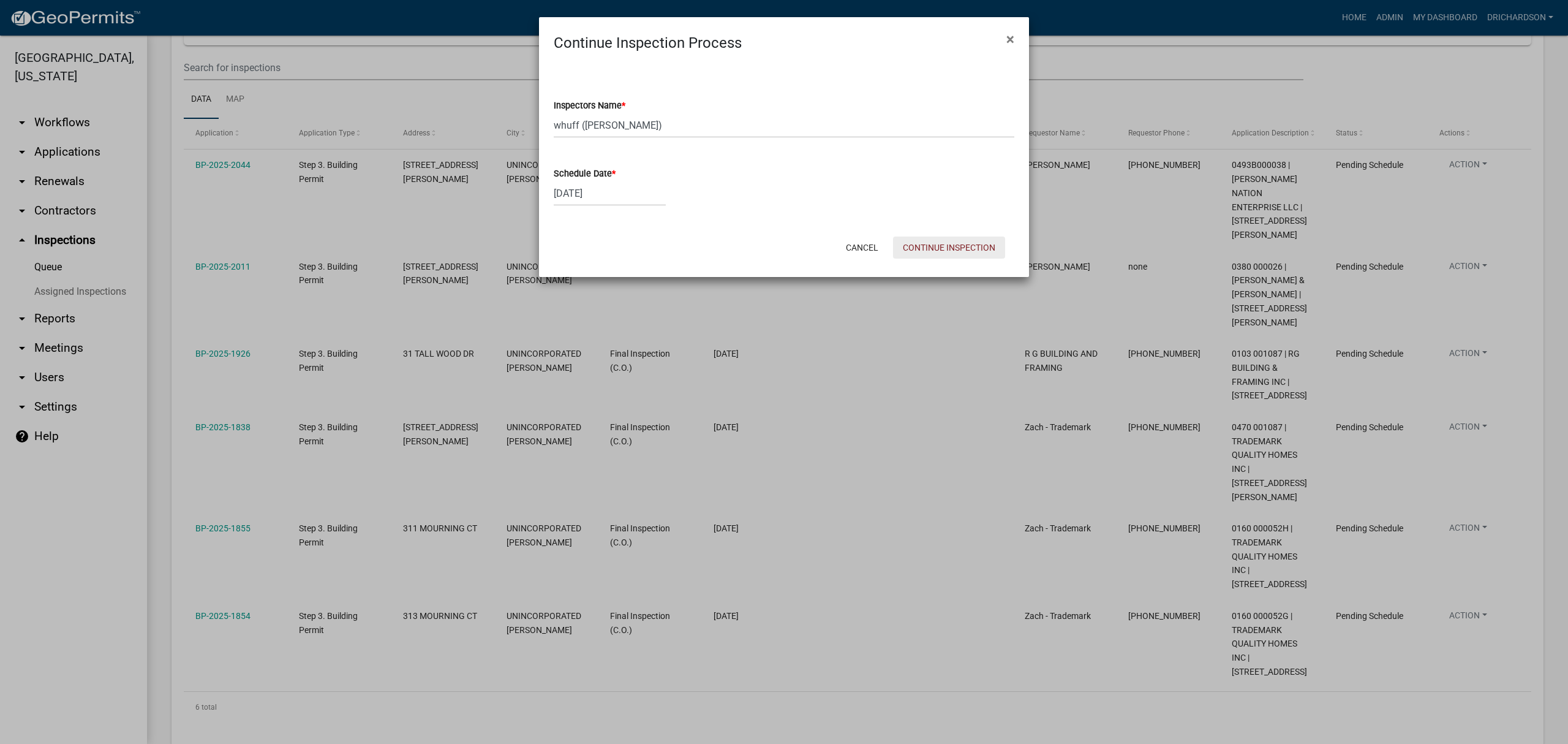
click at [957, 251] on button "Continue Inspection" at bounding box center [949, 247] width 112 height 22
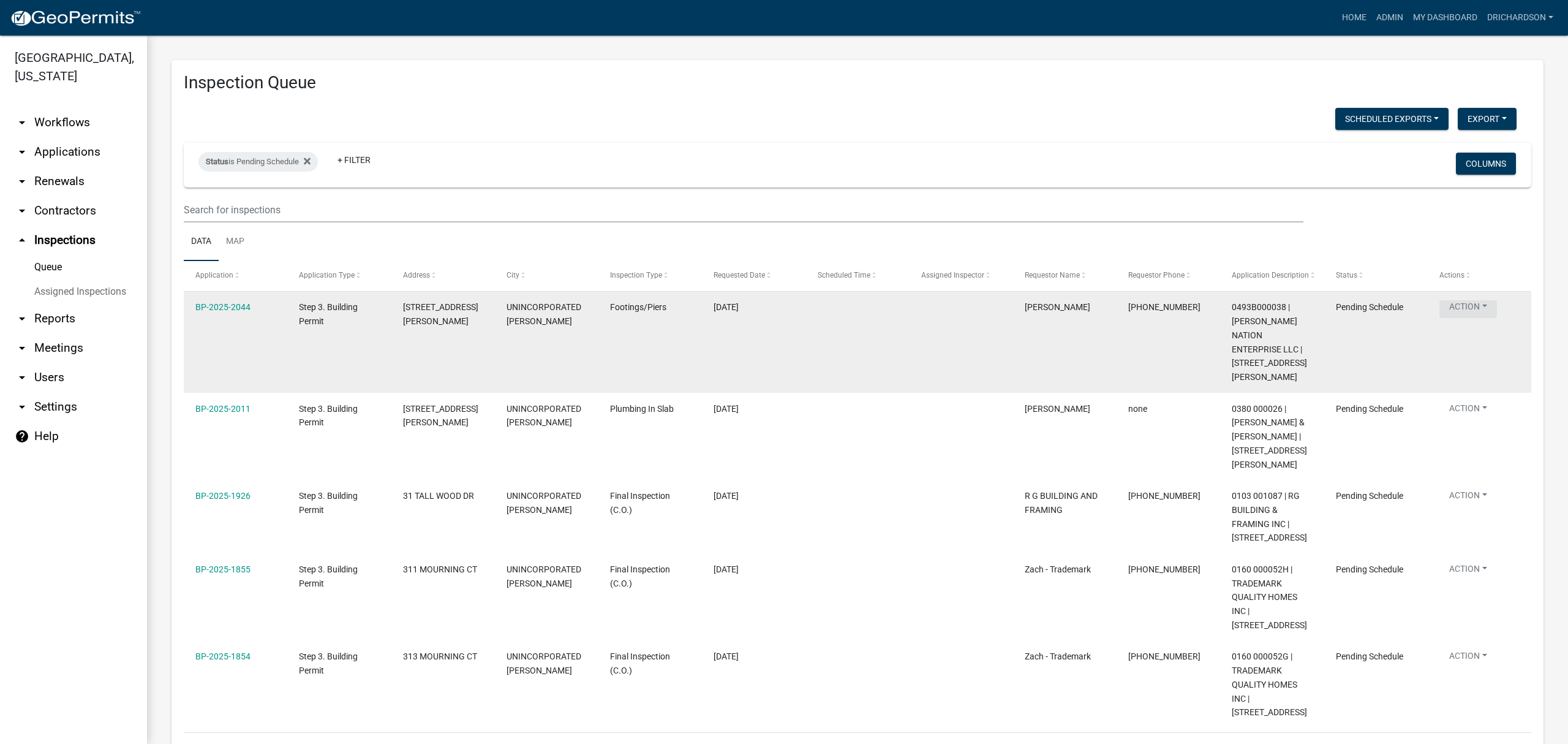
click at [1473, 312] on button "Action" at bounding box center [1467, 309] width 57 height 18
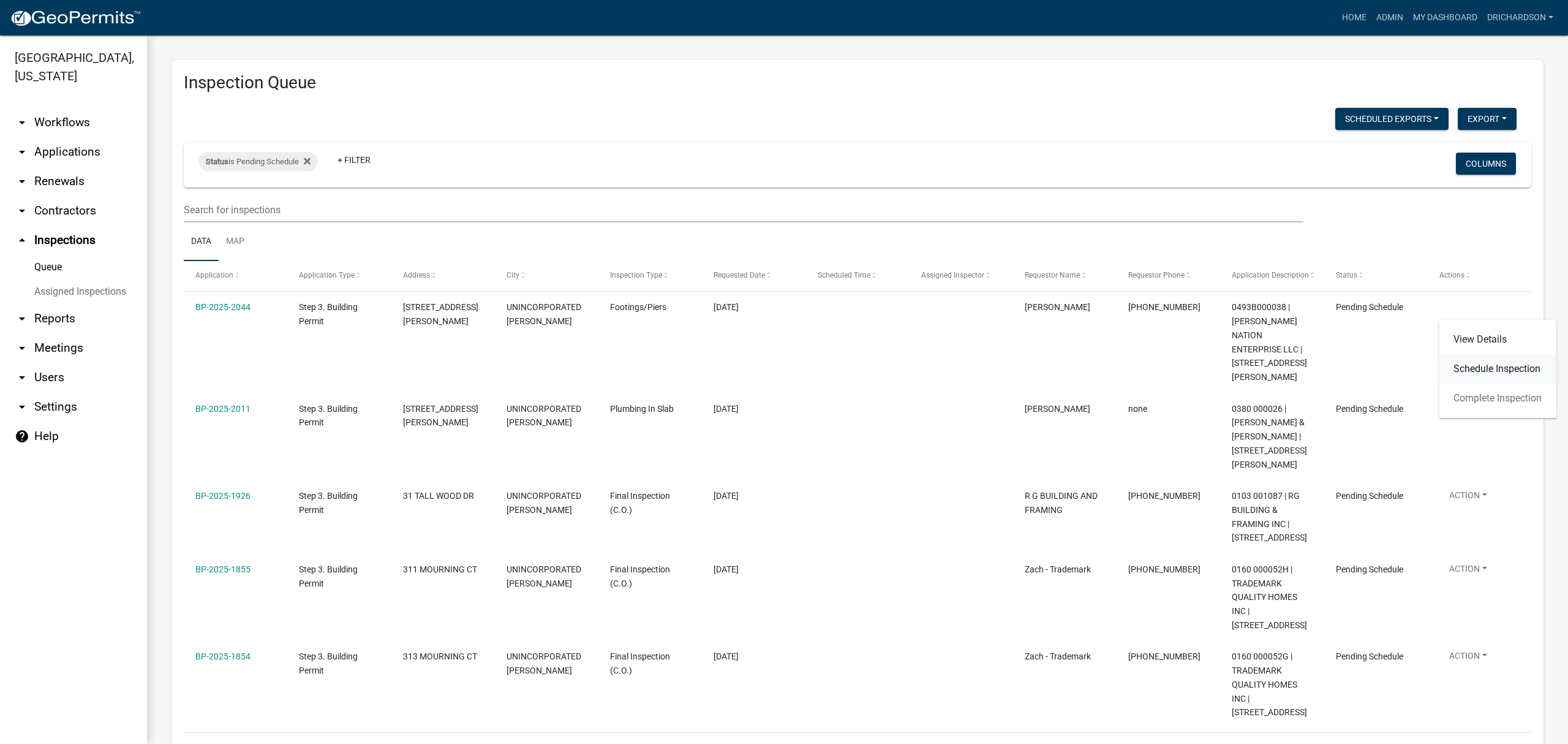
click at [1478, 375] on link "Schedule Inspection" at bounding box center [1497, 368] width 117 height 29
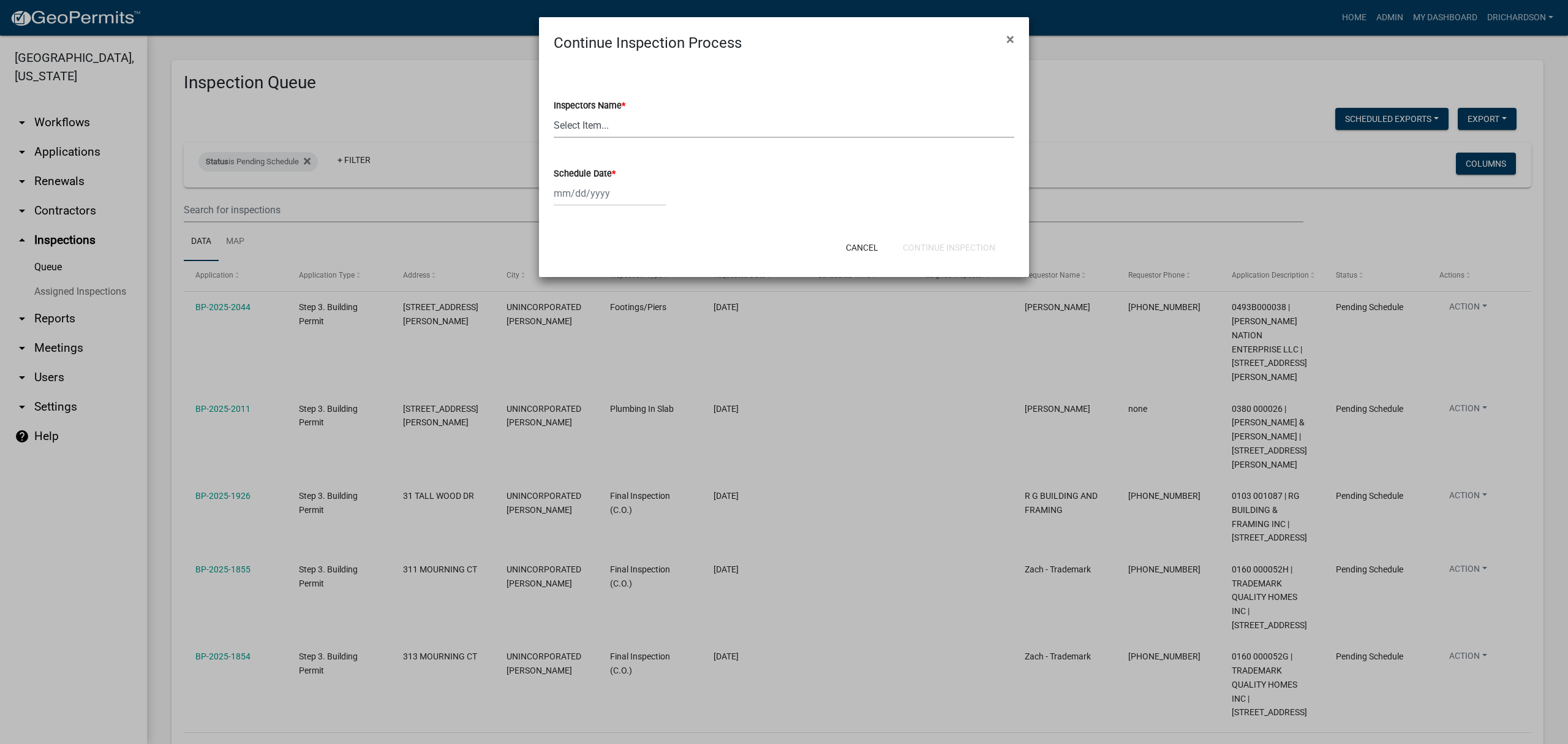
drag, startPoint x: 589, startPoint y: 117, endPoint x: 586, endPoint y: 126, distance: 9.5
click at [589, 117] on select "Select Item... [PERSON_NAME] ([PERSON_NAME]) drichardson ([PERSON_NAME]) knorre…" at bounding box center [784, 125] width 461 height 25
select select "e20251c8-f858-4aed-a4a0-52e27fd5066e"
click at [553, 113] on select "Select Item... [PERSON_NAME] ([PERSON_NAME]) drichardson ([PERSON_NAME]) knorre…" at bounding box center [784, 125] width 461 height 25
select select "8"
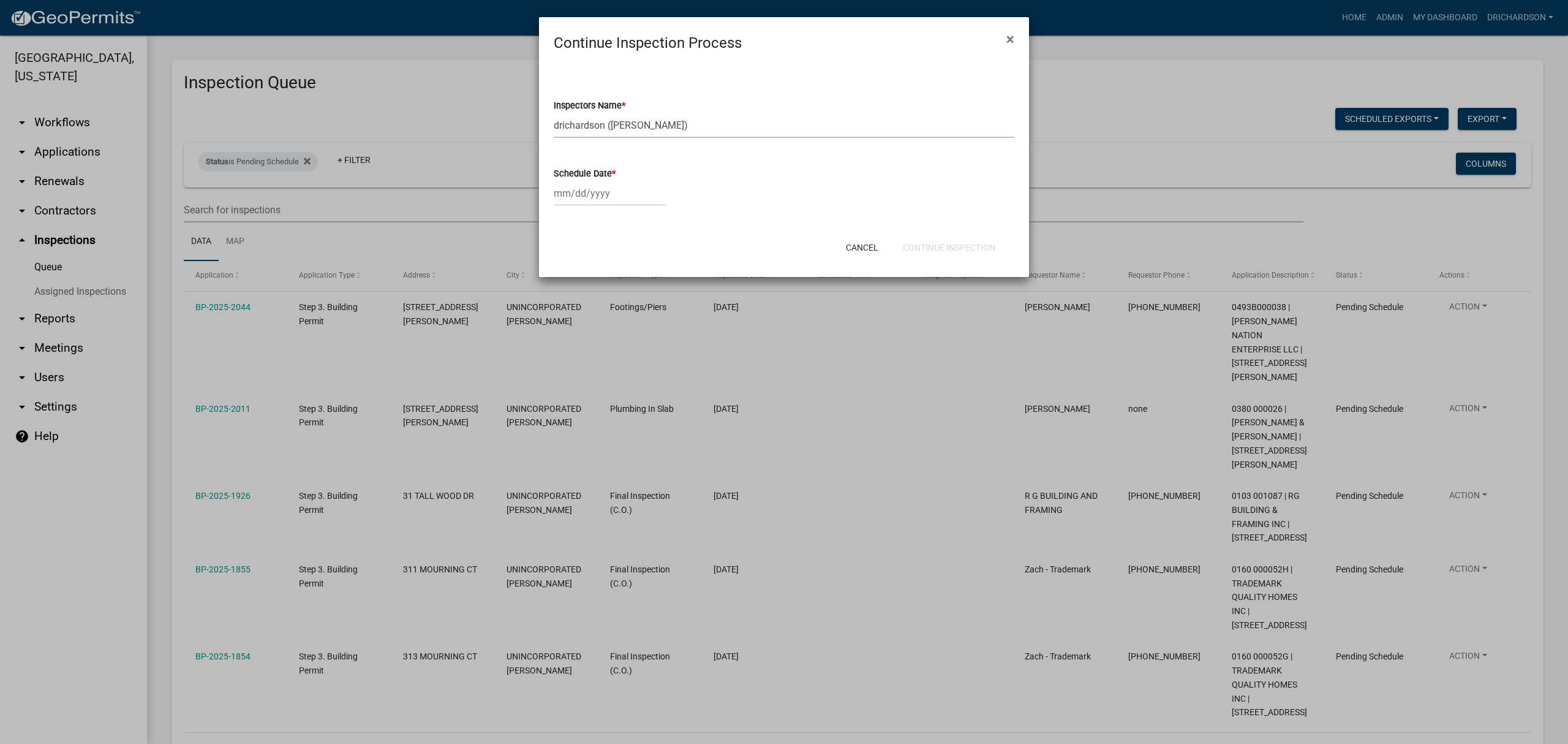
select select "2025"
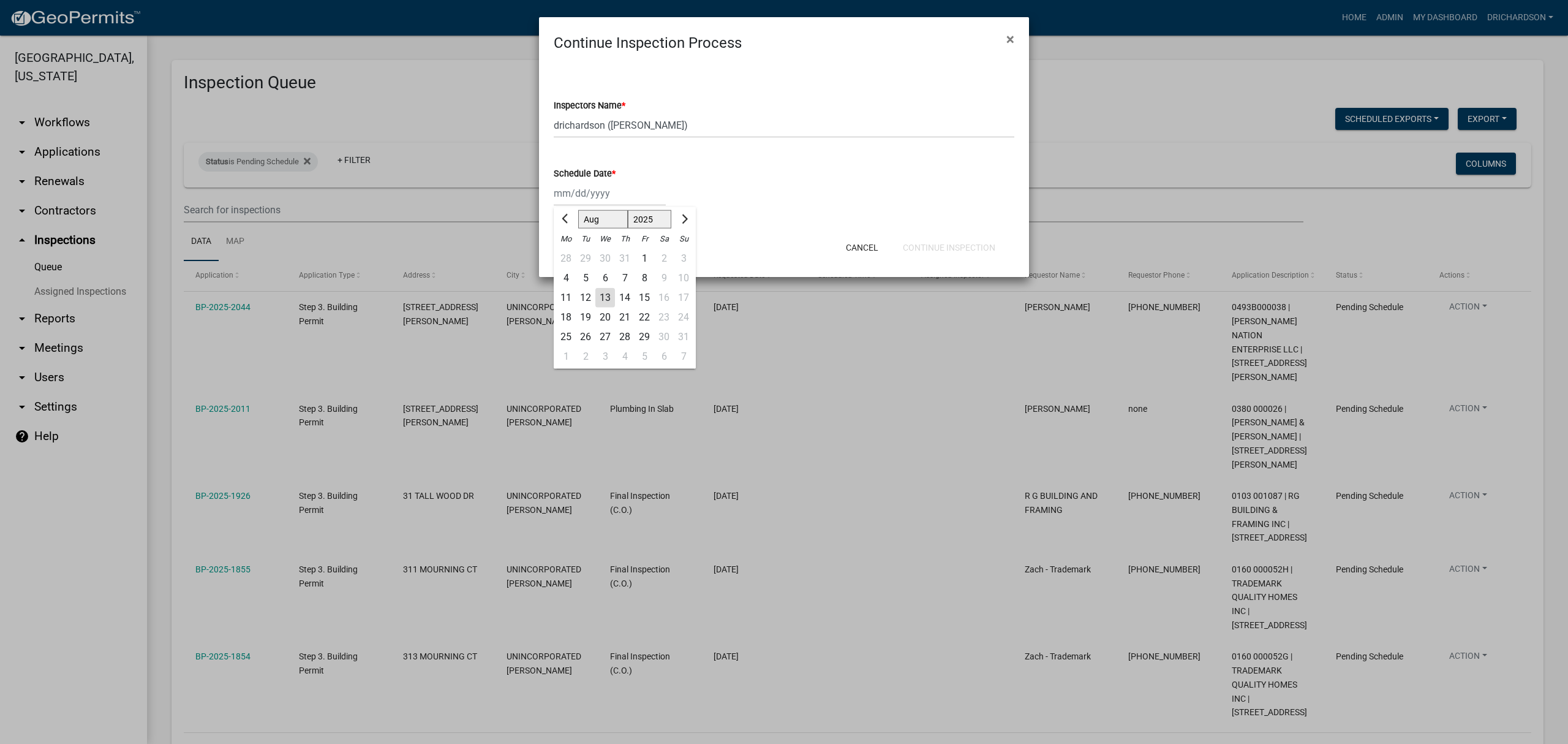
drag, startPoint x: 596, startPoint y: 189, endPoint x: 602, endPoint y: 206, distance: 18.0
click at [596, 189] on div "[PERSON_NAME] Feb Mar Apr [PERSON_NAME][DATE] Oct Nov [DATE] 1526 1527 1528 152…" at bounding box center [609, 193] width 112 height 25
drag, startPoint x: 605, startPoint y: 297, endPoint x: 786, endPoint y: 252, distance: 186.5
click at [608, 297] on div "13" at bounding box center [605, 297] width 19 height 19
type input "[DATE]"
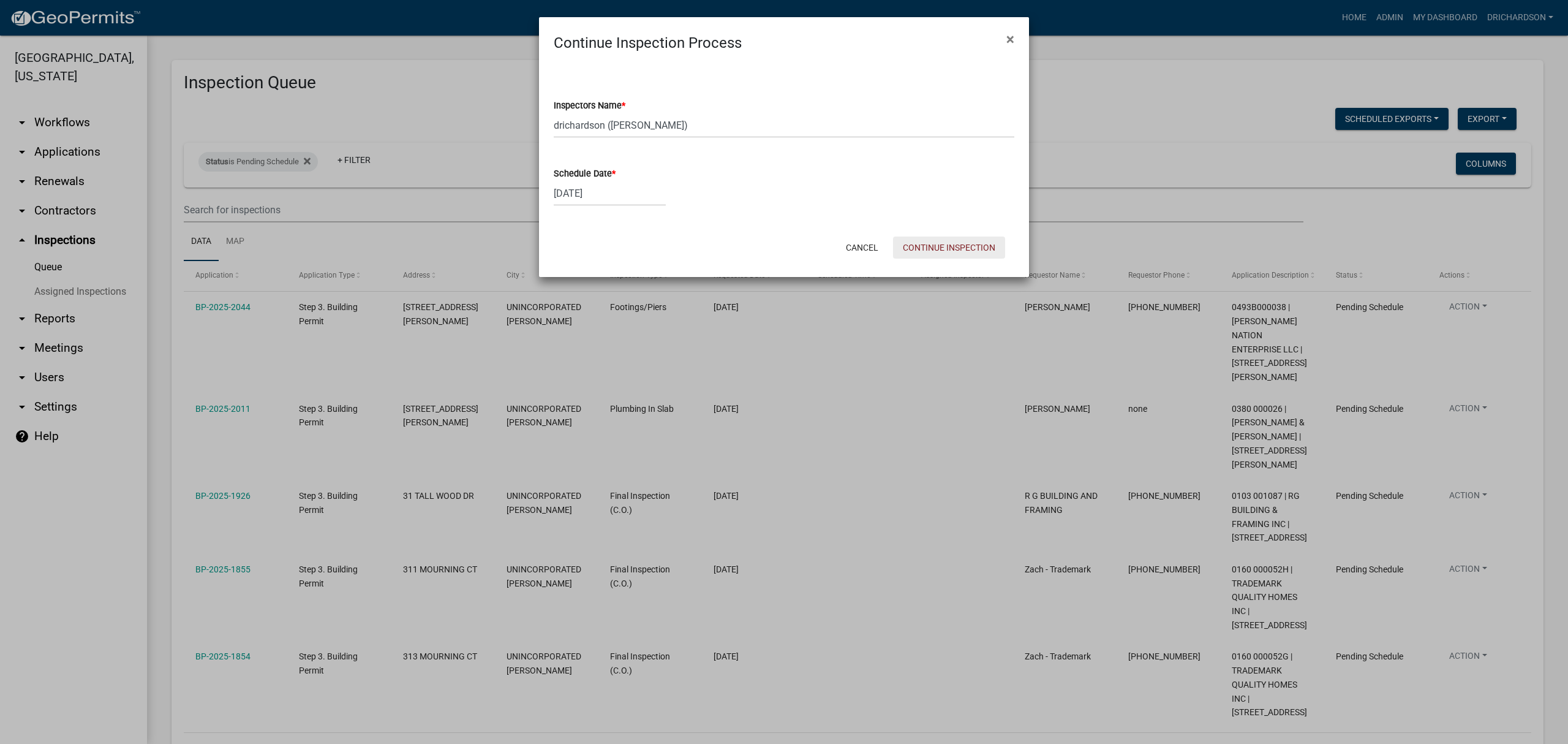
click at [921, 249] on button "Continue Inspection" at bounding box center [949, 247] width 112 height 22
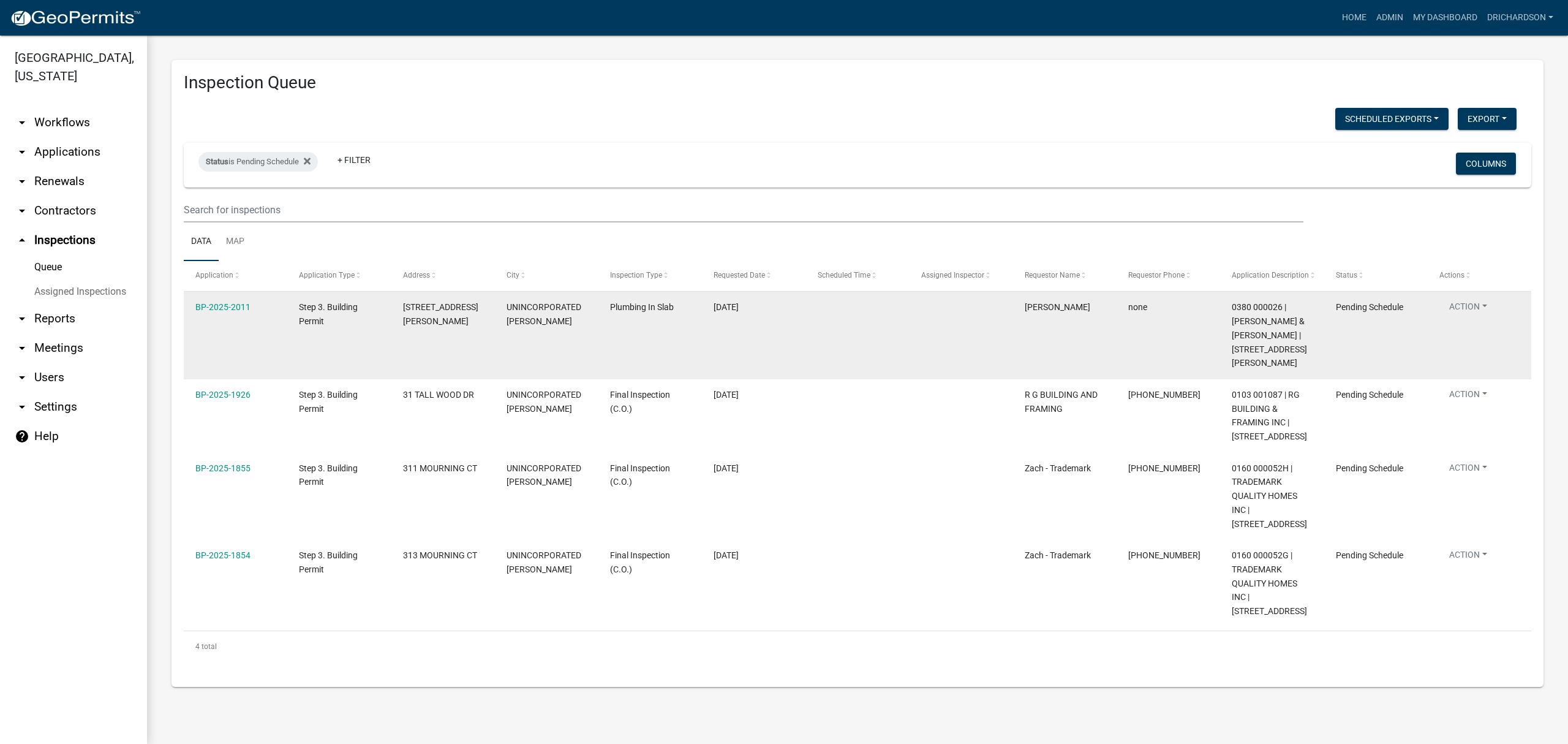
click at [1471, 304] on button "Action" at bounding box center [1467, 309] width 57 height 18
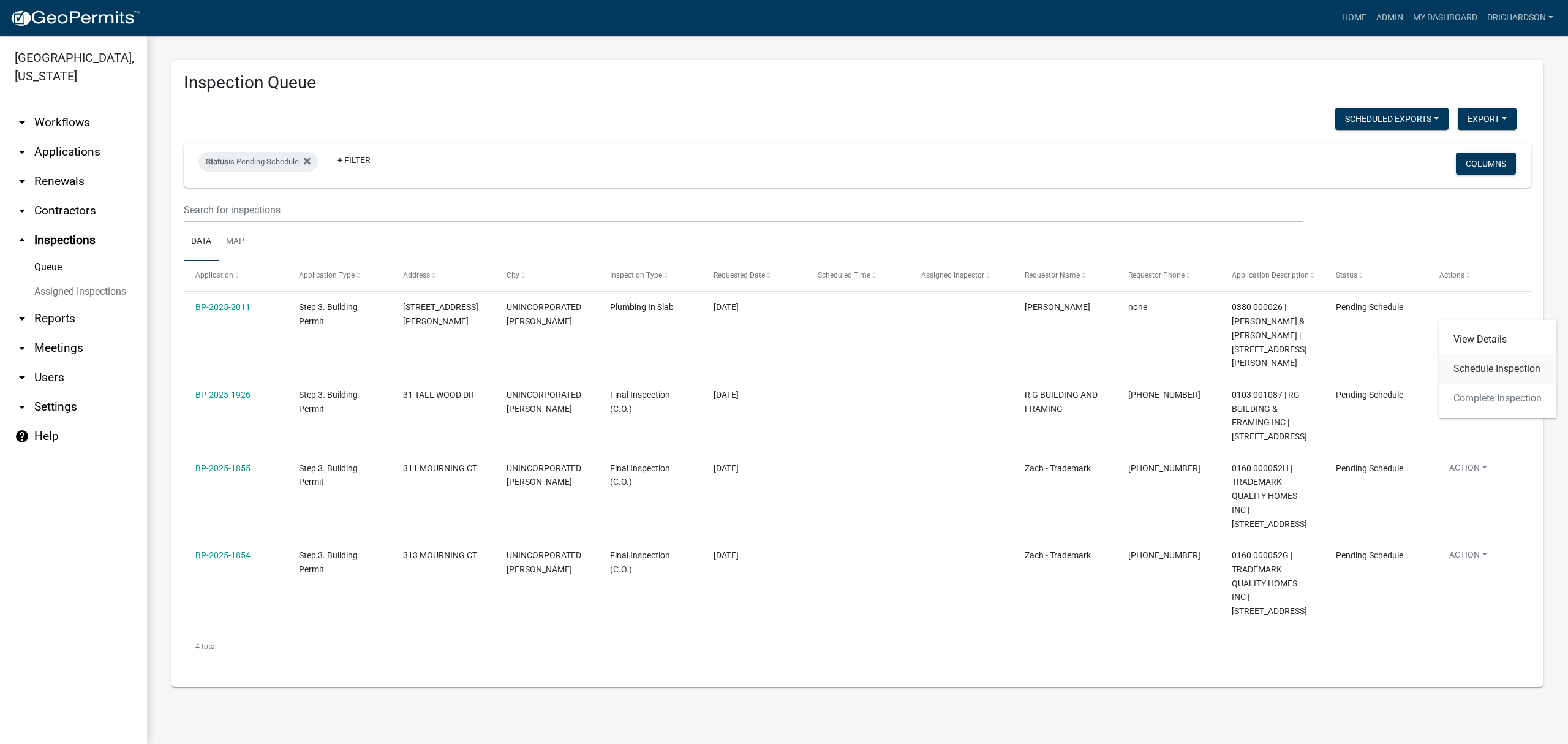
click at [1488, 380] on link "Schedule Inspection" at bounding box center [1497, 368] width 117 height 29
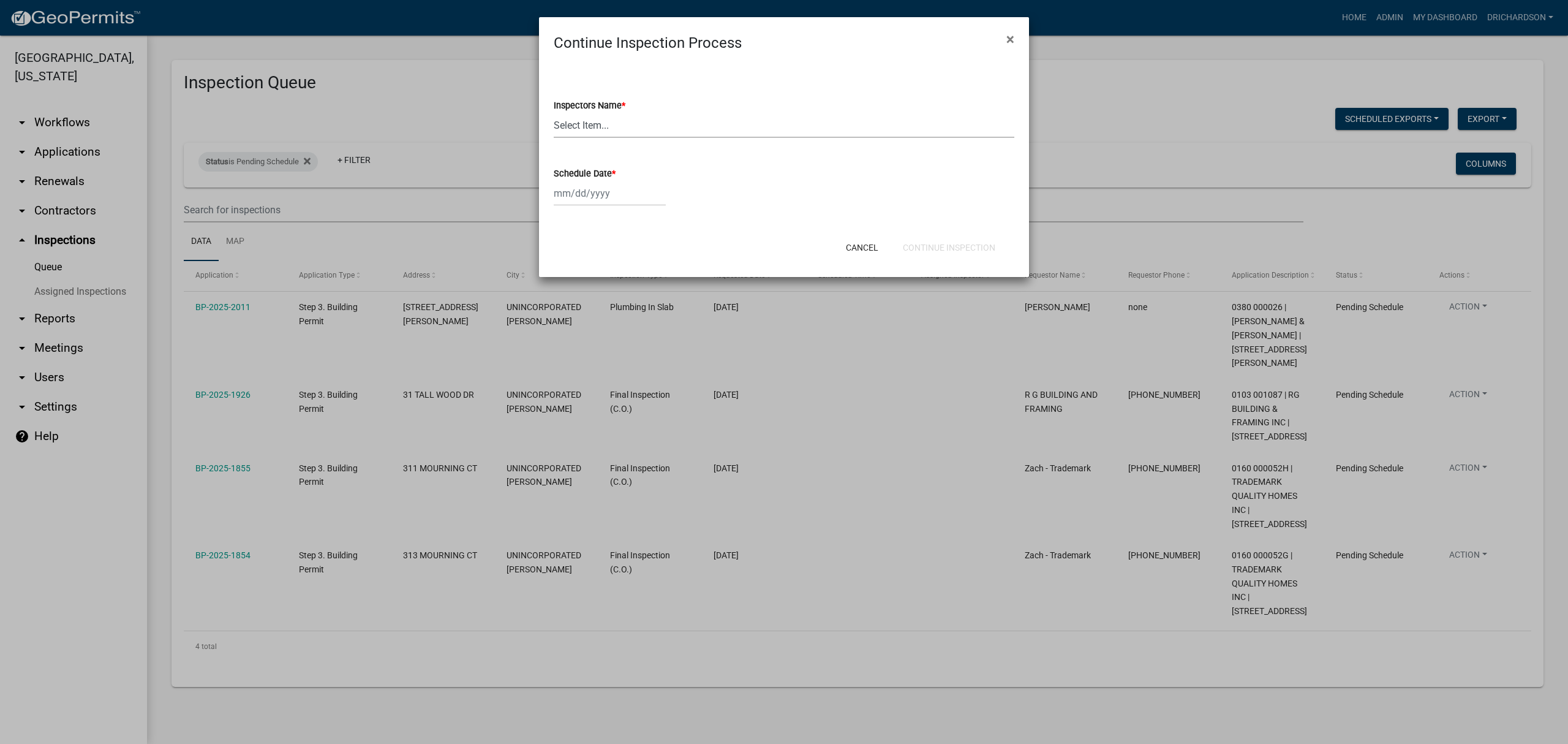
click at [578, 132] on select "Select Item... [PERSON_NAME] ([PERSON_NAME]) drichardson ([PERSON_NAME]) knorre…" at bounding box center [784, 125] width 461 height 25
select select "e20251c8-f858-4aed-a4a0-52e27fd5066e"
click at [553, 113] on select "Select Item... [PERSON_NAME] ([PERSON_NAME]) drichardson ([PERSON_NAME]) knorre…" at bounding box center [784, 125] width 461 height 25
select select "8"
select select "2025"
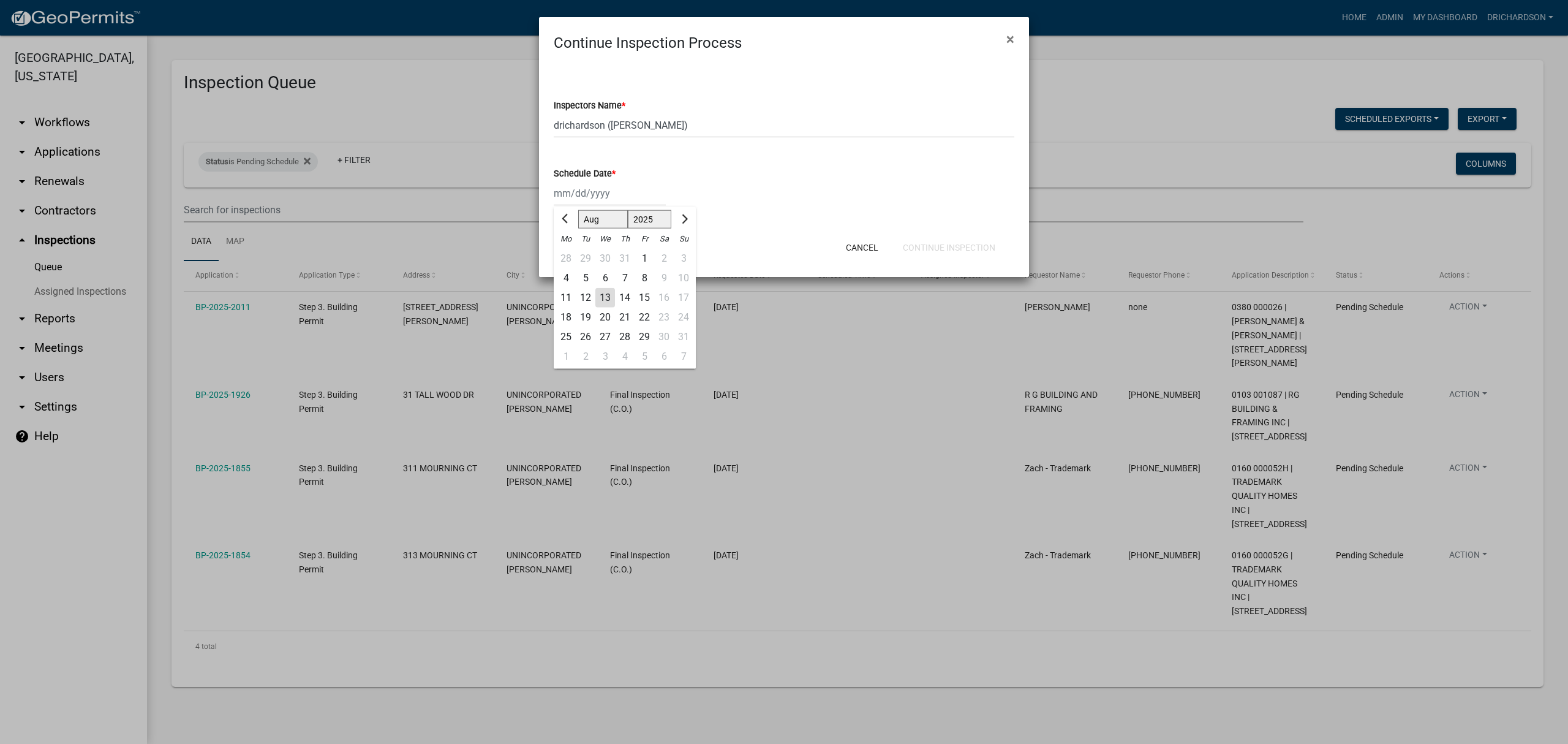
drag, startPoint x: 583, startPoint y: 199, endPoint x: 580, endPoint y: 233, distance: 34.1
click at [583, 199] on div "[PERSON_NAME] Feb Mar Apr [PERSON_NAME][DATE] Oct Nov [DATE] 1526 1527 1528 152…" at bounding box center [609, 193] width 112 height 25
click at [604, 295] on div "13" at bounding box center [605, 297] width 19 height 19
type input "[DATE]"
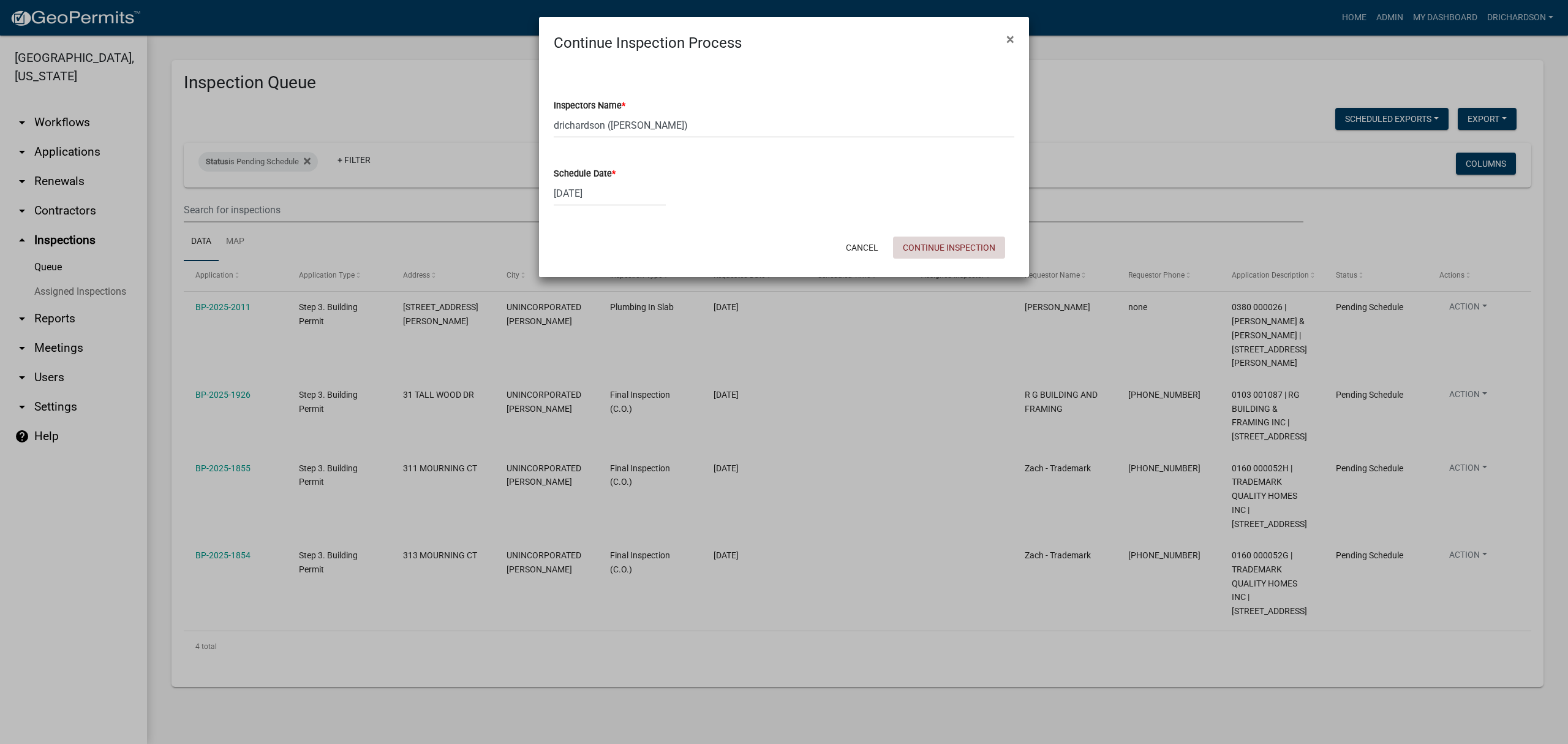
click at [943, 241] on button "Continue Inspection" at bounding box center [949, 247] width 112 height 22
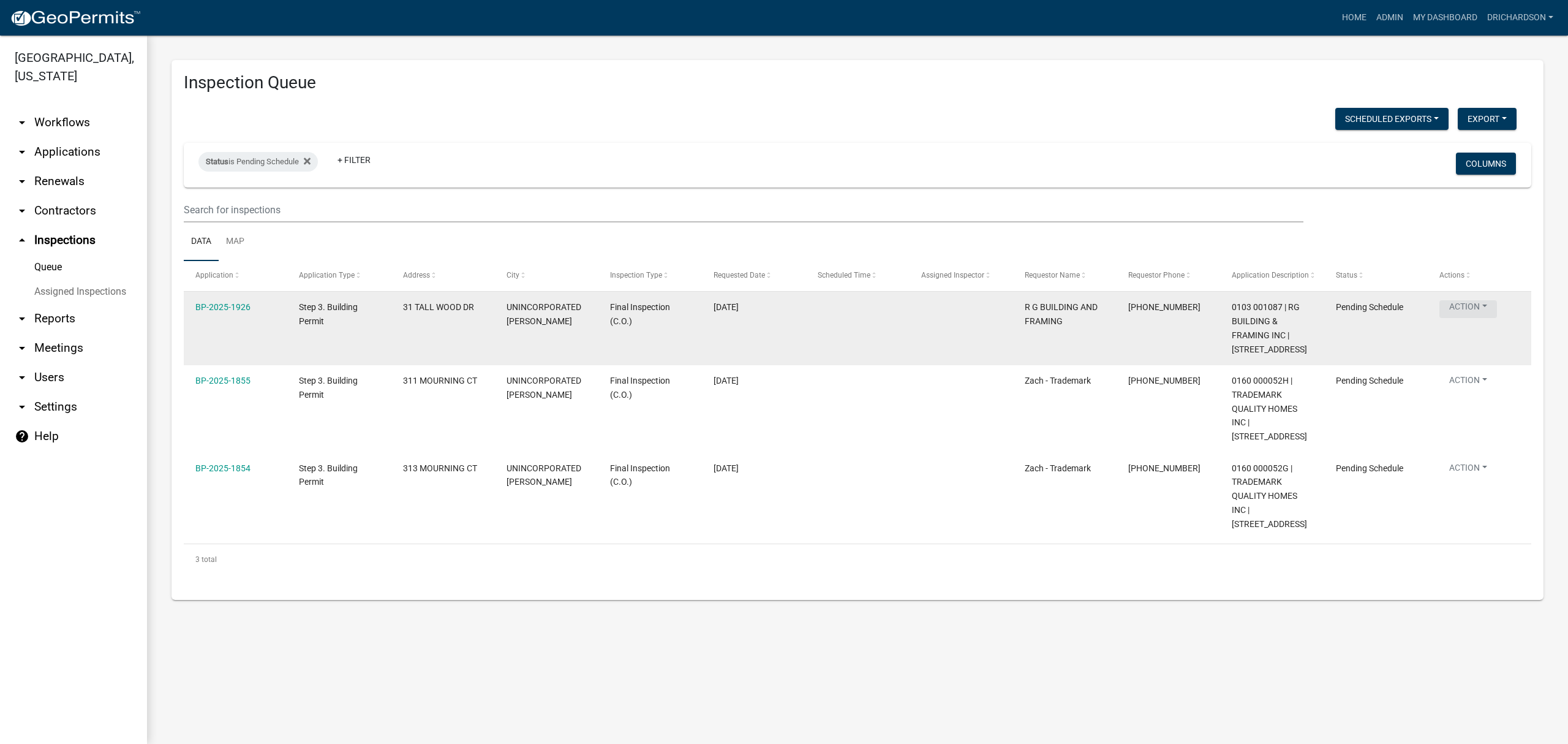
click at [1488, 304] on button "Action" at bounding box center [1467, 309] width 57 height 18
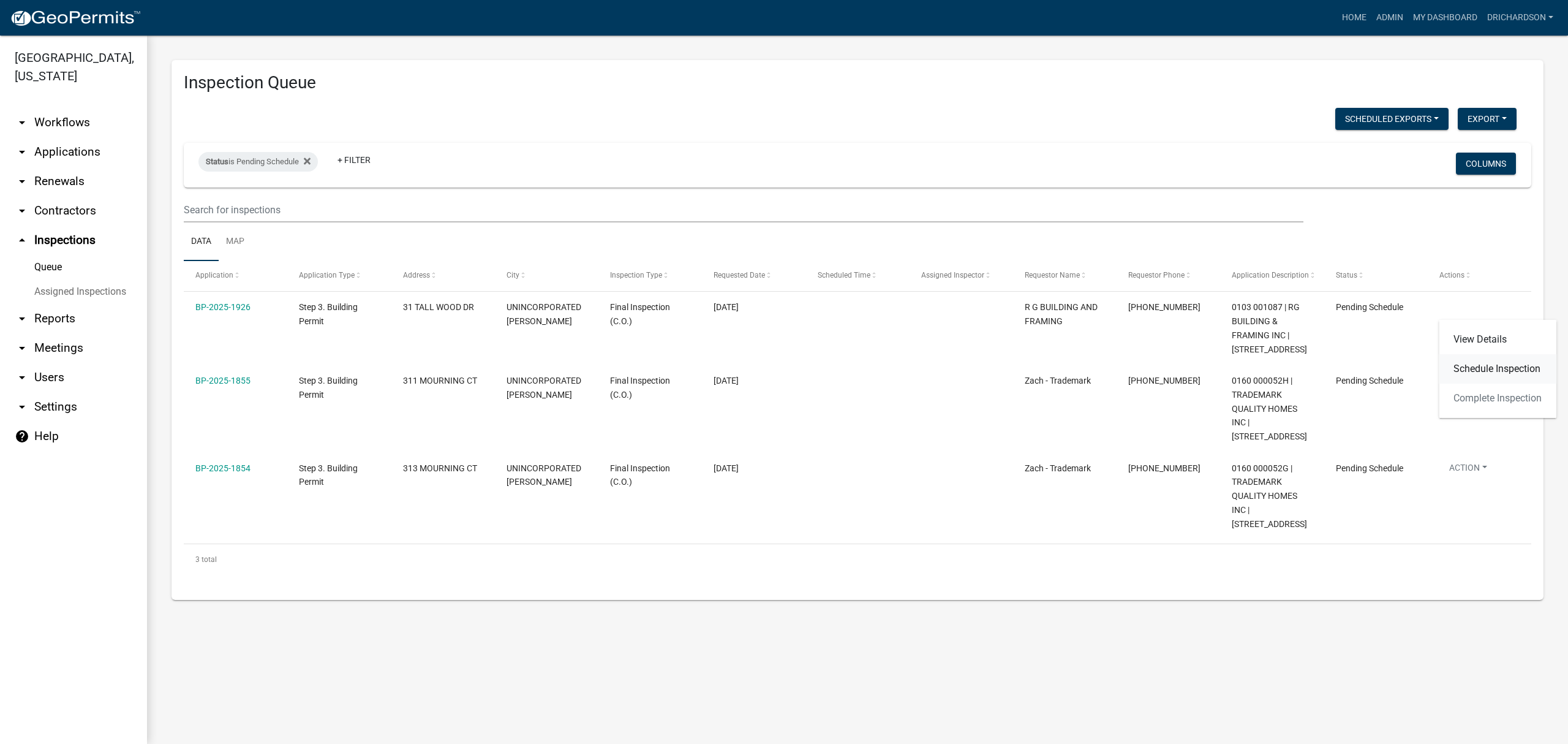
click at [1473, 375] on link "Schedule Inspection" at bounding box center [1497, 368] width 117 height 29
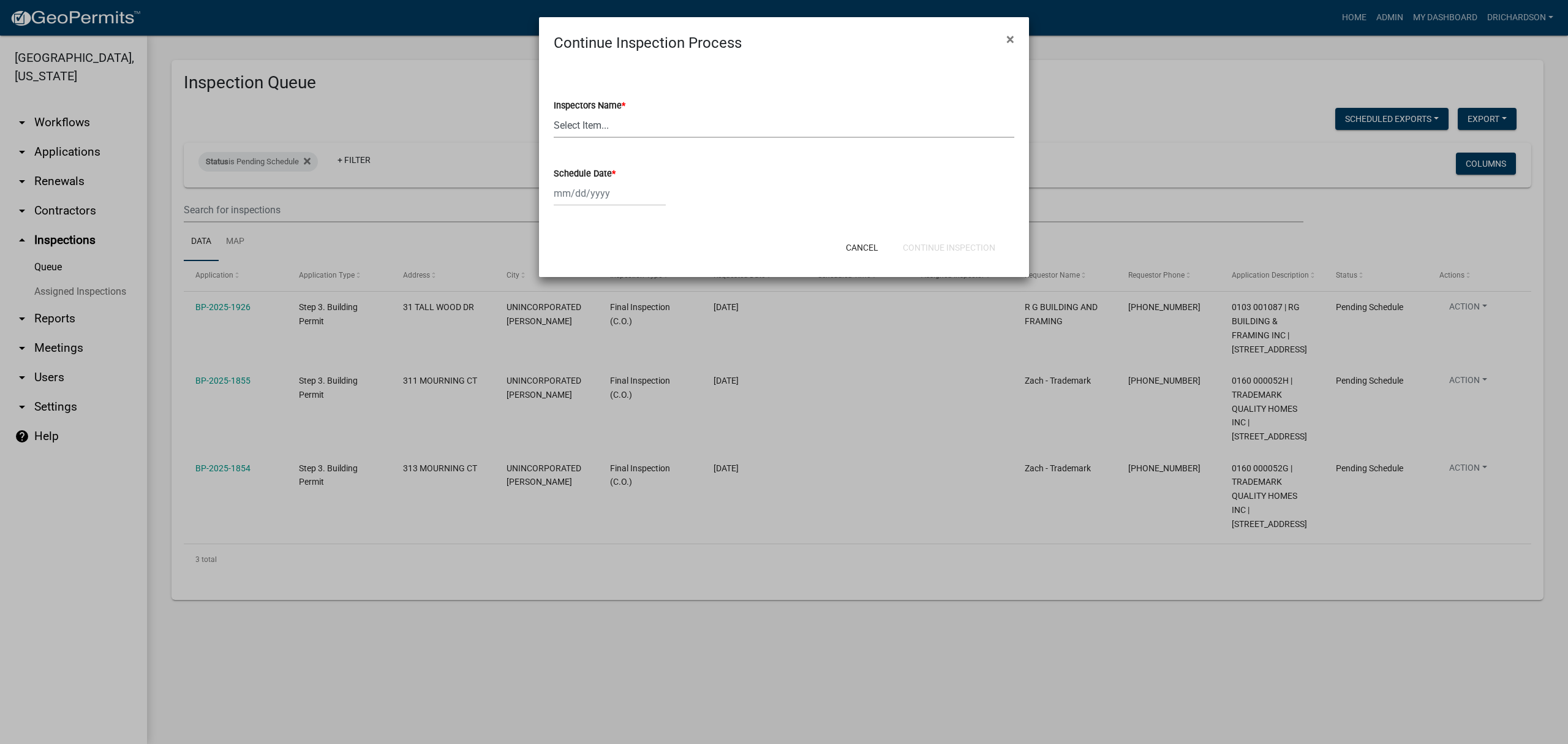
click at [623, 125] on select "Select Item... [PERSON_NAME] ([PERSON_NAME]) drichardson ([PERSON_NAME]) knorre…" at bounding box center [784, 125] width 461 height 25
select select "e20251c8-f858-4aed-a4a0-52e27fd5066e"
click at [553, 113] on select "Select Item... [PERSON_NAME] ([PERSON_NAME]) drichardson ([PERSON_NAME]) knorre…" at bounding box center [784, 125] width 461 height 25
select select "8"
select select "2025"
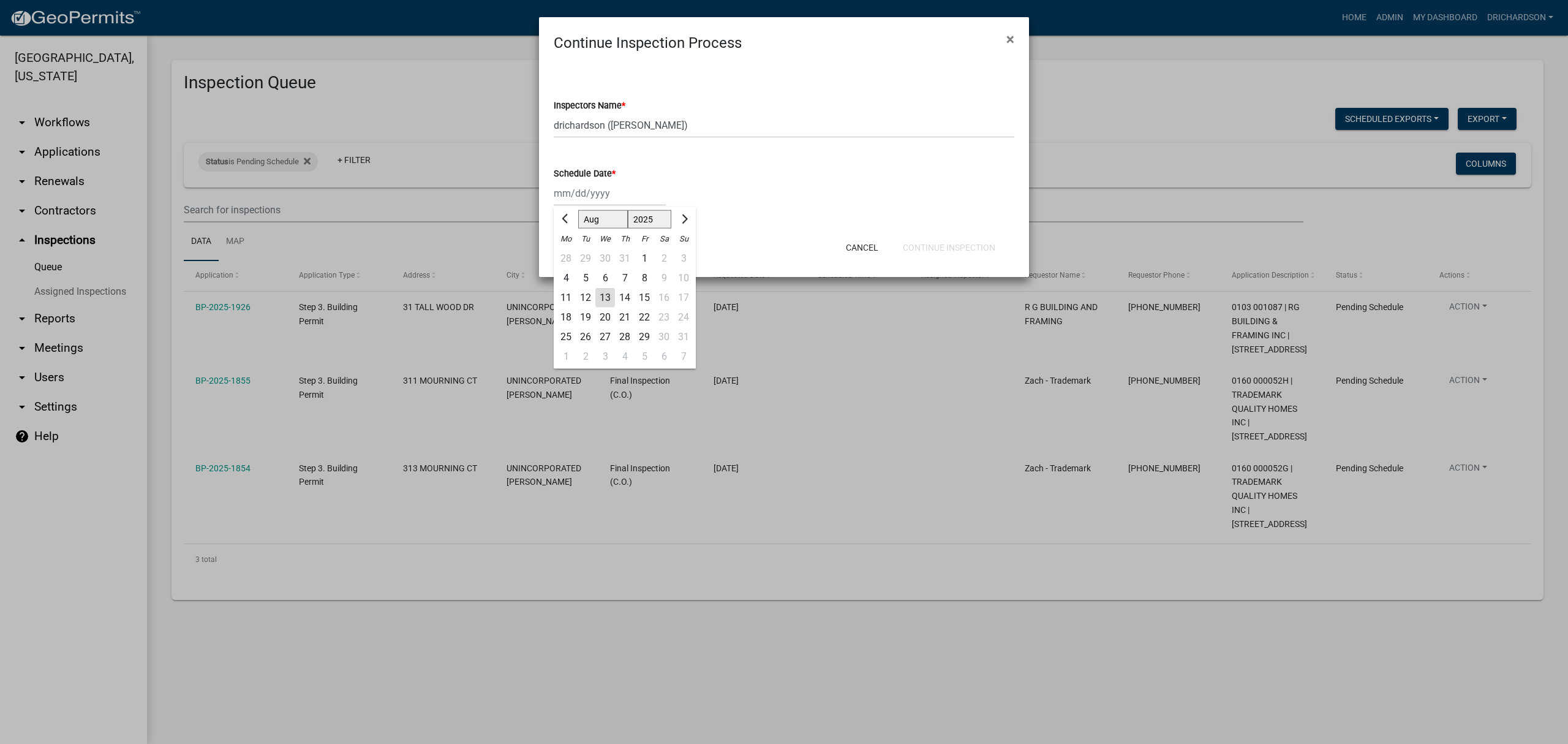
drag, startPoint x: 602, startPoint y: 190, endPoint x: 604, endPoint y: 206, distance: 16.1
click at [602, 190] on div "[PERSON_NAME] Feb Mar Apr [PERSON_NAME][DATE] Oct Nov [DATE] 1526 1527 1528 152…" at bounding box center [609, 193] width 112 height 25
click at [608, 297] on div "13" at bounding box center [605, 297] width 19 height 19
type input "[DATE]"
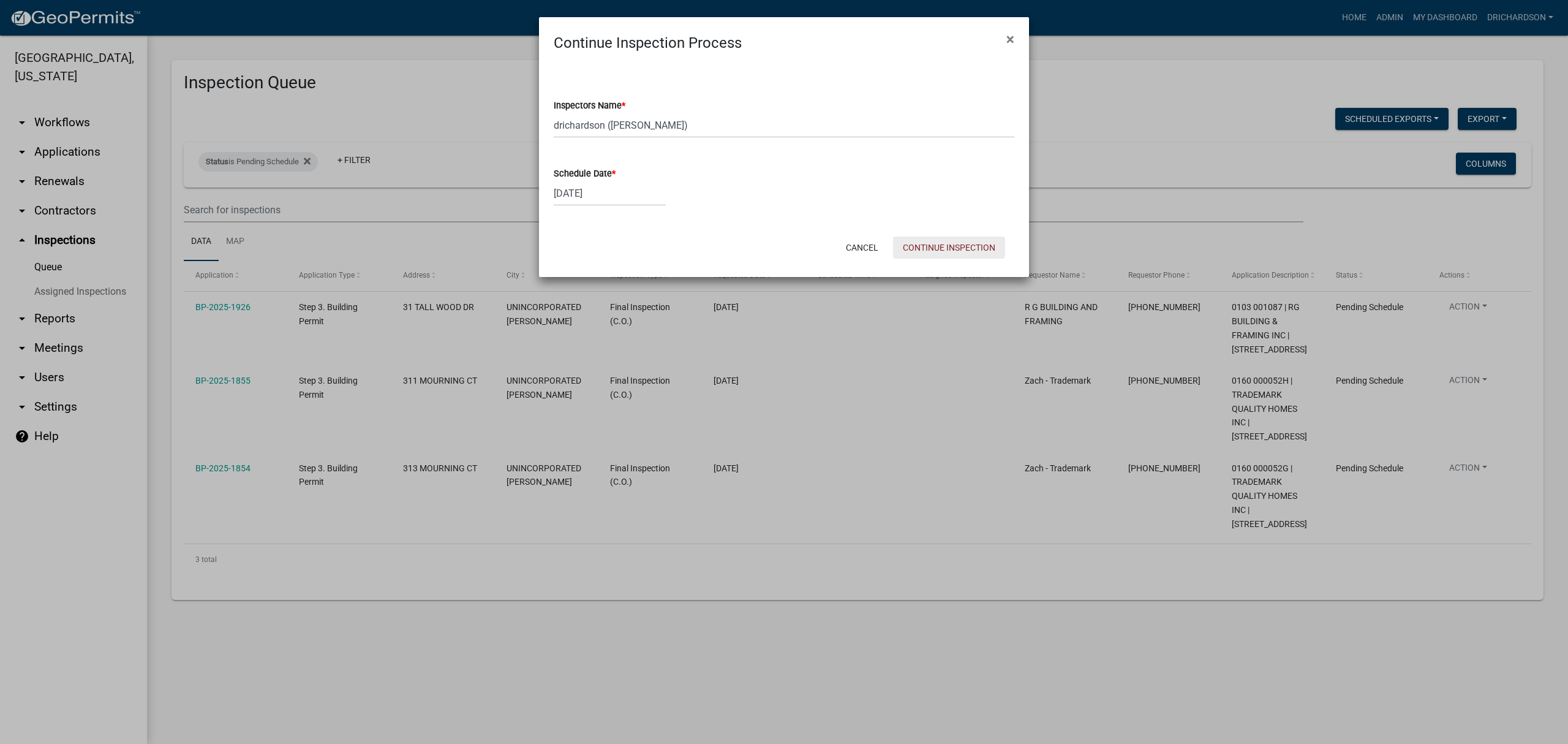
click at [917, 252] on button "Continue Inspection" at bounding box center [949, 247] width 112 height 22
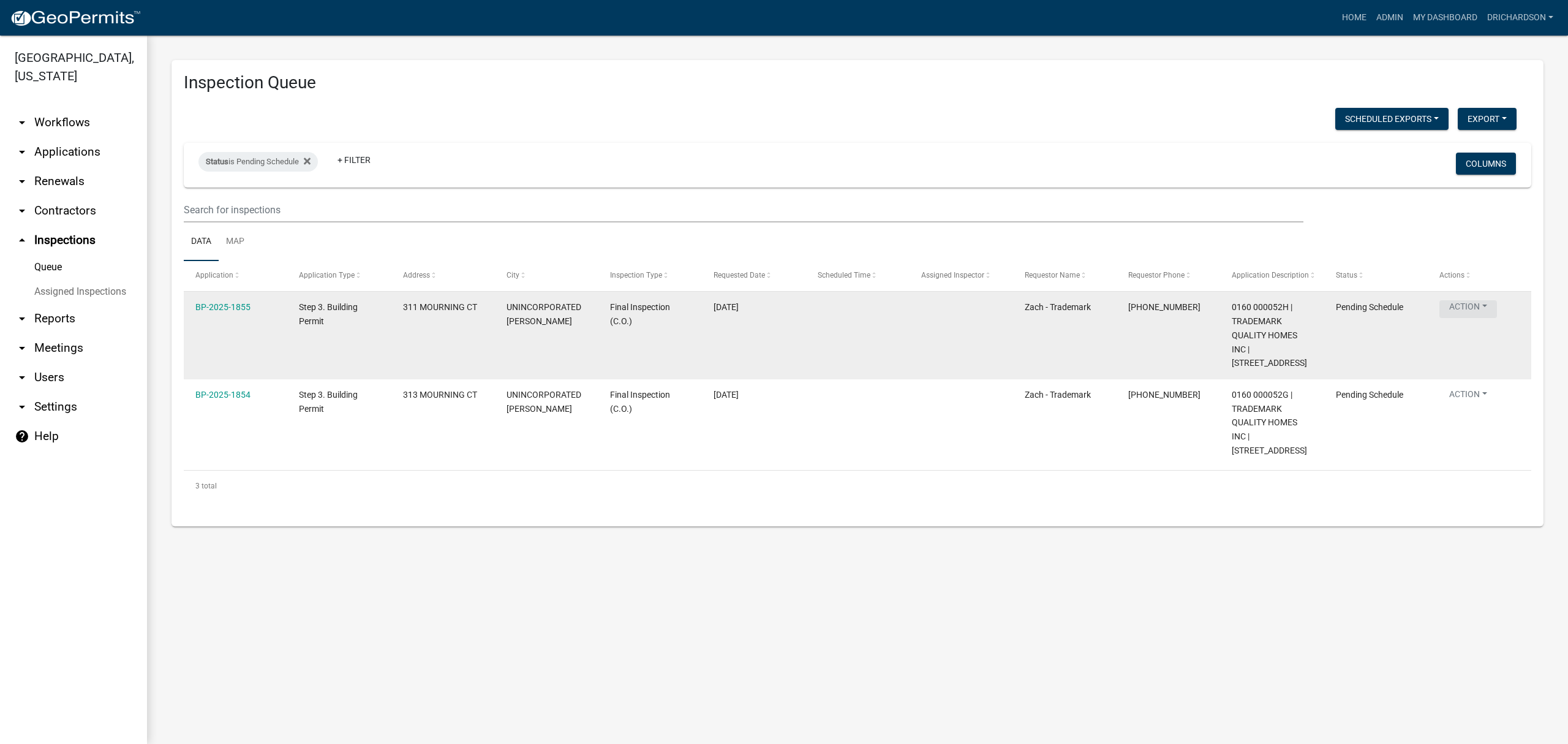
click at [1460, 310] on button "Action" at bounding box center [1467, 309] width 57 height 18
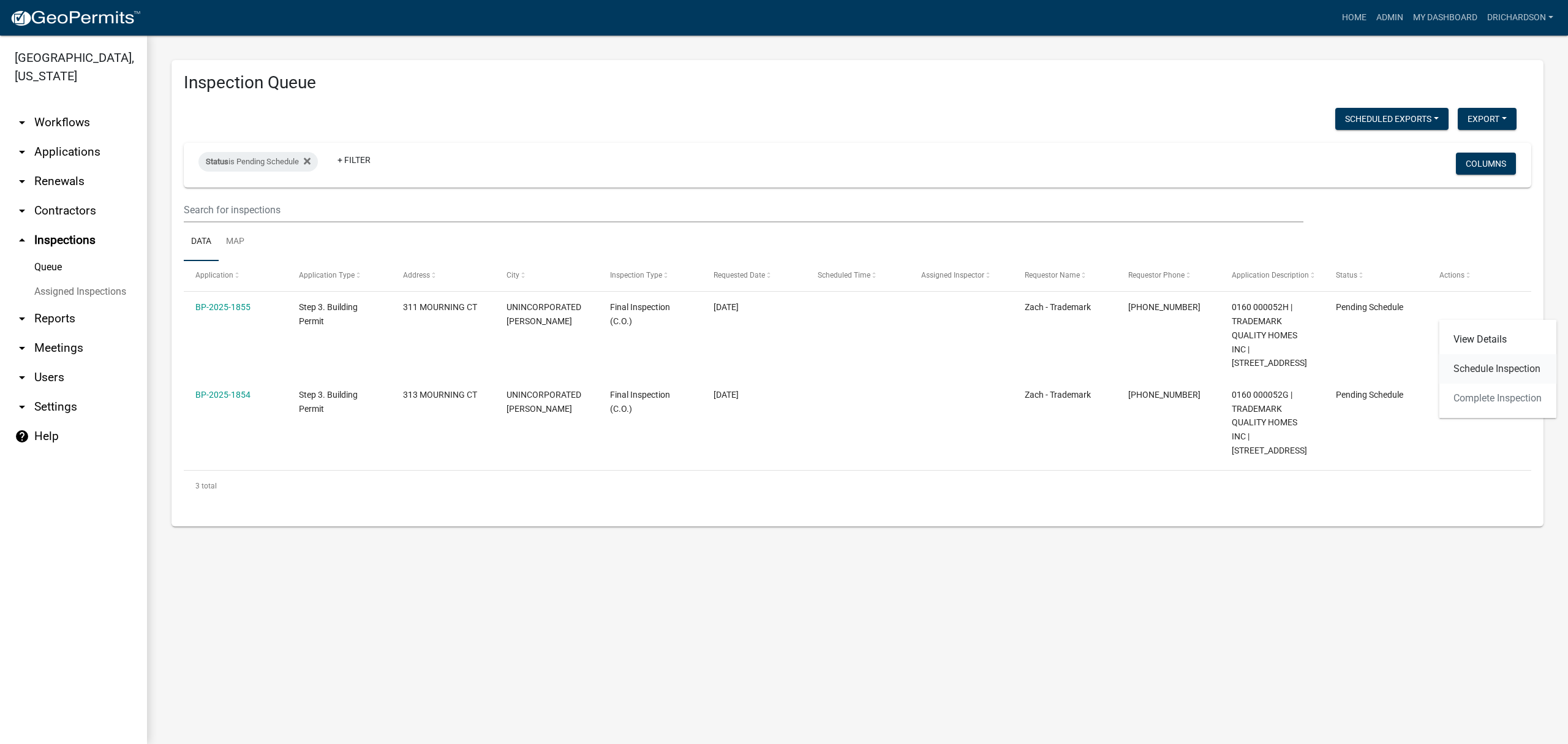
click at [1476, 362] on link "Schedule Inspection" at bounding box center [1497, 368] width 117 height 29
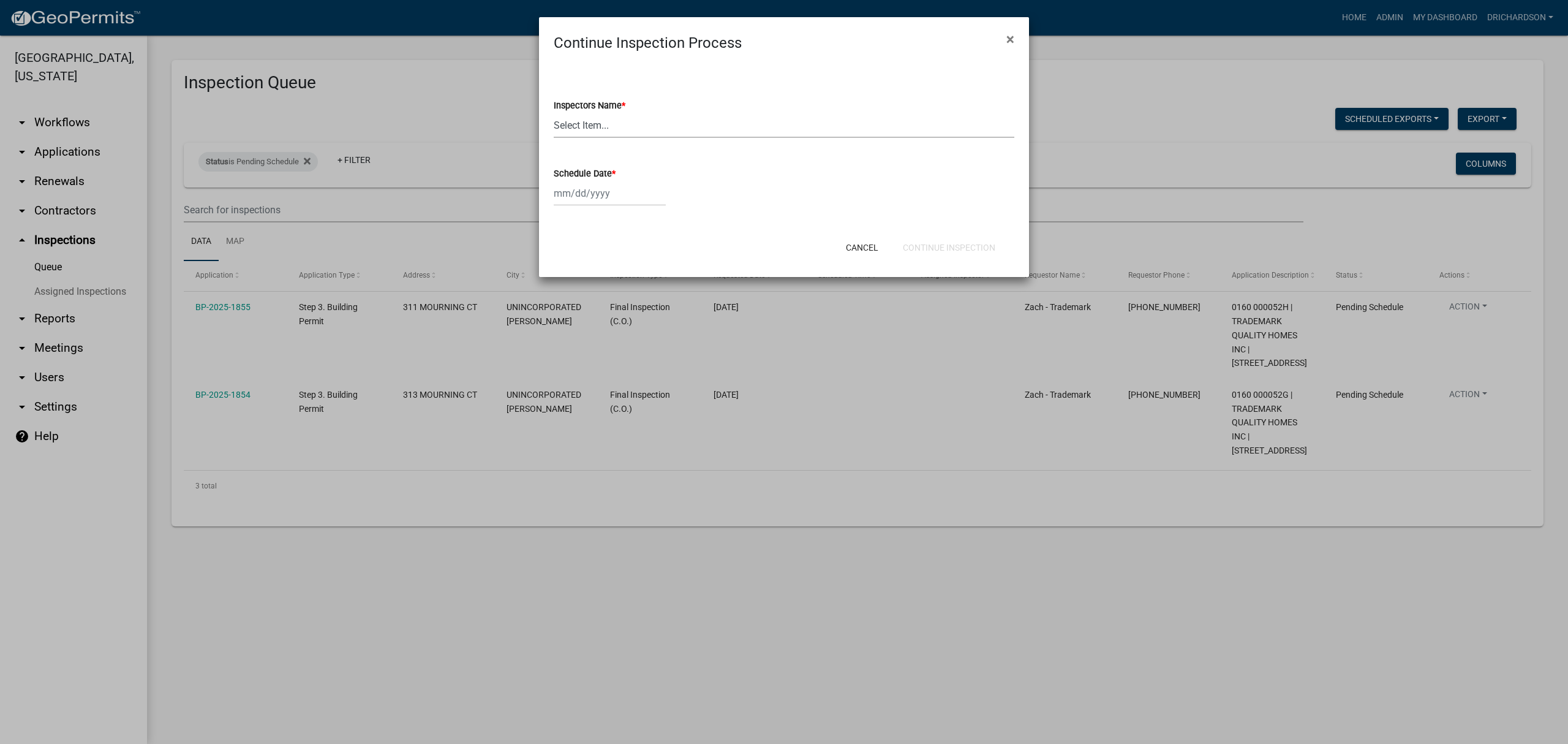
click at [584, 125] on select "Select Item... [PERSON_NAME] ([PERSON_NAME]) drichardson ([PERSON_NAME]) knorre…" at bounding box center [784, 125] width 461 height 25
select select "e20251c8-f858-4aed-a4a0-52e27fd5066e"
click at [553, 113] on select "Select Item... [PERSON_NAME] ([PERSON_NAME]) drichardson ([PERSON_NAME]) knorre…" at bounding box center [784, 125] width 461 height 25
select select "8"
select select "2025"
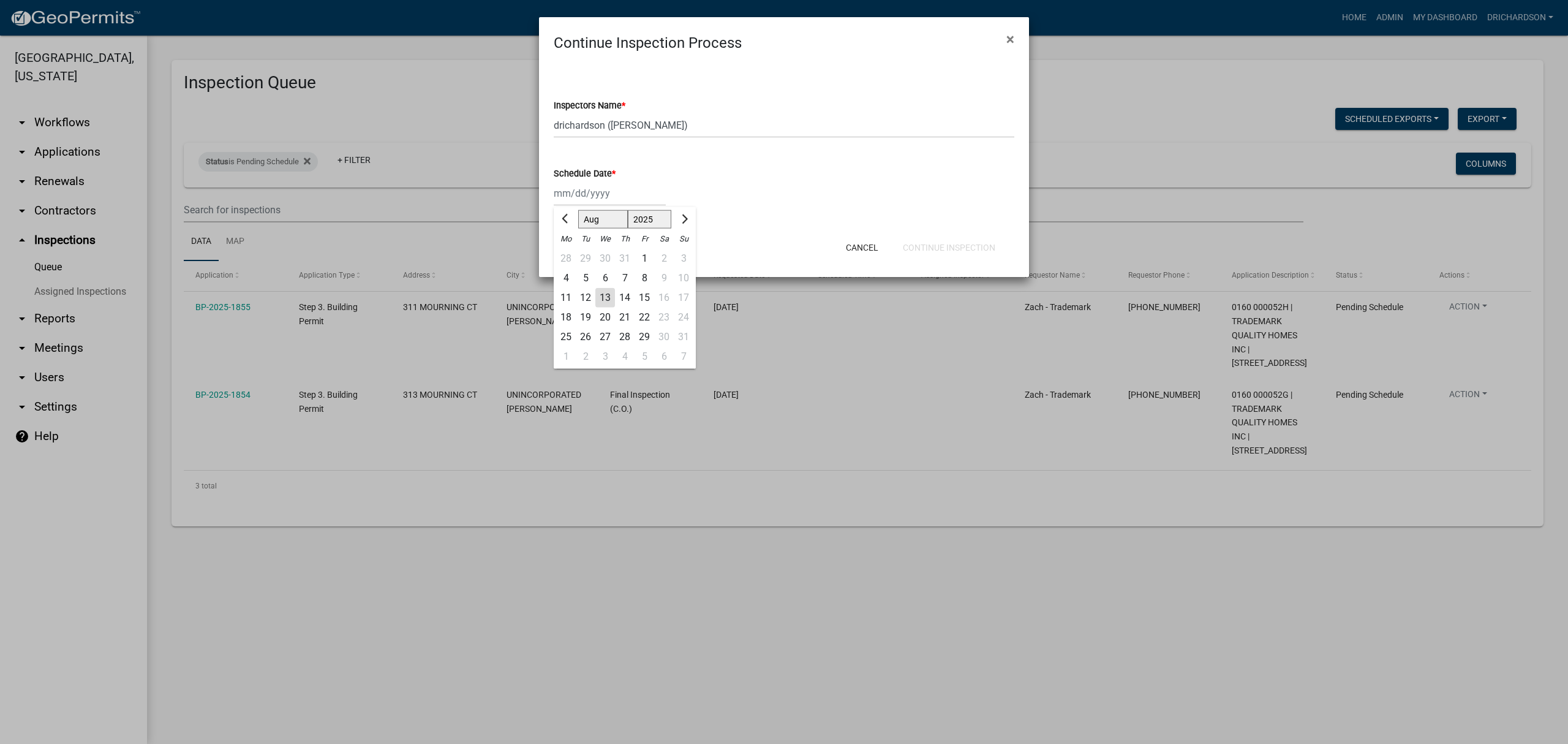
click at [580, 187] on div "[PERSON_NAME] Feb Mar Apr [PERSON_NAME][DATE] Oct Nov [DATE] 1526 1527 1528 152…" at bounding box center [609, 193] width 112 height 25
click at [604, 301] on div "13" at bounding box center [605, 297] width 19 height 19
type input "[DATE]"
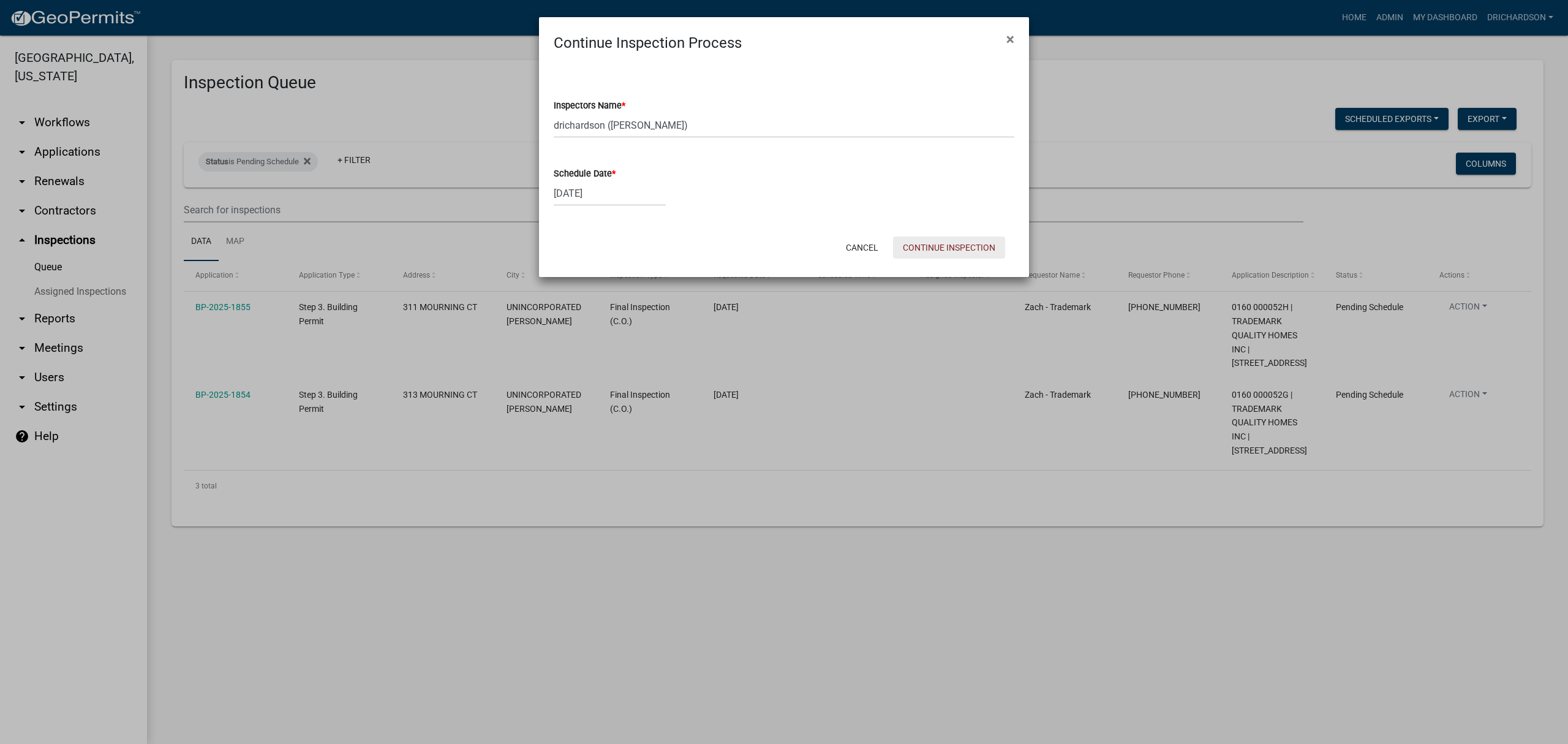
click at [932, 246] on button "Continue Inspection" at bounding box center [949, 247] width 112 height 22
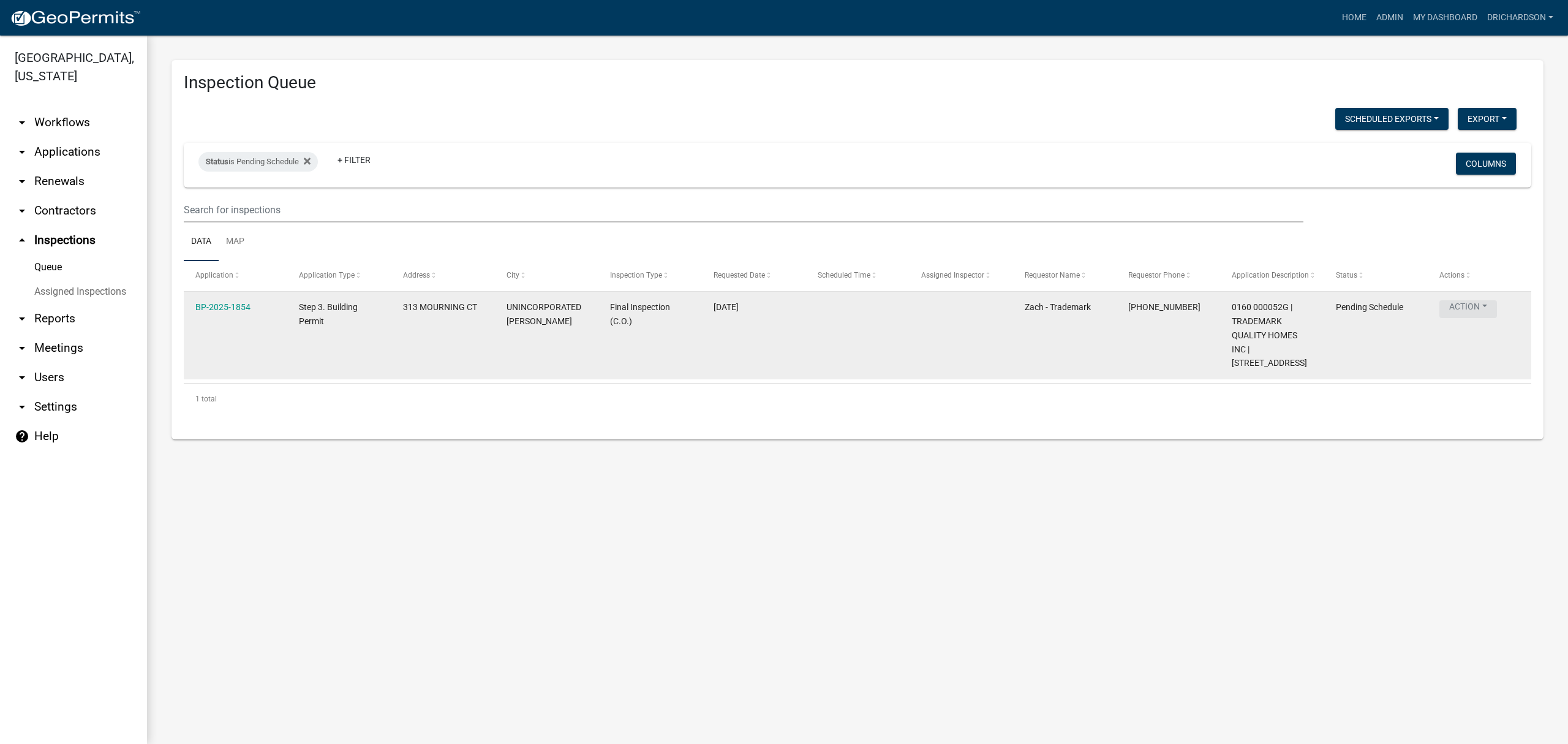
click at [1455, 304] on button "Action" at bounding box center [1467, 309] width 57 height 18
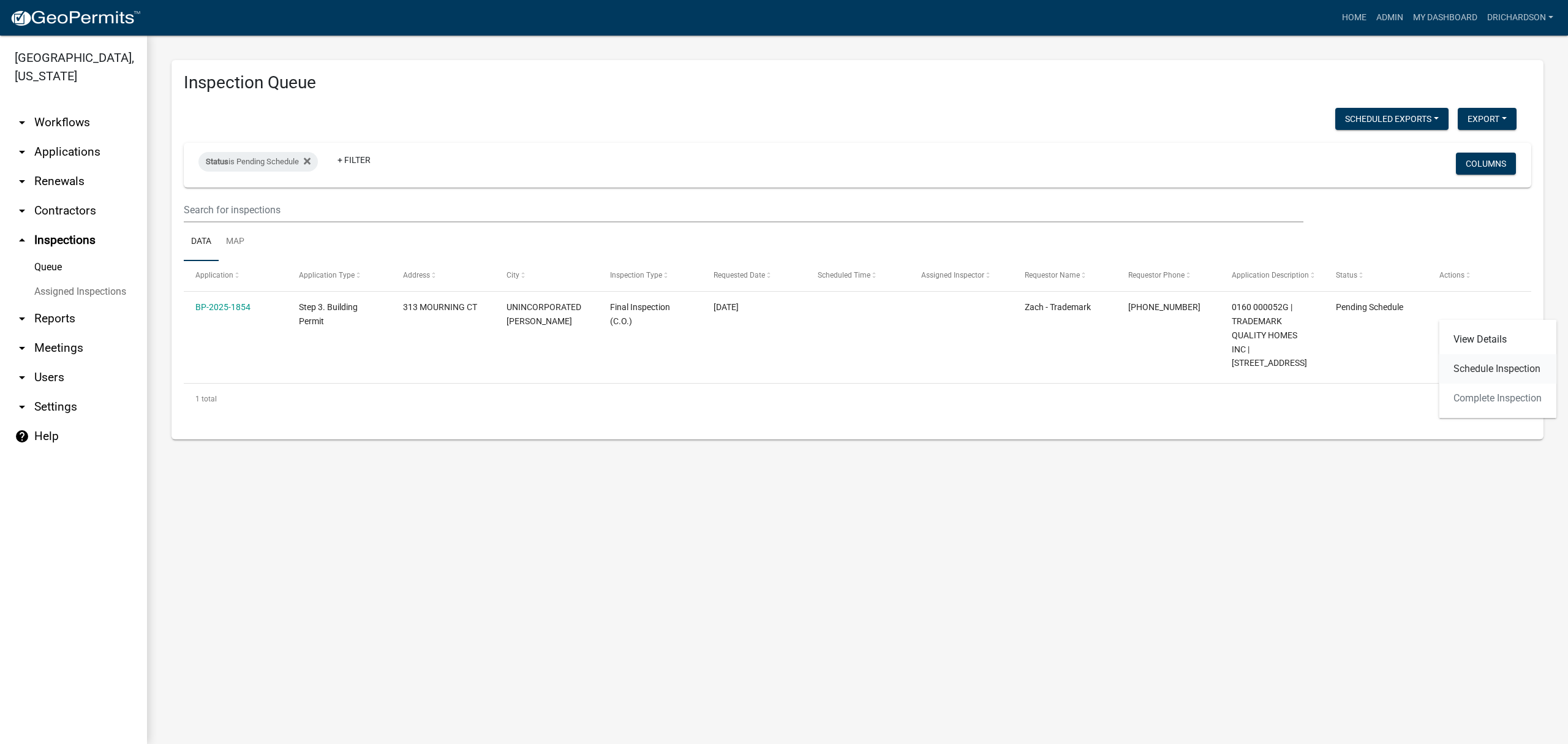
click at [1477, 378] on link "Schedule Inspection" at bounding box center [1497, 368] width 117 height 29
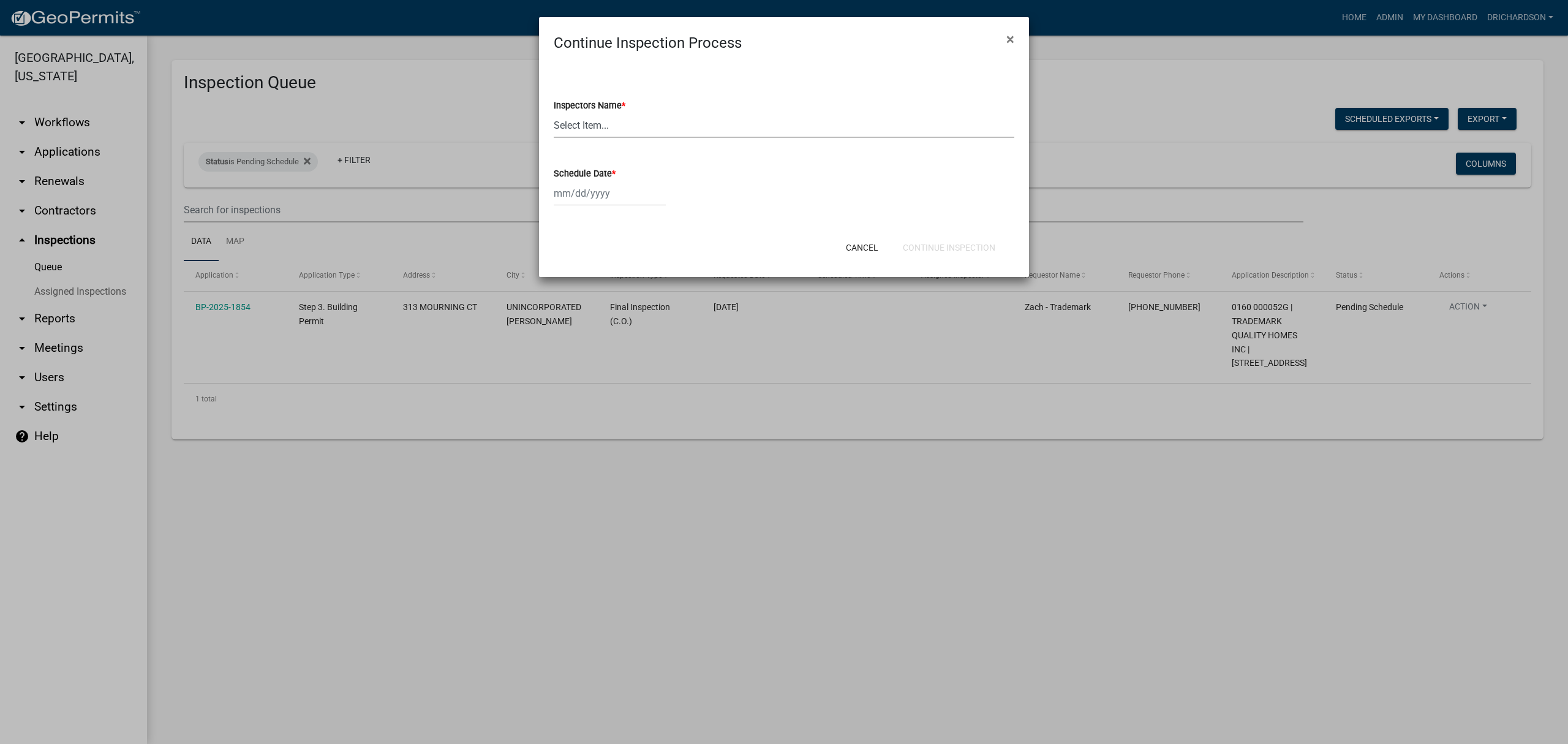
drag, startPoint x: 616, startPoint y: 123, endPoint x: 613, endPoint y: 137, distance: 14.3
click at [615, 123] on select "Select Item... [PERSON_NAME] ([PERSON_NAME]) drichardson ([PERSON_NAME]) knorre…" at bounding box center [784, 125] width 461 height 25
select select "e20251c8-f858-4aed-a4a0-52e27fd5066e"
click at [553, 113] on select "Select Item... [PERSON_NAME] ([PERSON_NAME]) drichardson ([PERSON_NAME]) knorre…" at bounding box center [784, 125] width 461 height 25
select select "8"
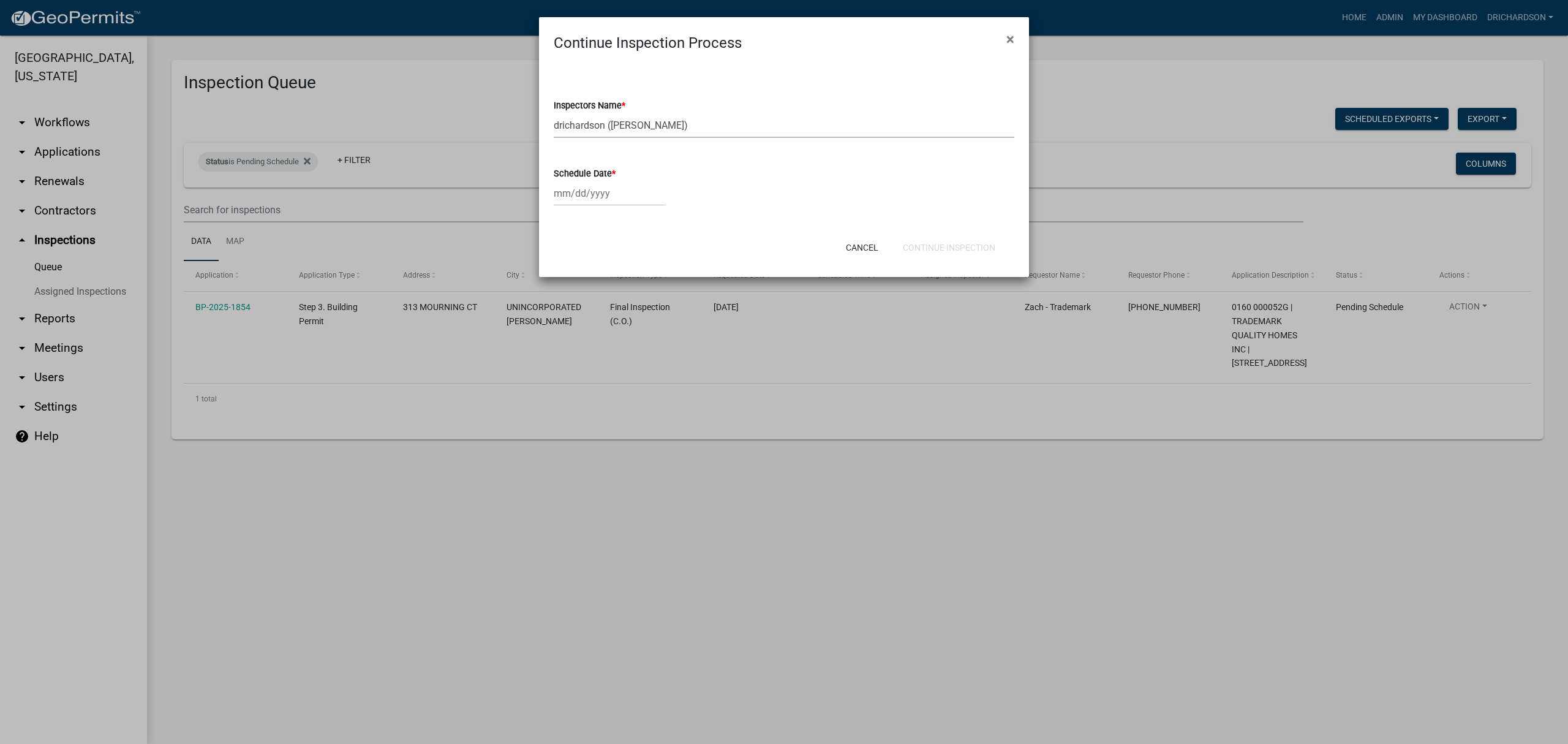
select select "2025"
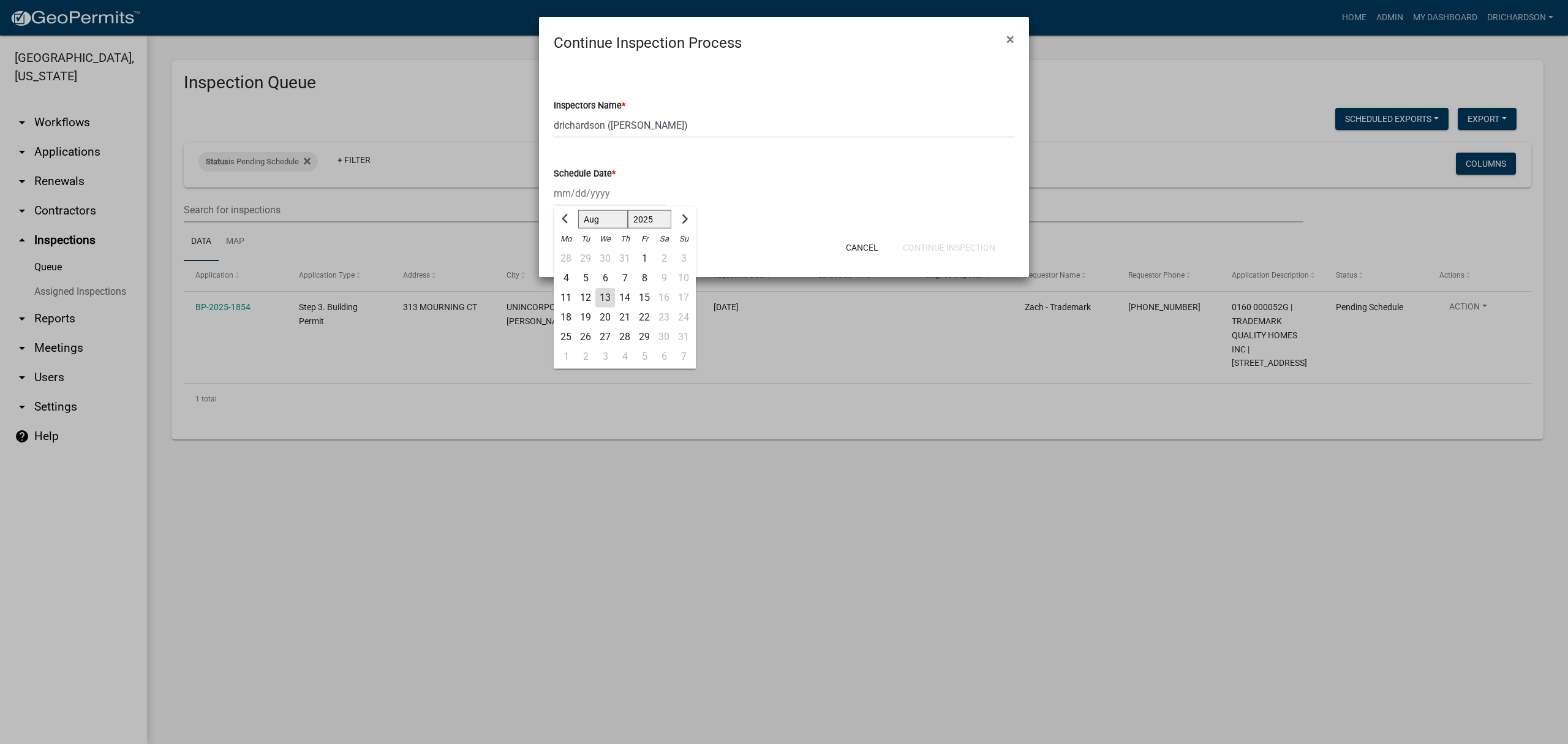
drag, startPoint x: 619, startPoint y: 189, endPoint x: 619, endPoint y: 199, distance: 10.0
click at [619, 189] on div "[PERSON_NAME] Feb Mar Apr [PERSON_NAME][DATE] Oct Nov [DATE] 1526 1527 1528 152…" at bounding box center [609, 193] width 112 height 25
drag, startPoint x: 611, startPoint y: 294, endPoint x: 649, endPoint y: 271, distance: 44.4
click at [619, 289] on div "11 12 13 14 15 16 17" at bounding box center [624, 297] width 142 height 19
click at [604, 297] on div "13" at bounding box center [605, 297] width 19 height 19
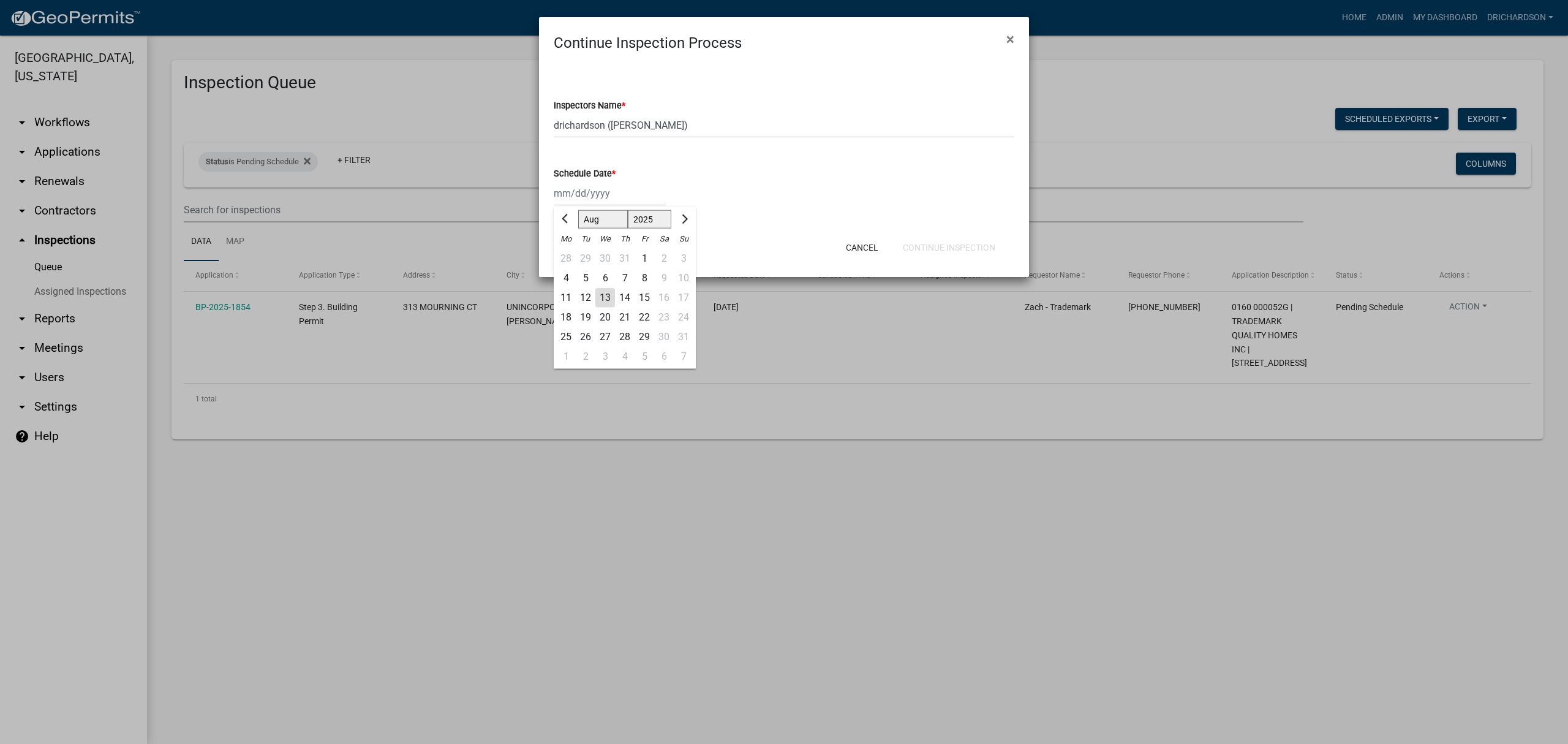
type input "[DATE]"
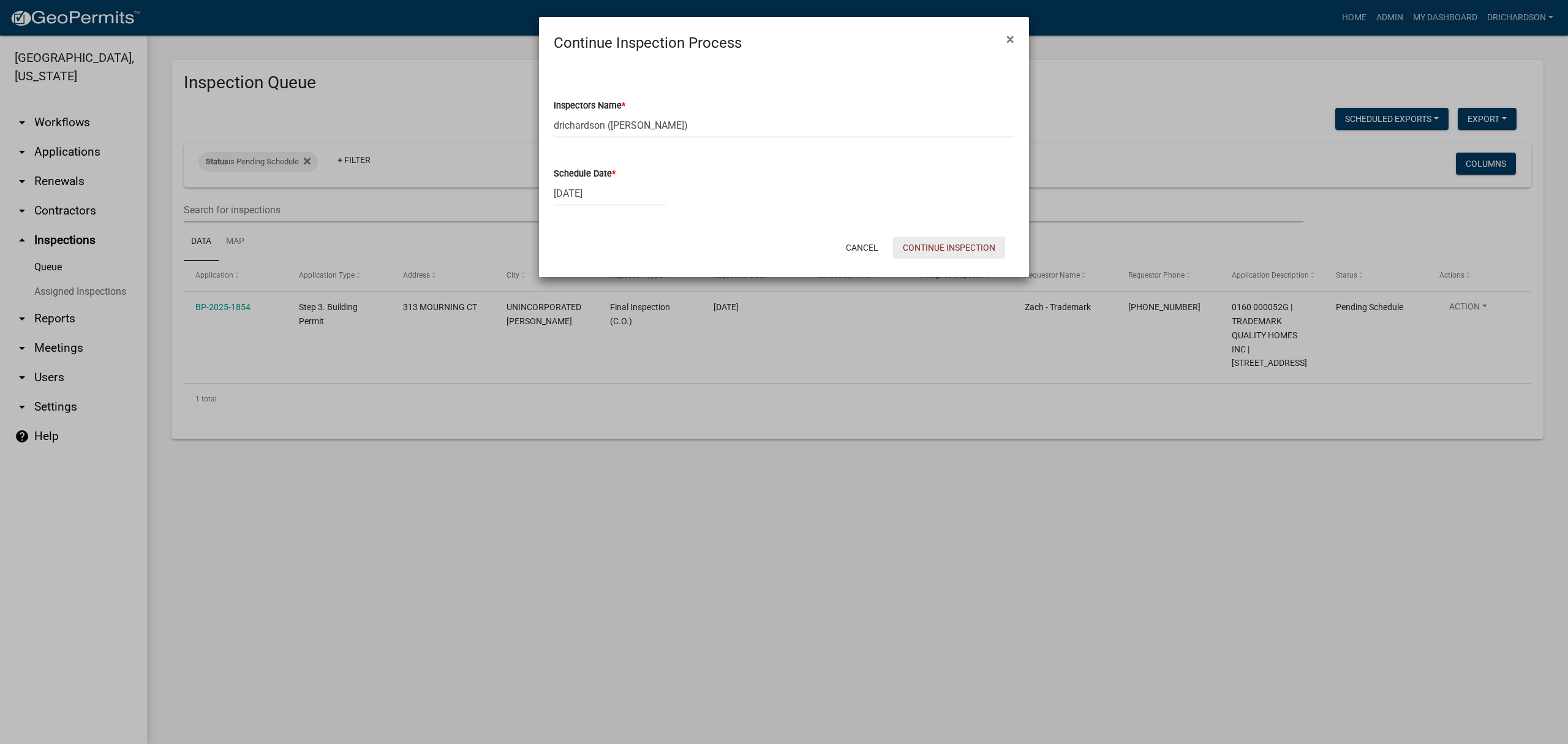
click at [942, 250] on button "Continue Inspection" at bounding box center [949, 247] width 112 height 22
